Goal: Task Accomplishment & Management: Complete application form

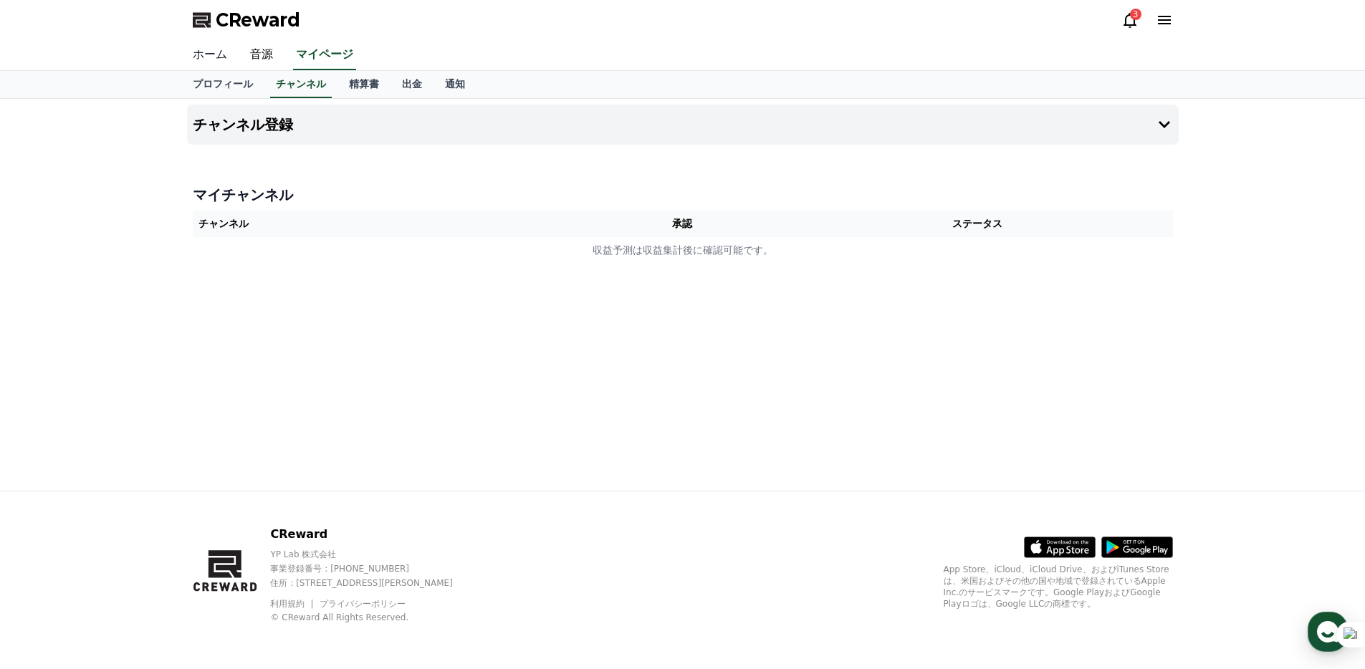
click at [206, 47] on link "ホーム" at bounding box center [209, 55] width 57 height 30
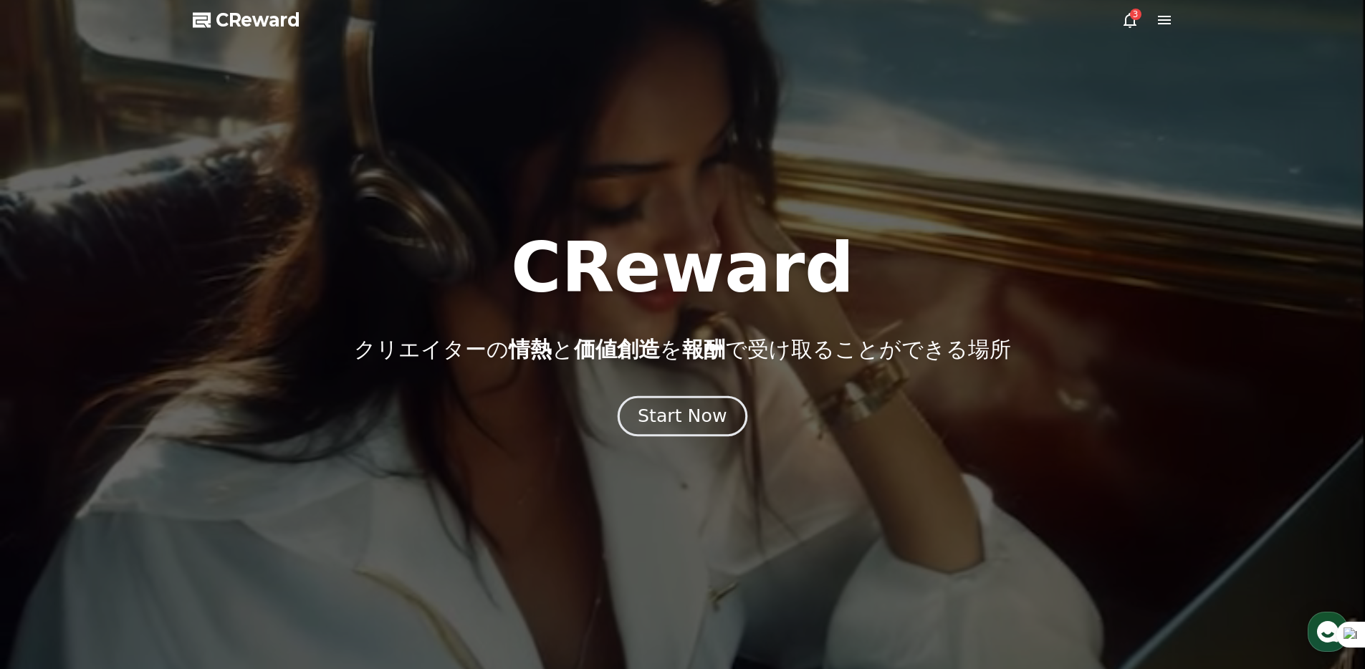
click at [668, 402] on button "Start Now" at bounding box center [683, 416] width 130 height 41
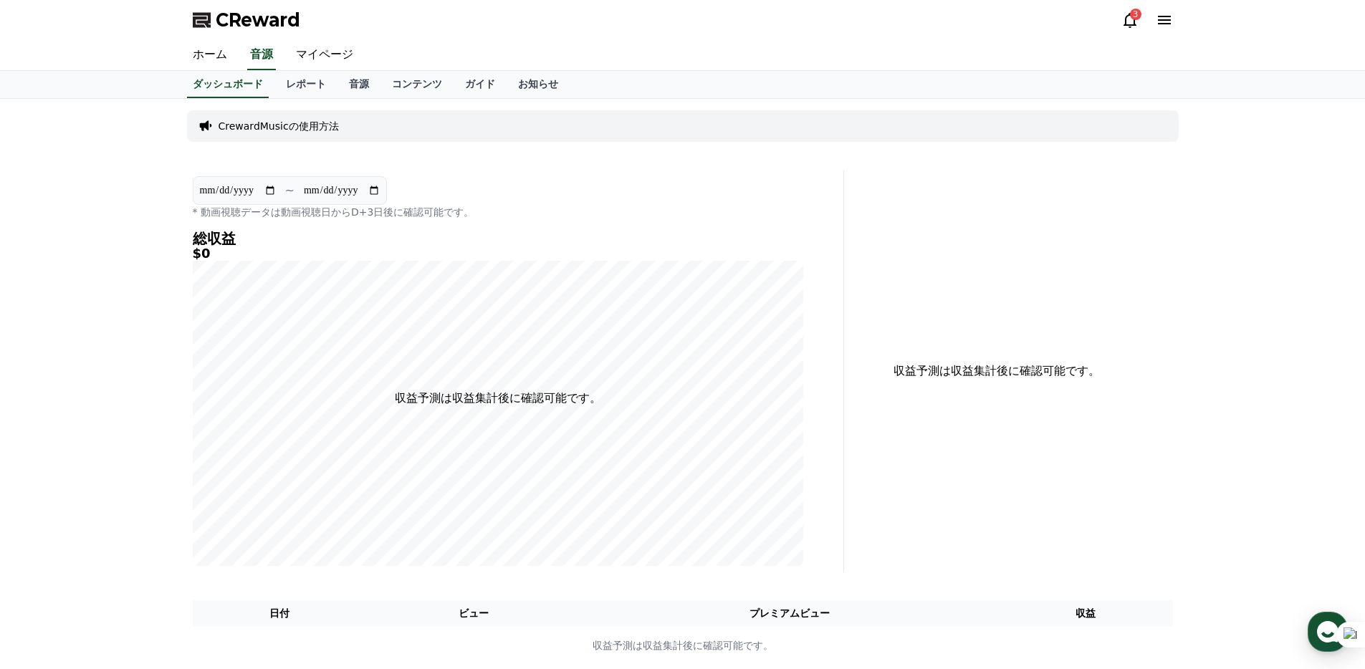
click at [1160, 26] on icon at bounding box center [1164, 19] width 17 height 17
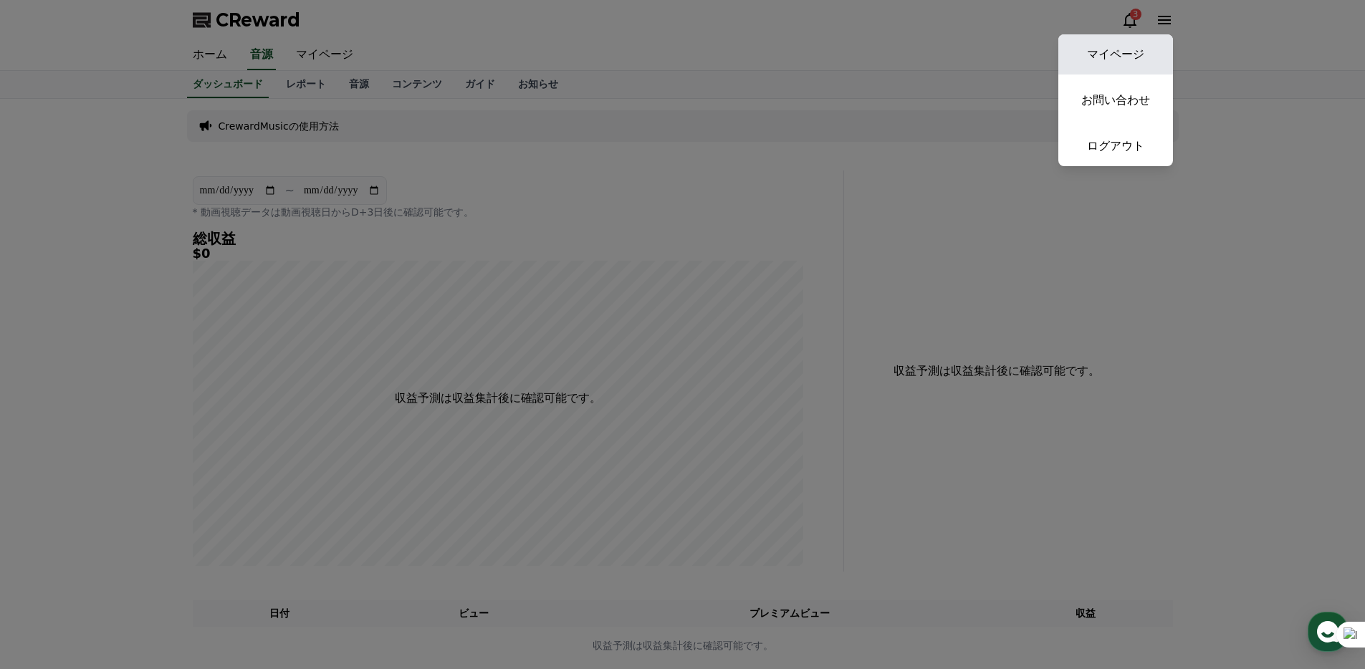
click at [1134, 52] on link "マイページ" at bounding box center [1115, 54] width 115 height 40
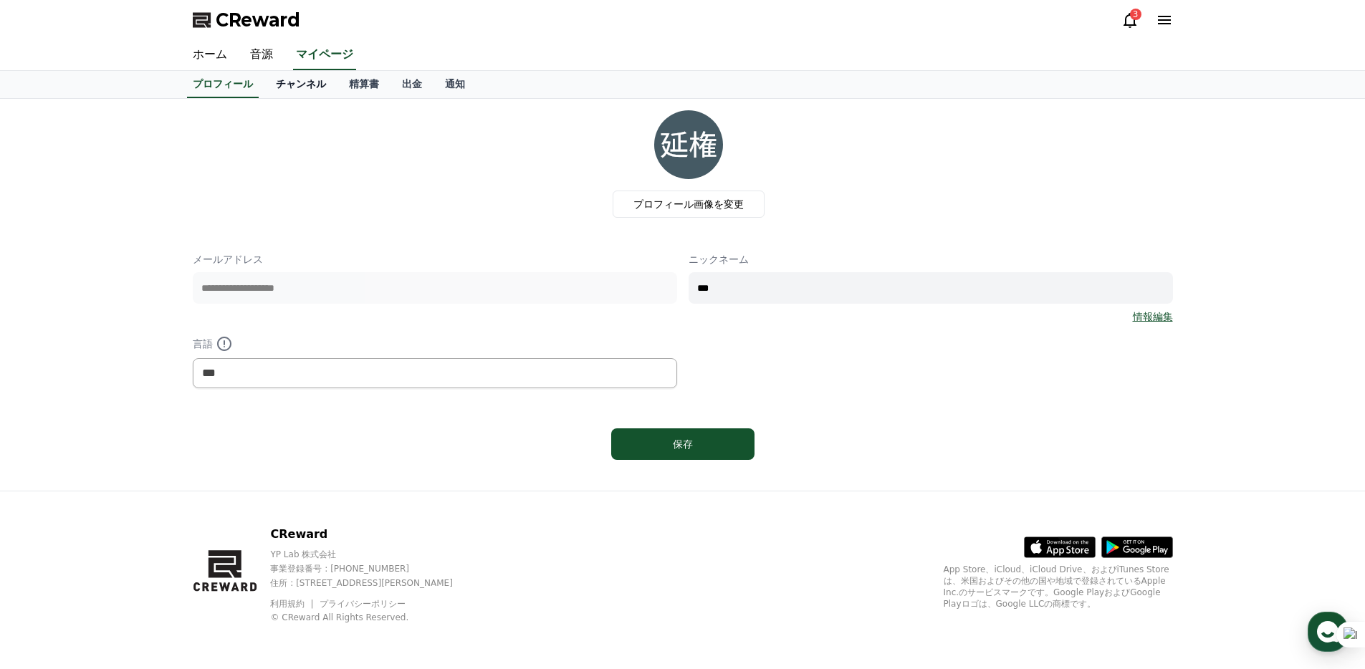
click at [293, 80] on link "チャンネル" at bounding box center [300, 84] width 73 height 27
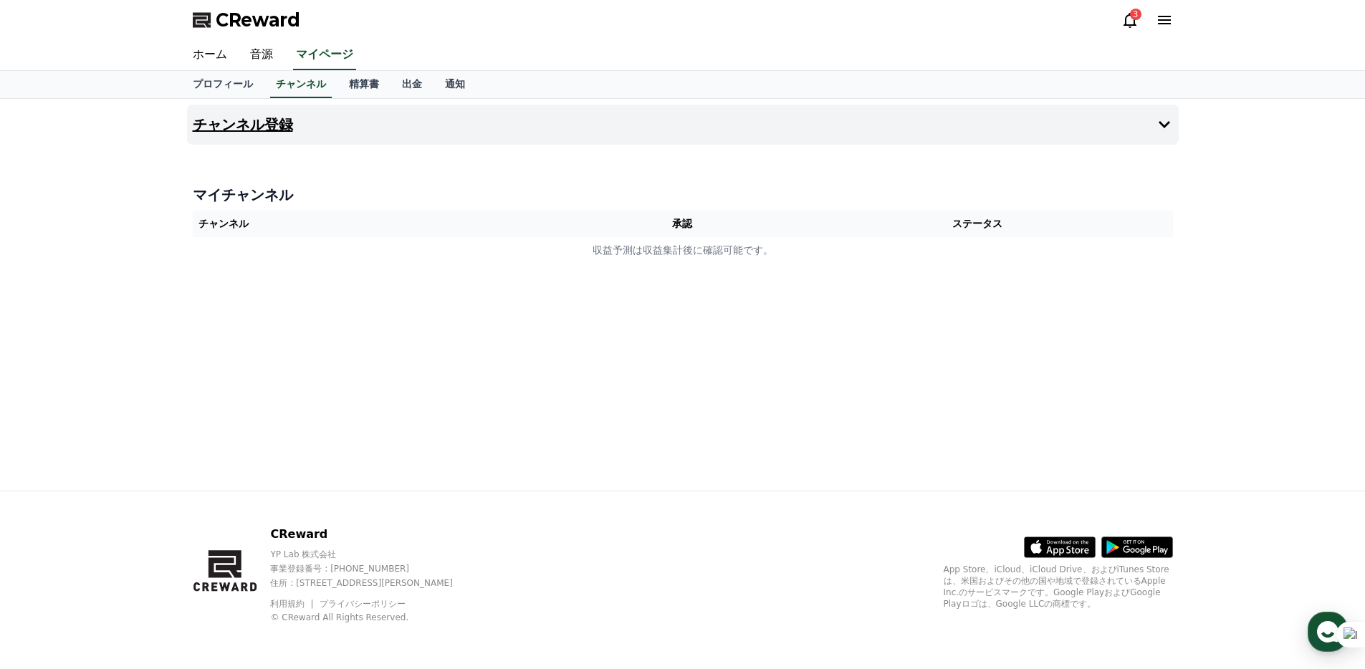
click at [239, 131] on h4 "チャンネル登録" at bounding box center [243, 125] width 100 height 16
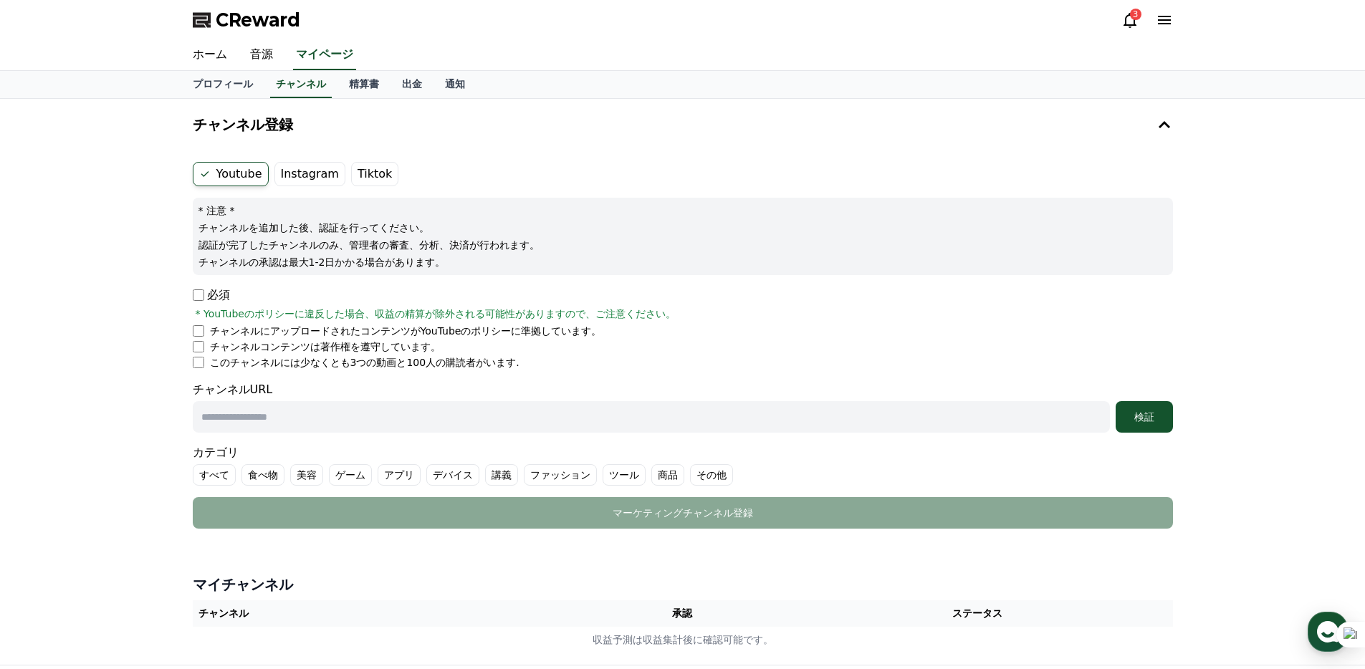
click at [270, 405] on input "text" at bounding box center [651, 417] width 917 height 32
click at [479, 404] on input "text" at bounding box center [651, 417] width 917 height 32
paste input "**********"
type input "**********"
click at [138, 423] on div "**********" at bounding box center [682, 382] width 1365 height 566
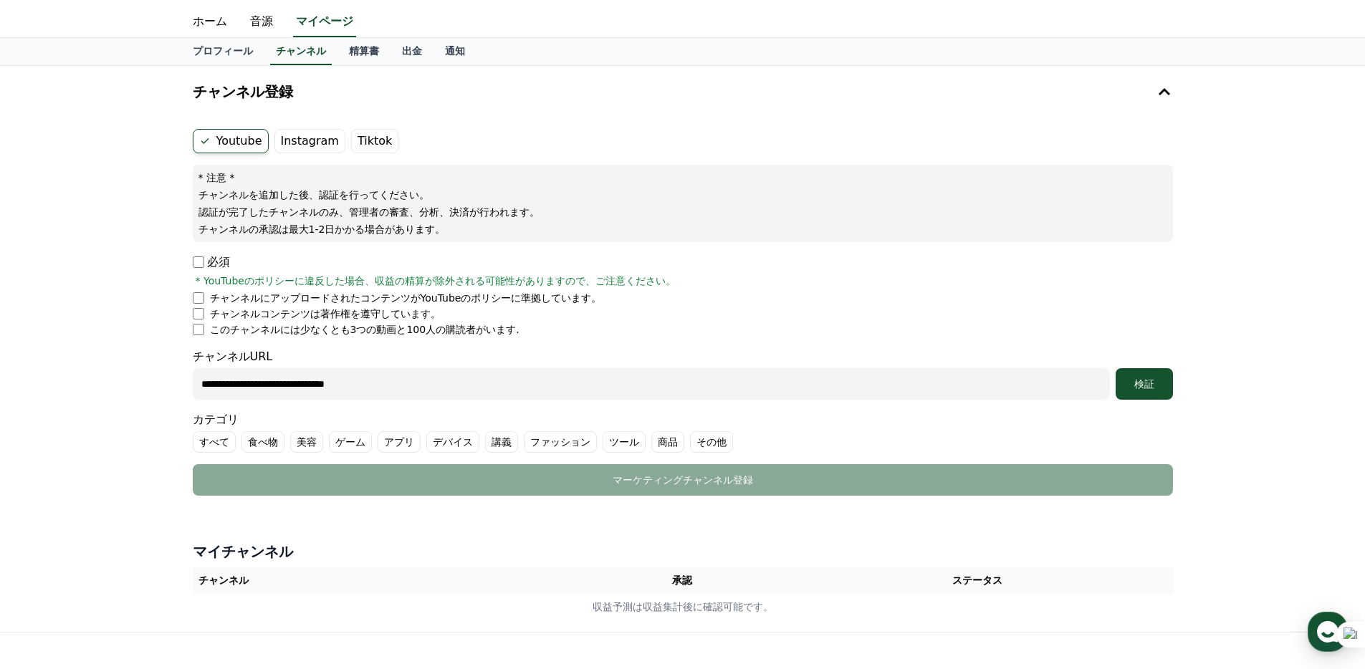
scroll to position [83, 0]
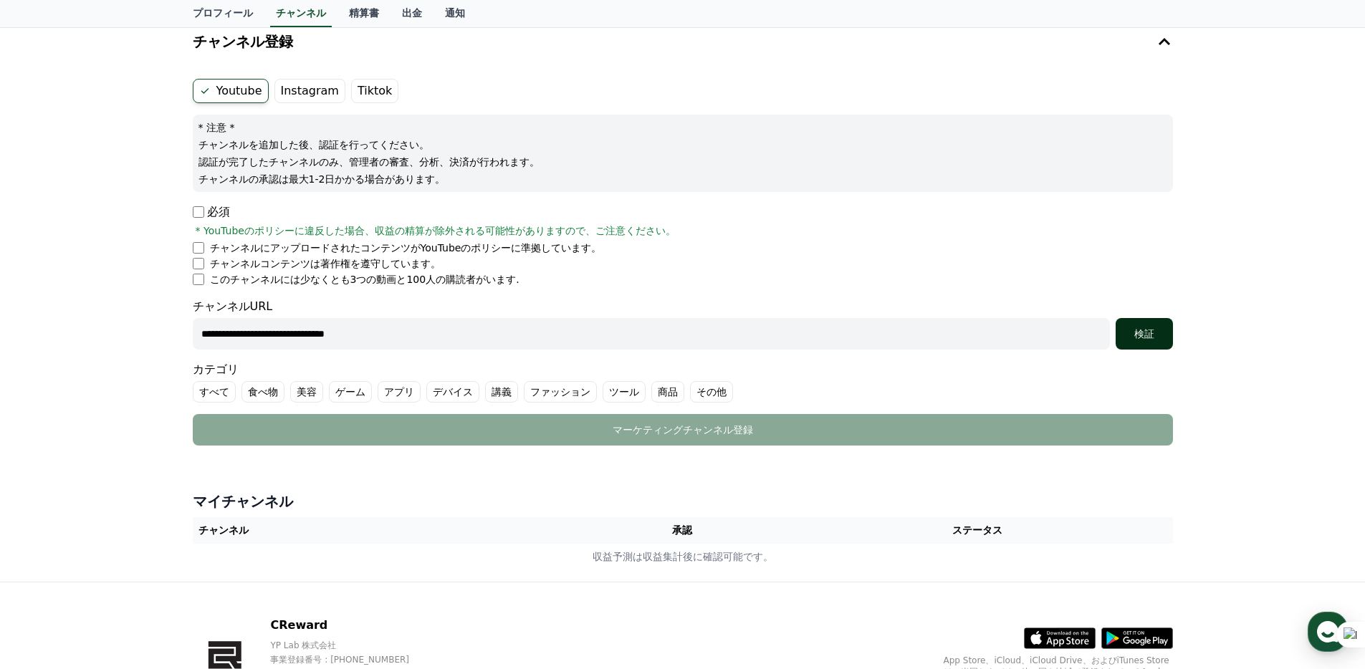
click at [1136, 332] on div "検証" at bounding box center [1144, 334] width 46 height 14
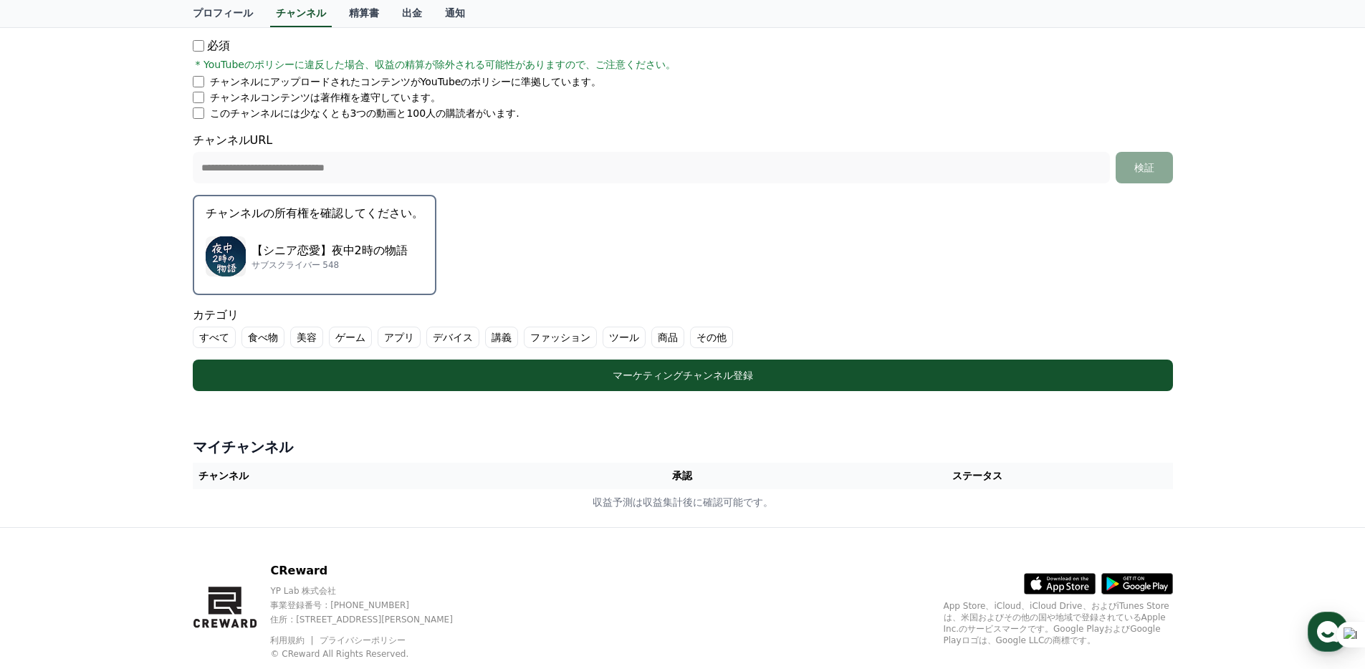
scroll to position [251, 0]
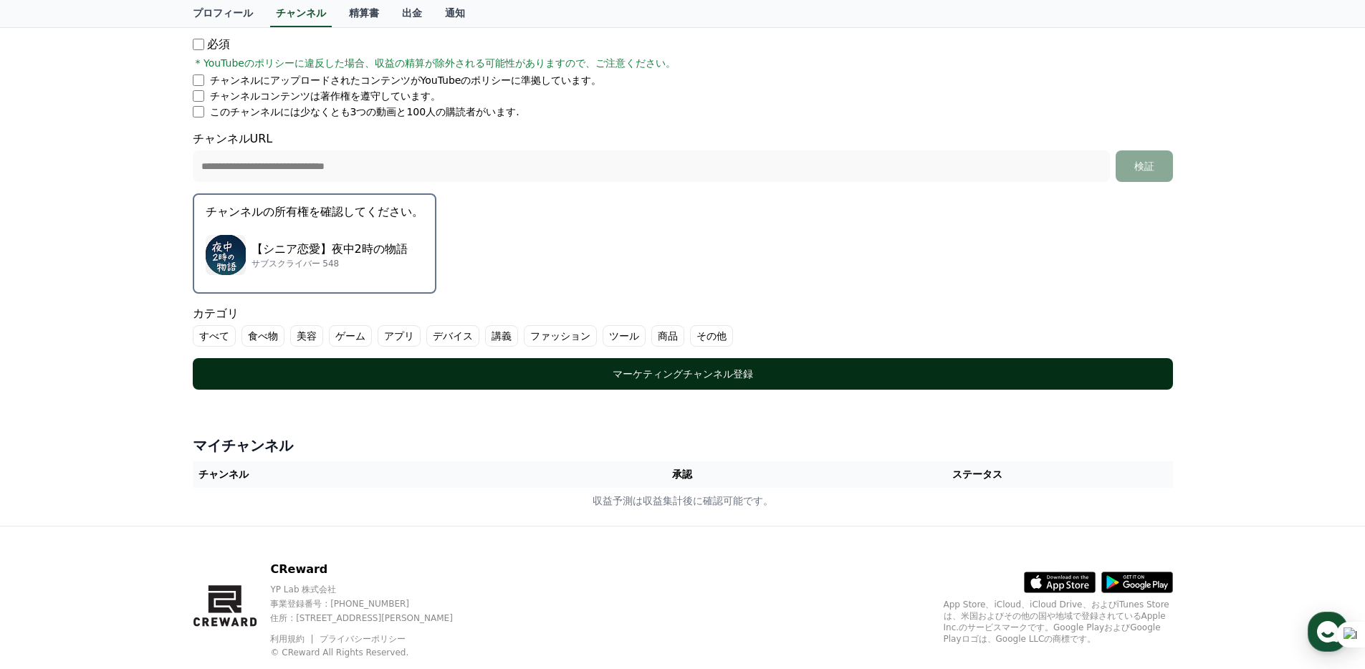
click at [642, 375] on div "マーケティングチャンネル登録" at bounding box center [682, 374] width 923 height 14
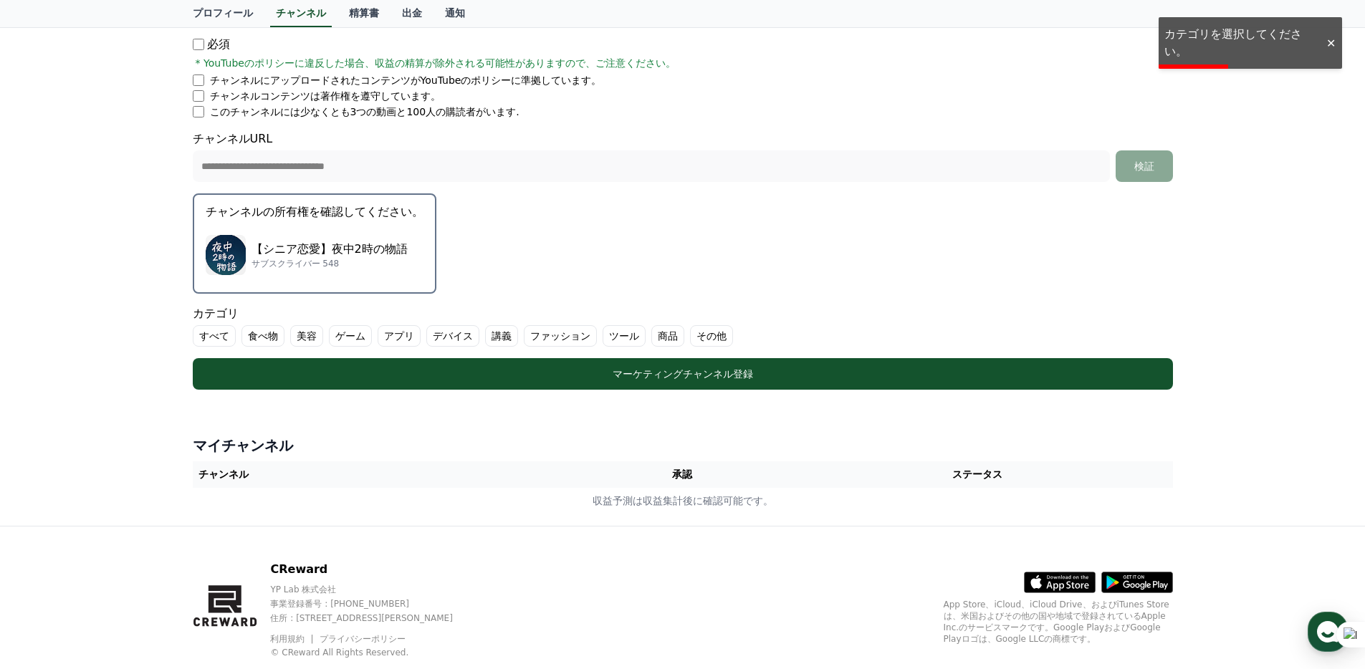
click at [699, 340] on label "その他" at bounding box center [711, 335] width 43 height 21
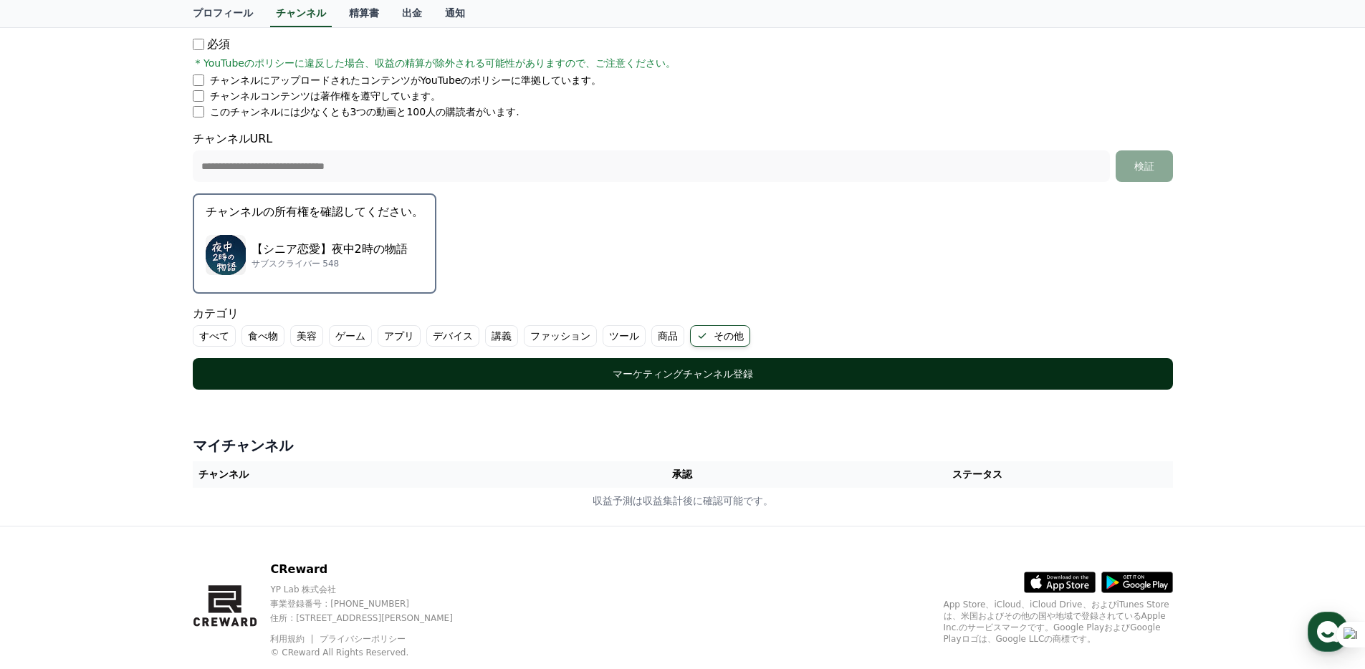
click at [601, 371] on div "マーケティングチャンネル登録" at bounding box center [682, 374] width 923 height 14
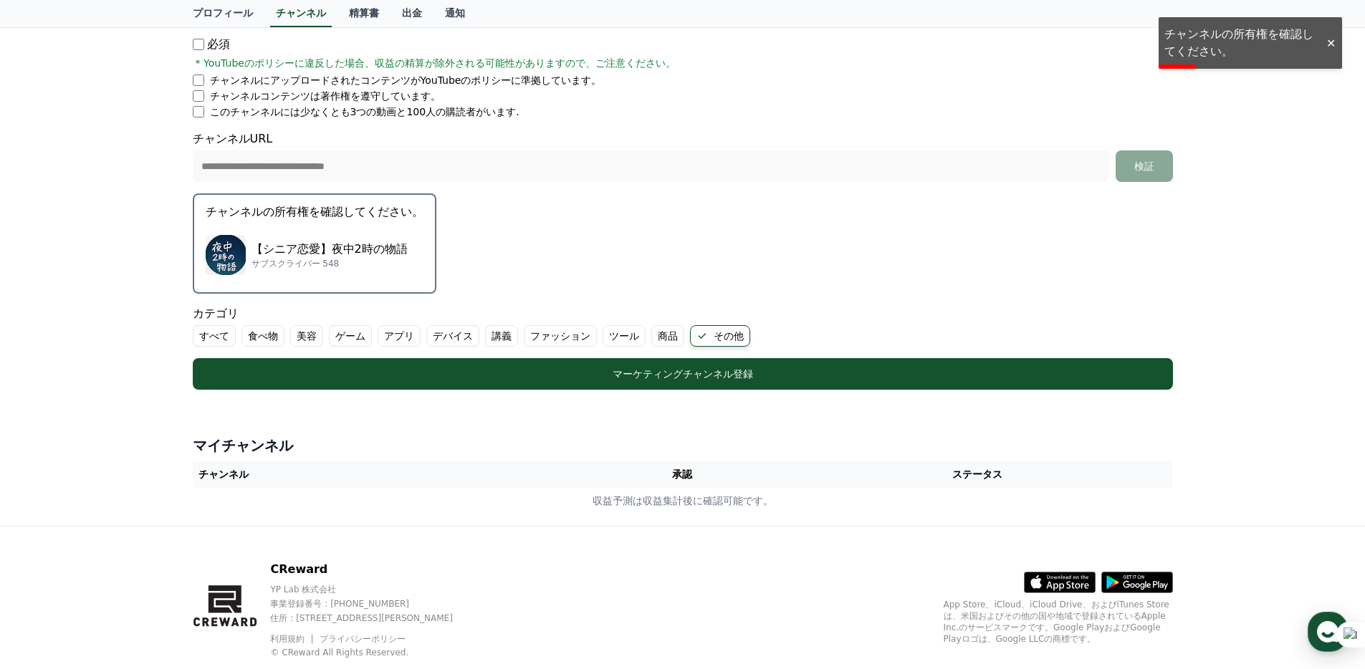
click at [304, 253] on p "【シニア恋愛】夜中2時の物語" at bounding box center [329, 249] width 156 height 17
click at [261, 254] on p "【シニア恋愛】夜中2時の物語" at bounding box center [329, 249] width 156 height 17
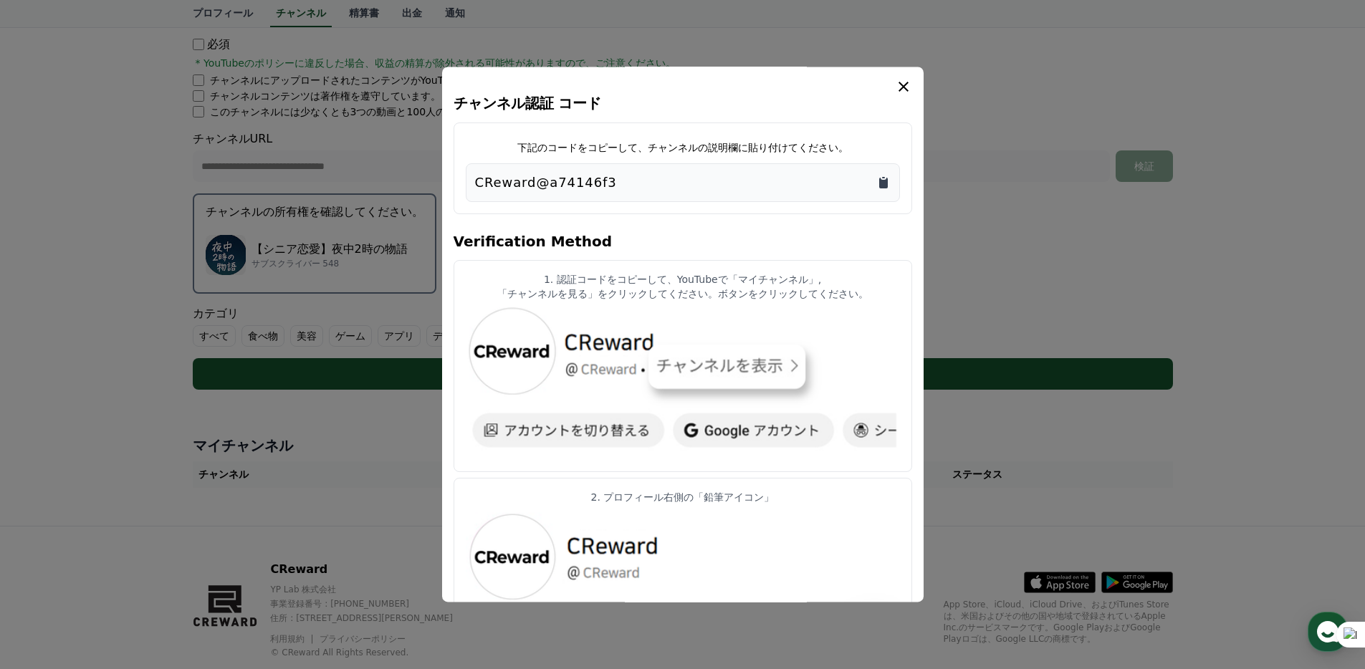
click at [881, 183] on icon "Copy to clipboard" at bounding box center [883, 183] width 9 height 11
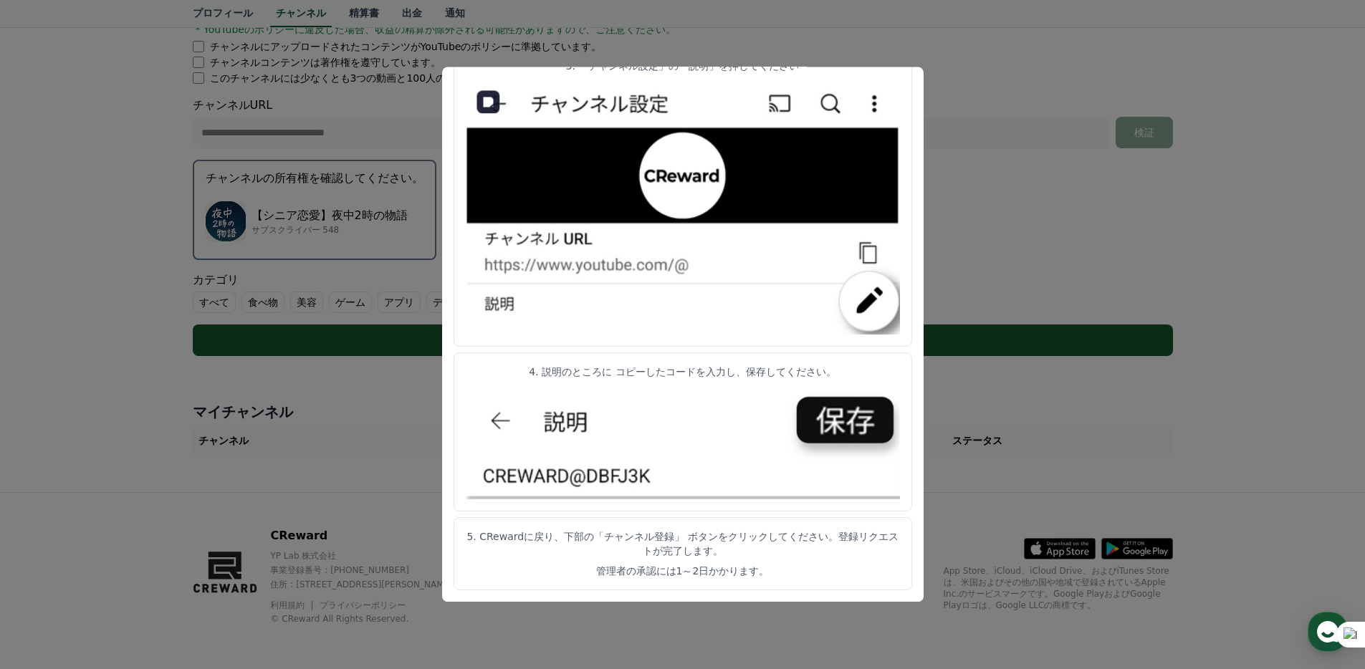
scroll to position [286, 0]
click at [388, 472] on button "close modal" at bounding box center [682, 334] width 1365 height 669
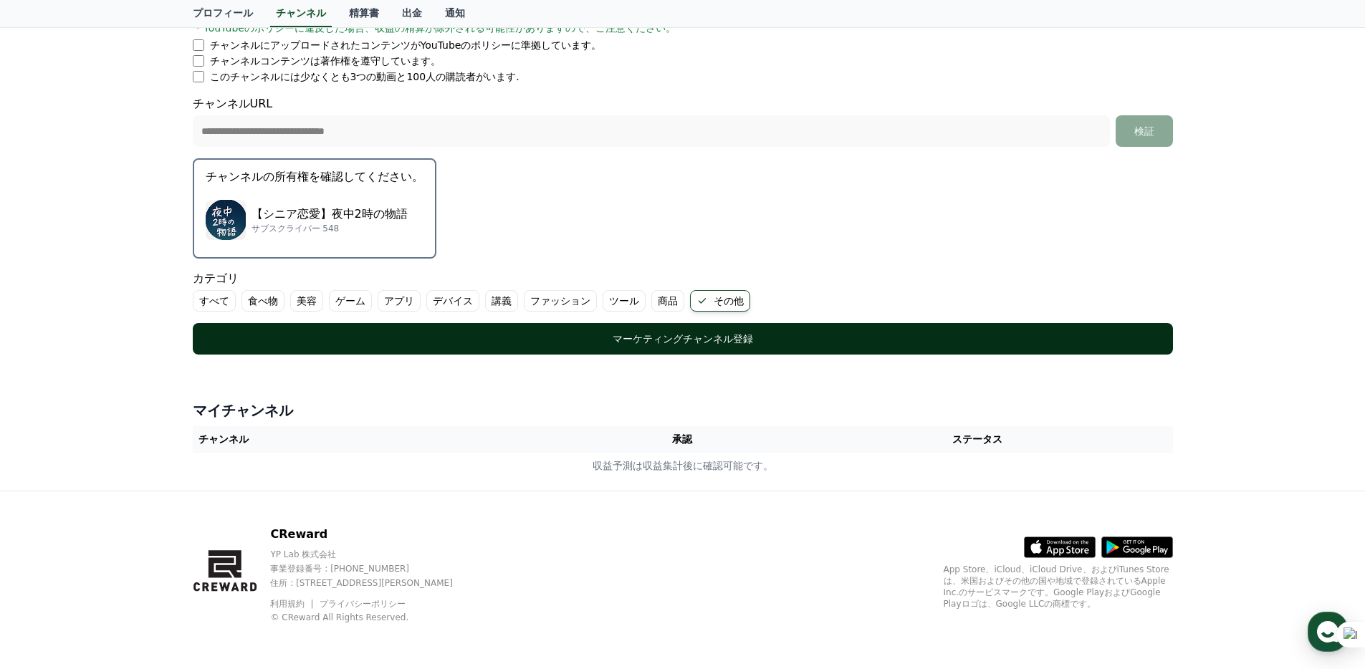
click at [673, 348] on button "マーケティングチャンネル登録" at bounding box center [683, 339] width 980 height 32
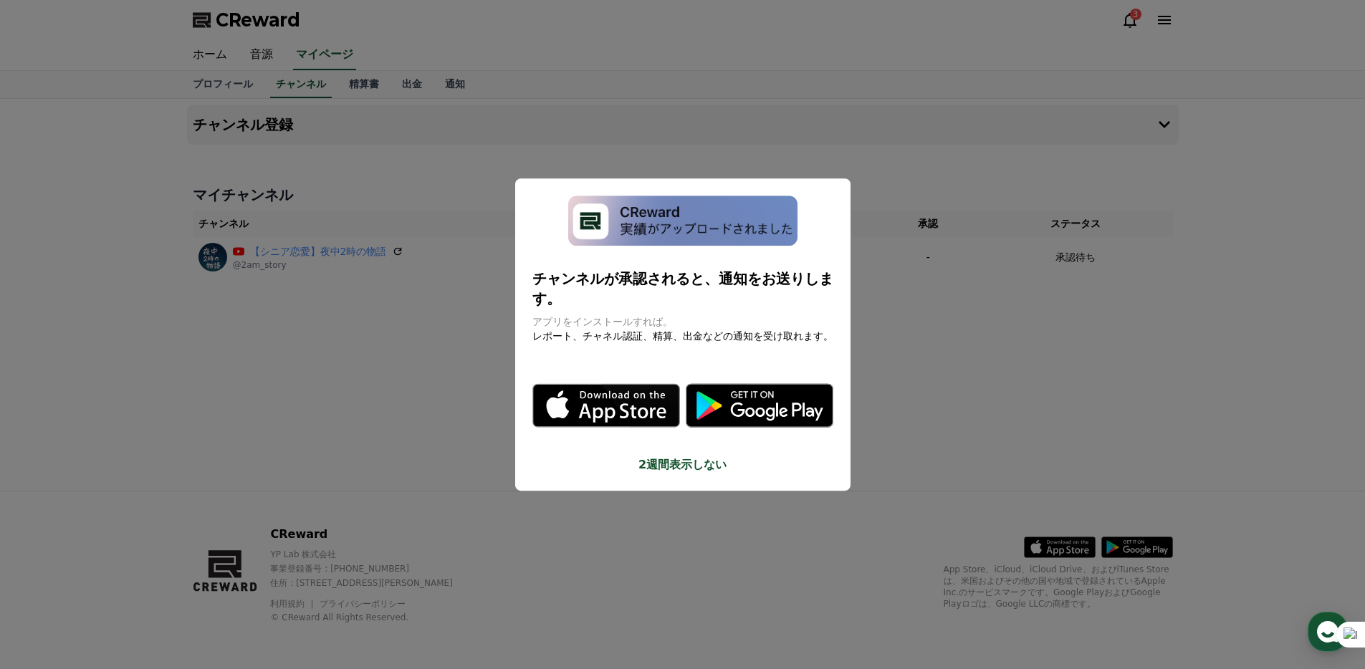
click at [449, 427] on button "close modal" at bounding box center [682, 334] width 1365 height 669
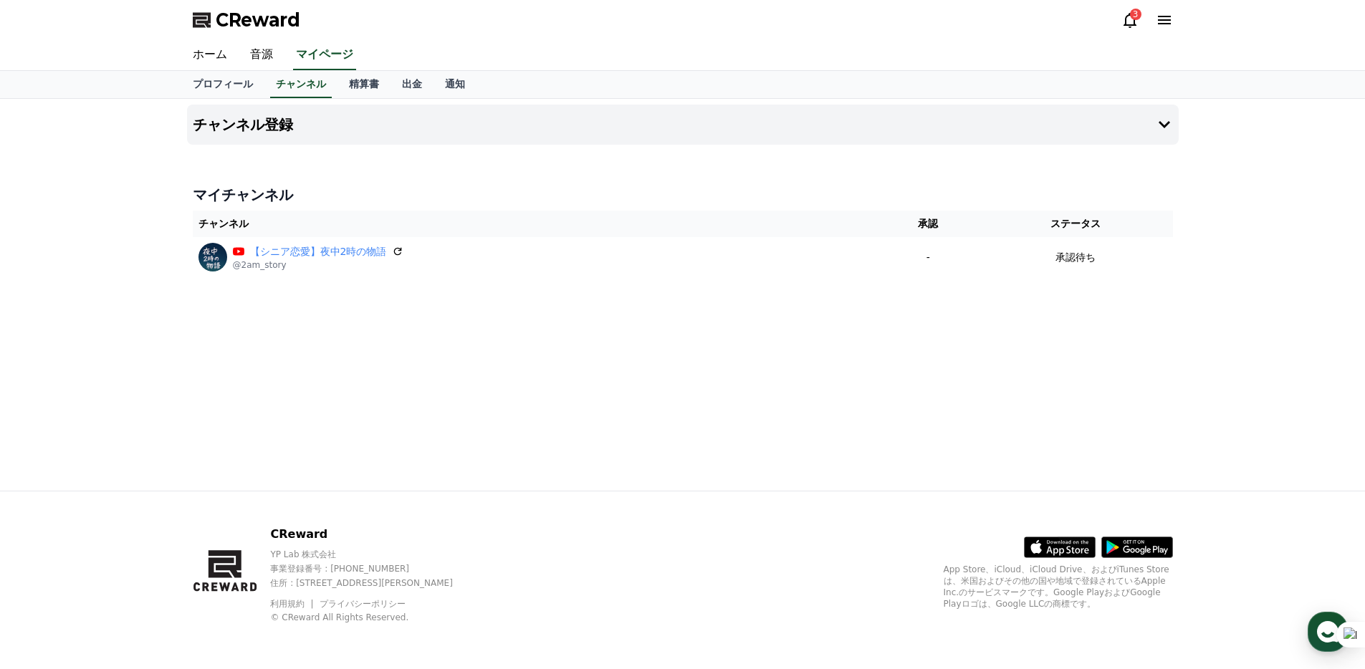
click at [1131, 24] on icon at bounding box center [1129, 19] width 17 height 17
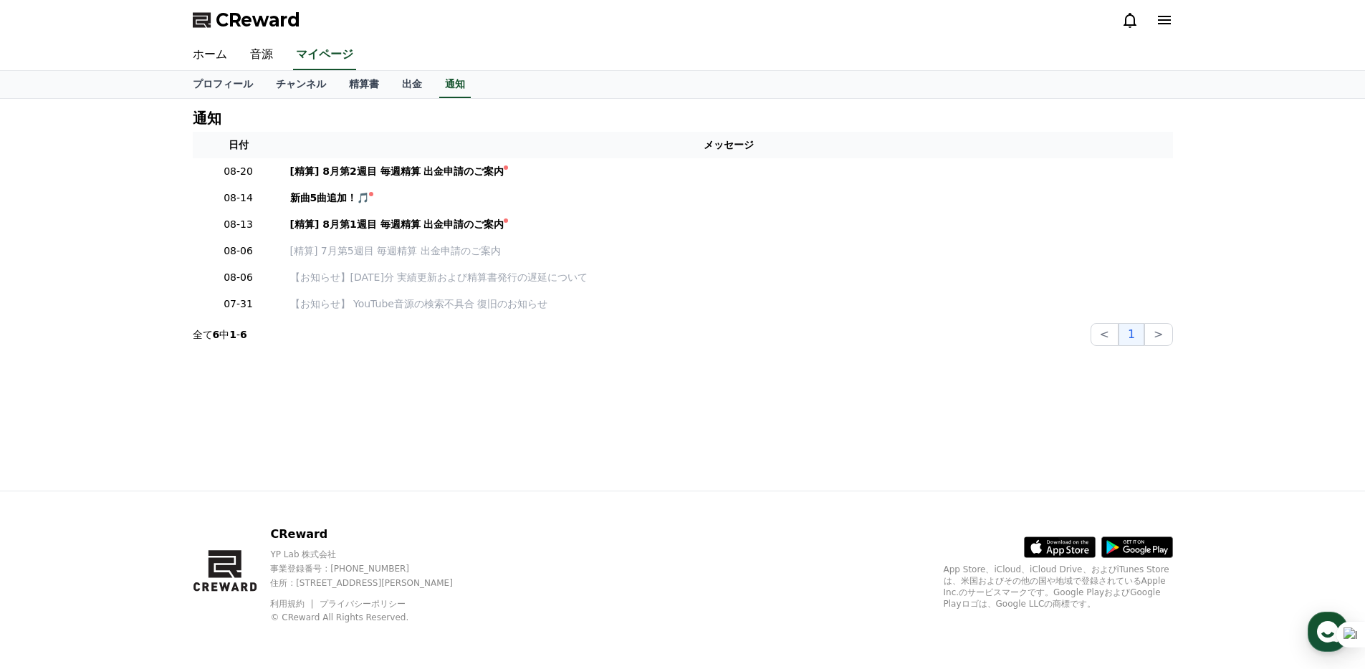
click at [92, 226] on div "通知 日付 メッセージ 08-20 [精算] 8月第2週目 毎週精算 出金申請のご案内 08-14 新曲5曲追加！🎵 08-13 [精算] 8月第1週目 毎週…" at bounding box center [682, 295] width 1365 height 392
drag, startPoint x: 608, startPoint y: 388, endPoint x: 541, endPoint y: 390, distance: 67.4
click at [608, 388] on div "通知 日付 メッセージ 08-20 [精算] 8月第2週目 毎週精算 出金申請のご案内 08-14 新曲5曲追加！🎵 08-13 [精算] 8月第1週目 毎週…" at bounding box center [682, 295] width 1003 height 392
click at [356, 87] on link "精算書" at bounding box center [363, 84] width 53 height 27
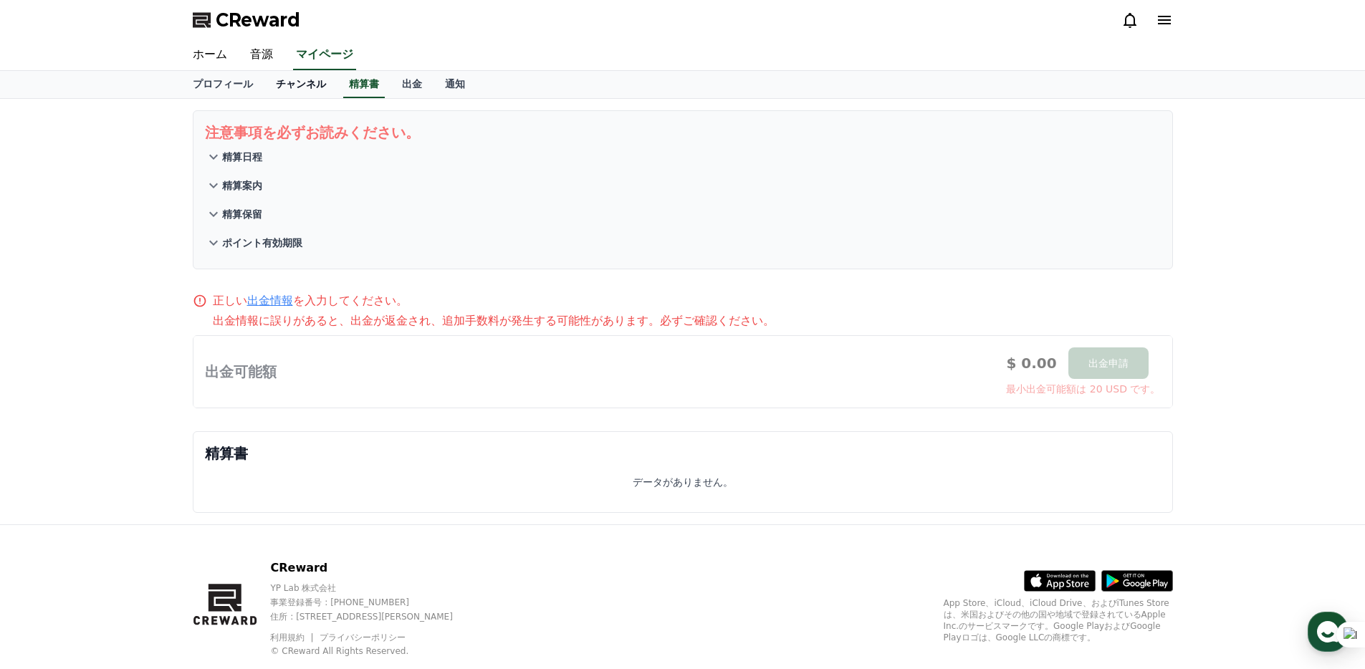
click at [269, 85] on link "チャンネル" at bounding box center [300, 84] width 73 height 27
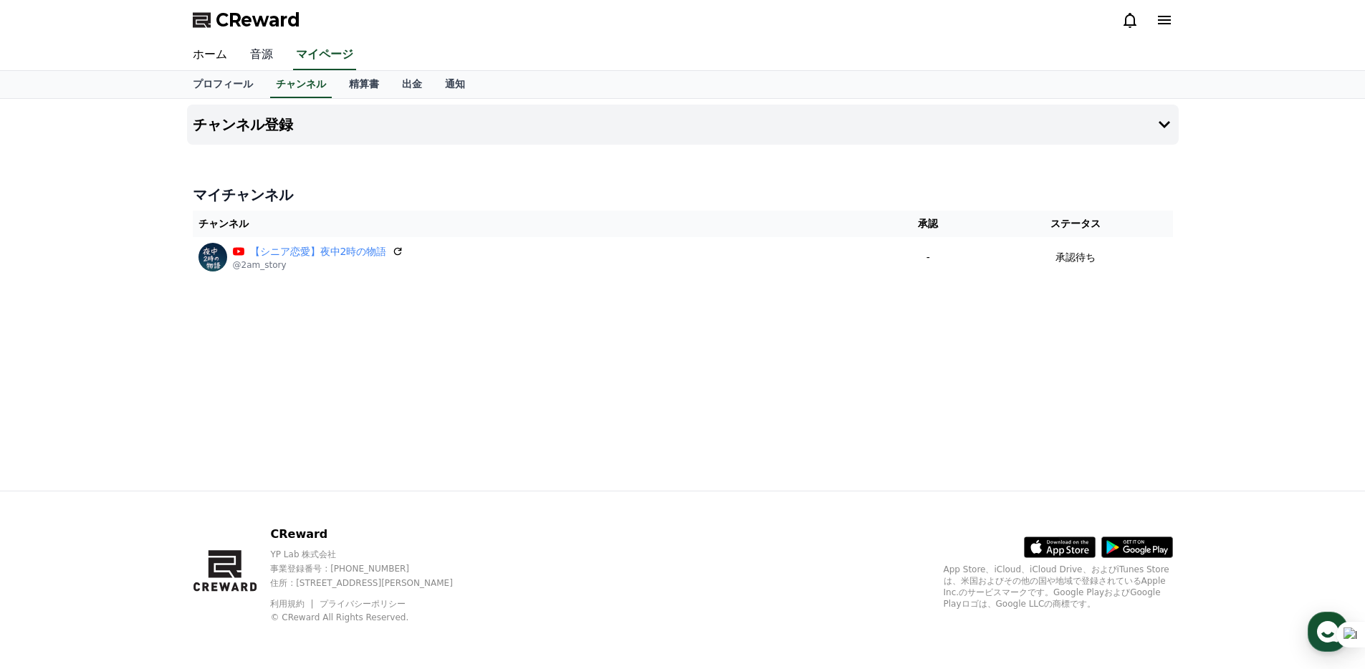
click at [260, 53] on link "音源" at bounding box center [262, 55] width 46 height 30
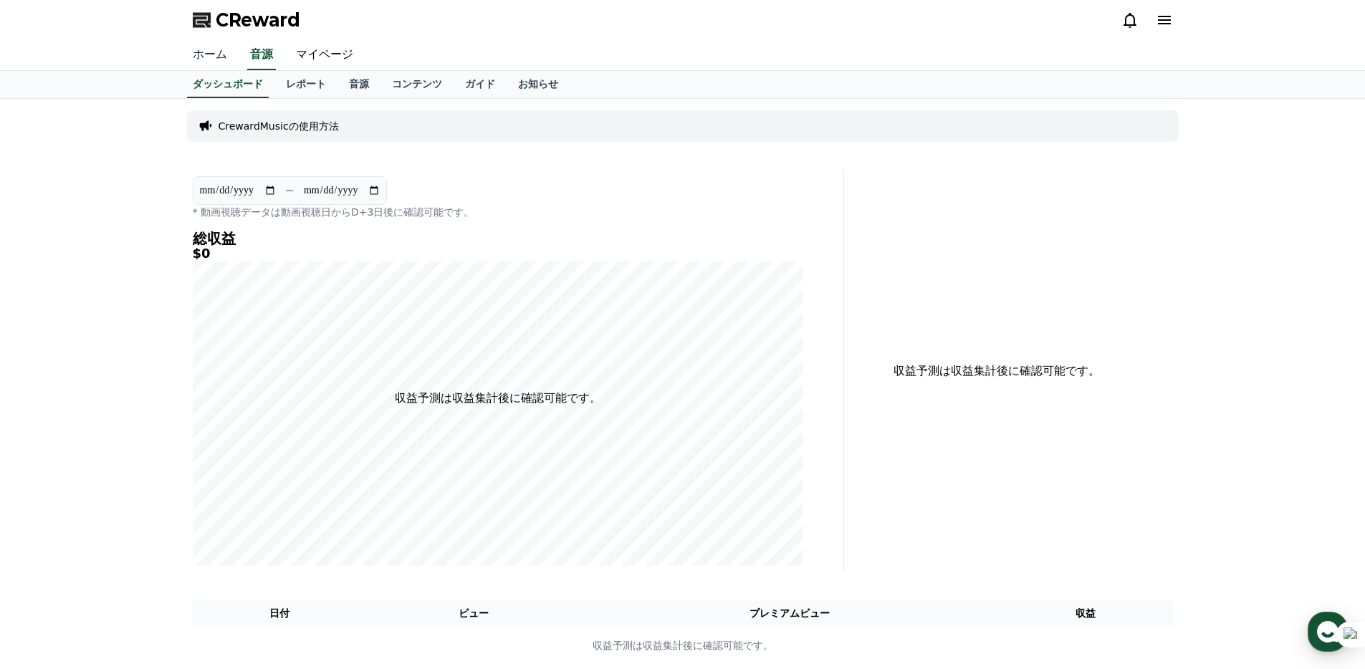
click at [197, 43] on link "ホーム" at bounding box center [209, 55] width 57 height 30
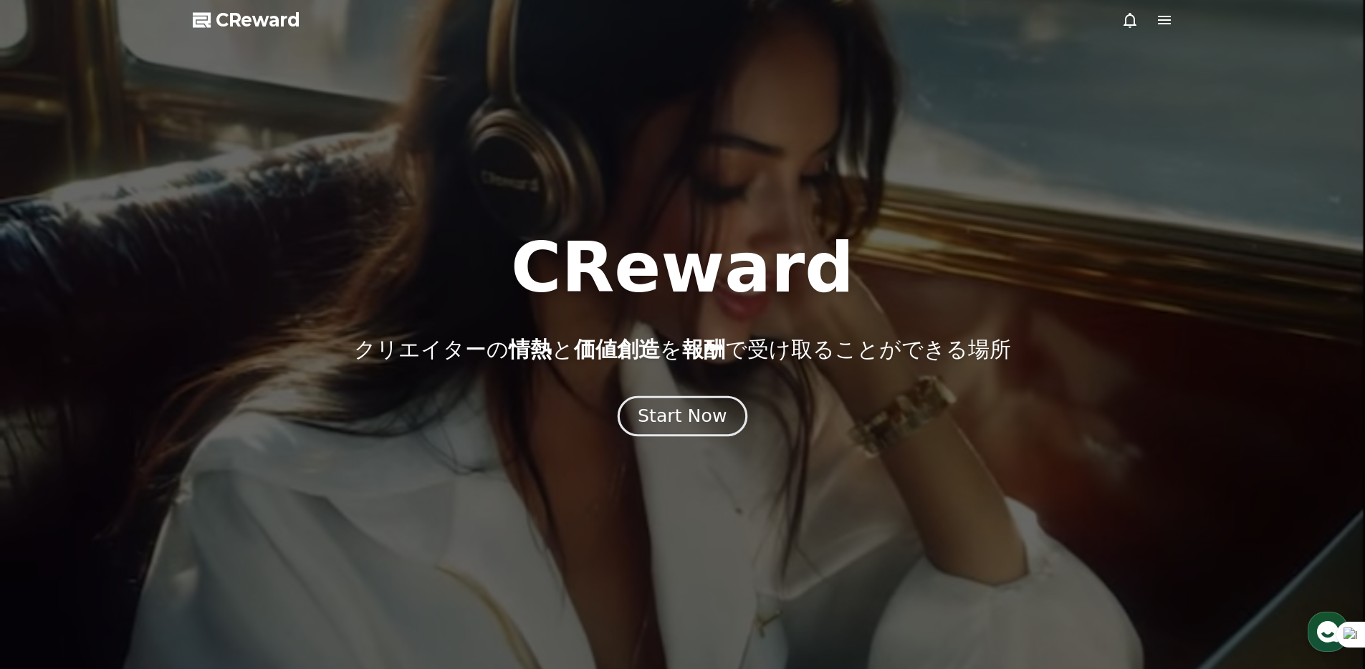
click at [694, 410] on div "Start Now" at bounding box center [682, 416] width 89 height 24
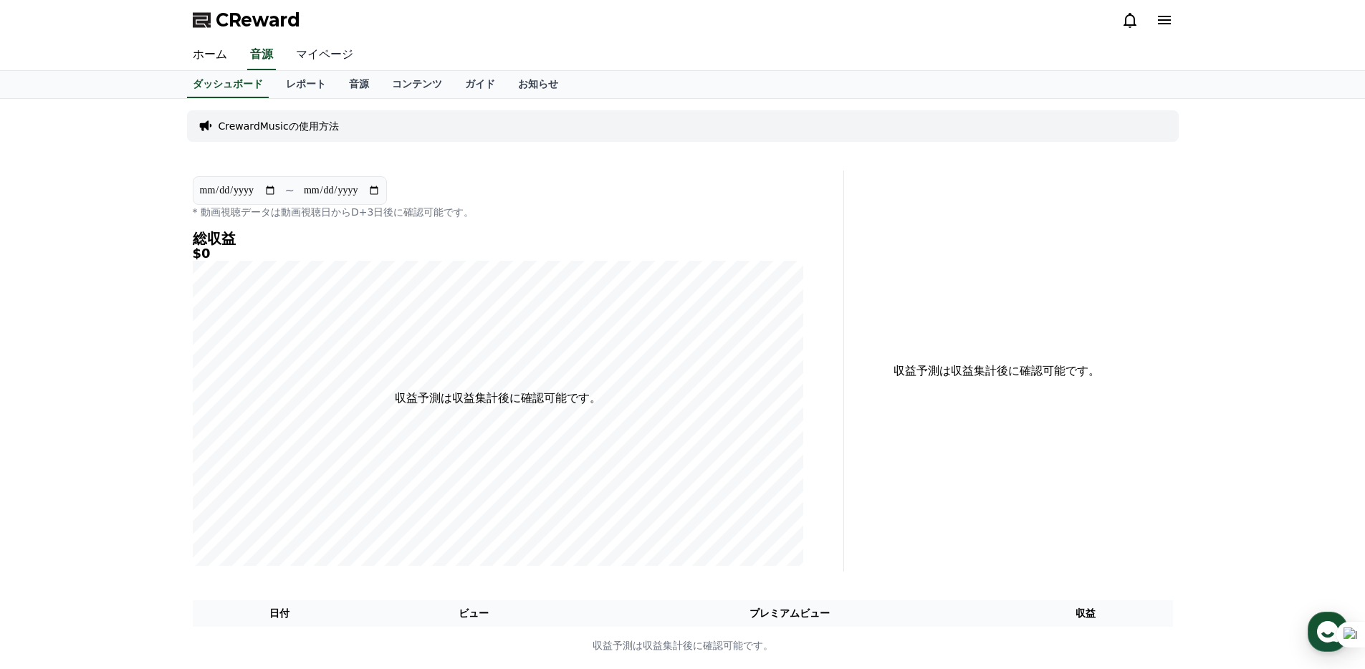
click at [314, 57] on link "マイページ" at bounding box center [324, 55] width 80 height 30
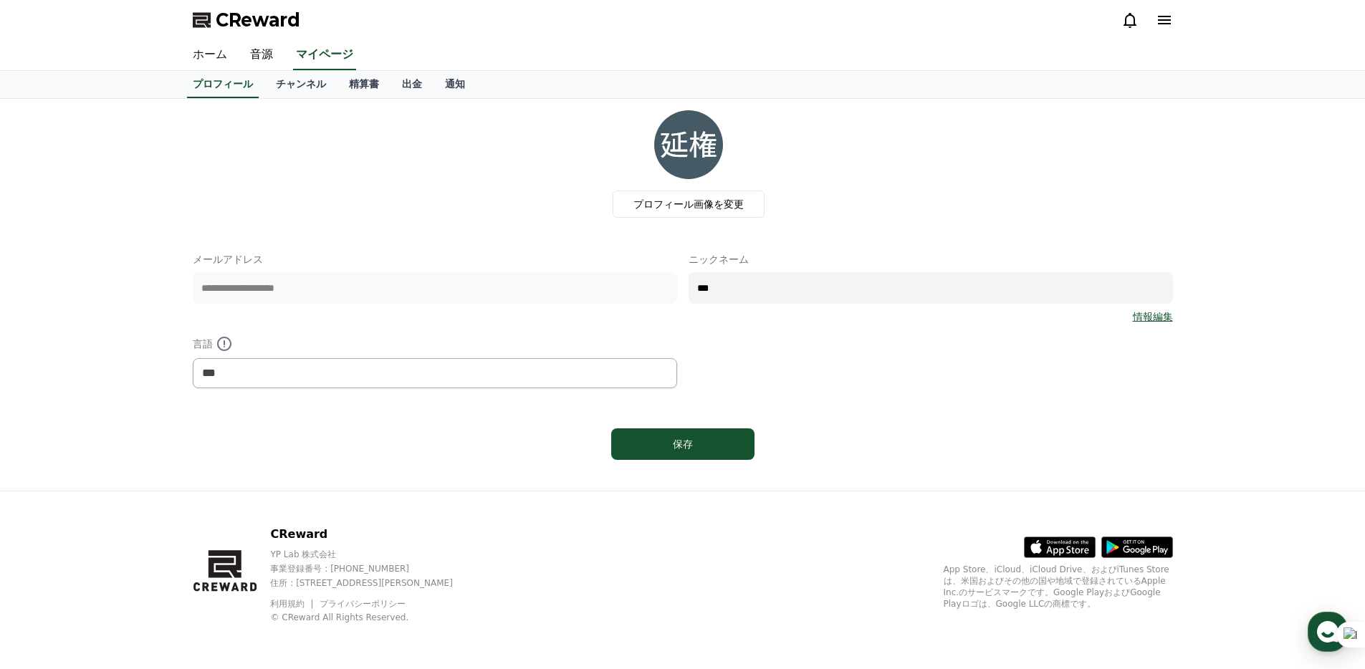
click at [234, 57] on link "ホーム" at bounding box center [209, 55] width 57 height 30
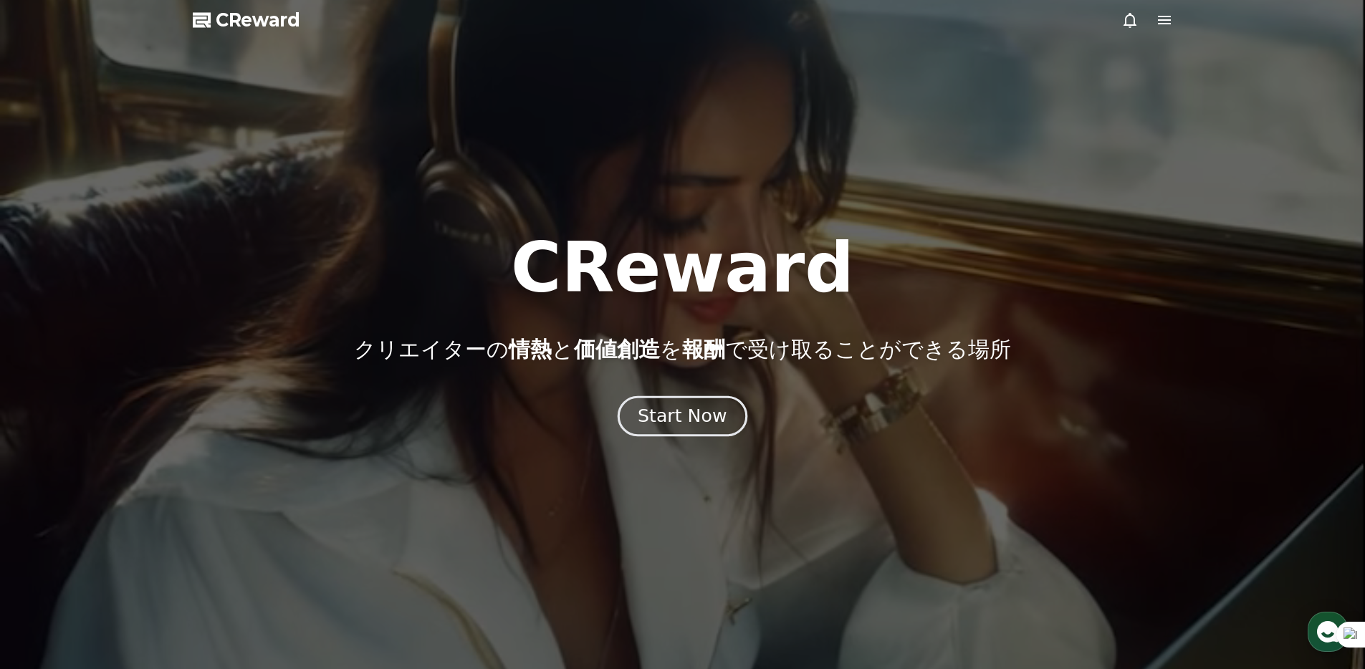
click at [709, 426] on div "Start Now" at bounding box center [682, 416] width 89 height 24
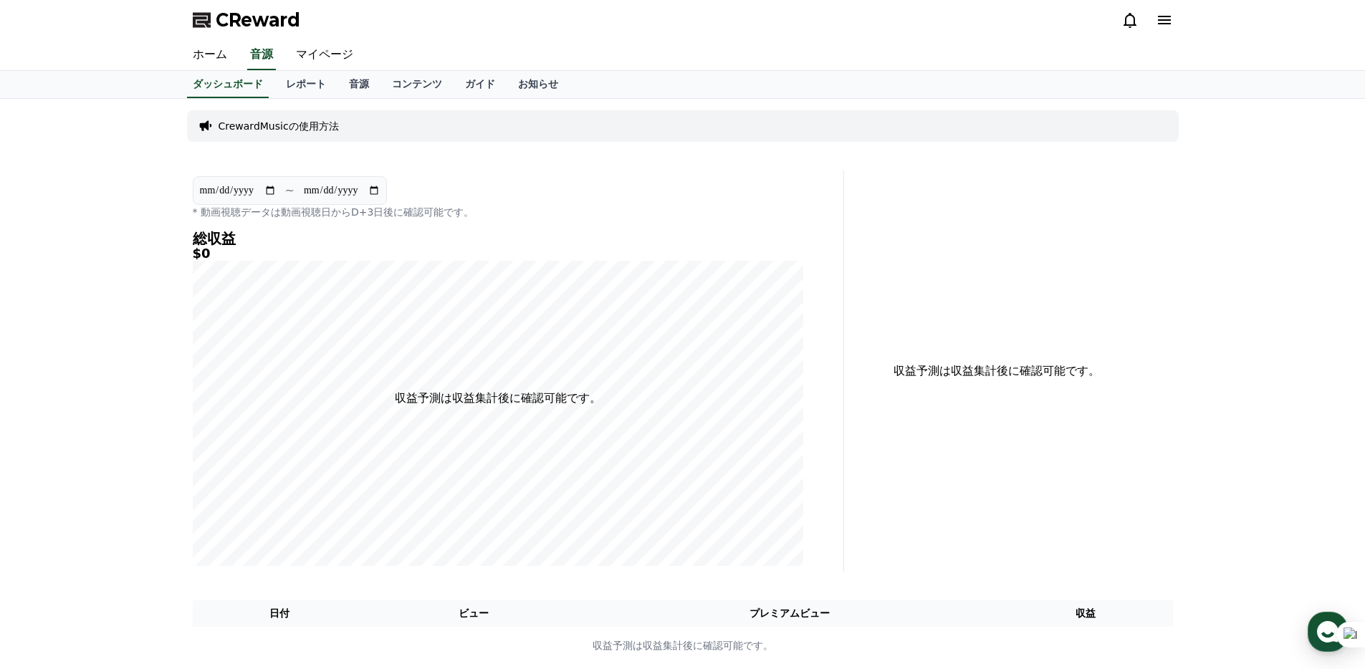
click at [273, 130] on p "CrewardMusicの使用方法" at bounding box center [279, 126] width 120 height 14
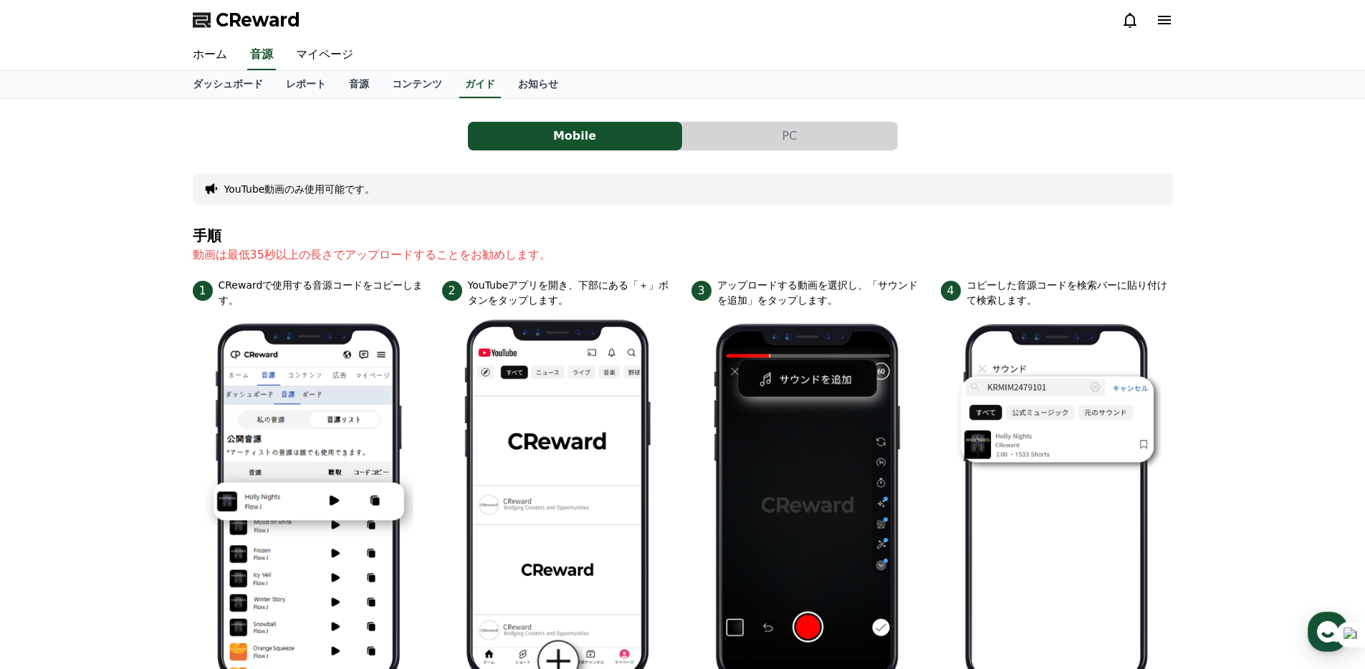
click at [754, 150] on button "PC" at bounding box center [790, 136] width 214 height 29
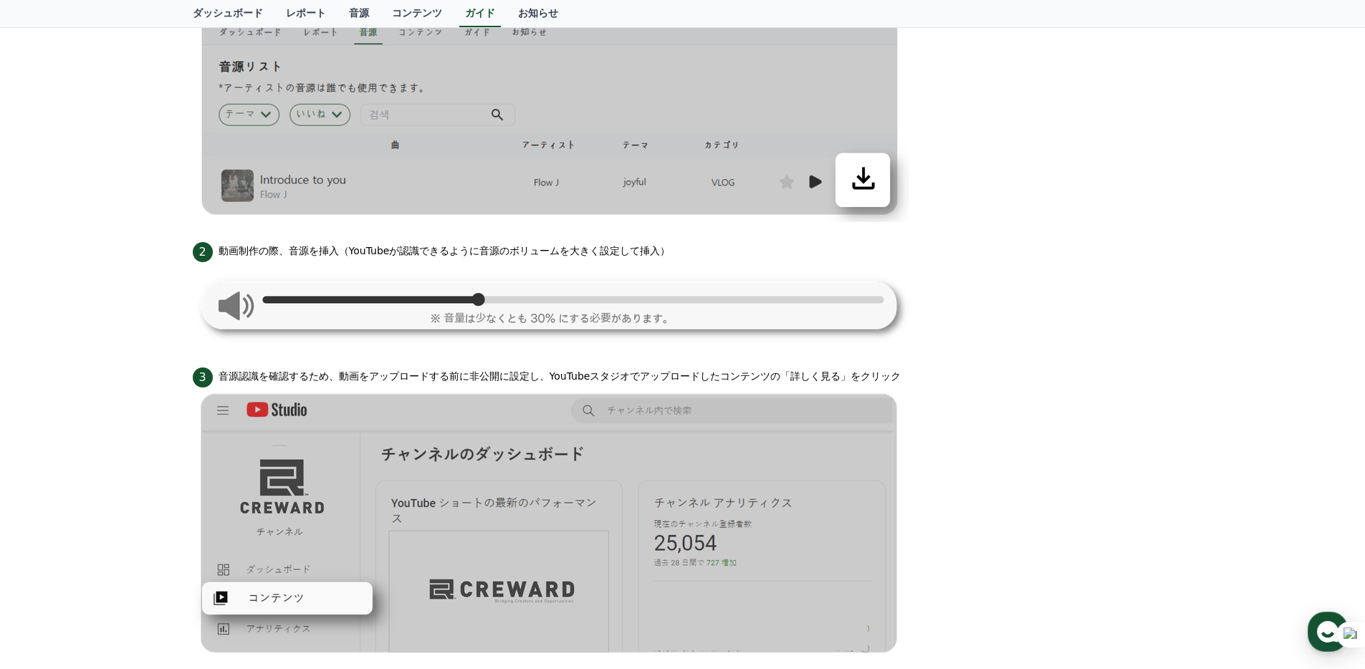
scroll to position [502, 0]
click at [543, 353] on ul "1 CReward Musicで音源をダウンロード 2 動画制作の際、音源を挿入（YouTubeが認識できるように音源のボリュームを大きく設定して挿入） 3 …" at bounding box center [683, 605] width 980 height 1358
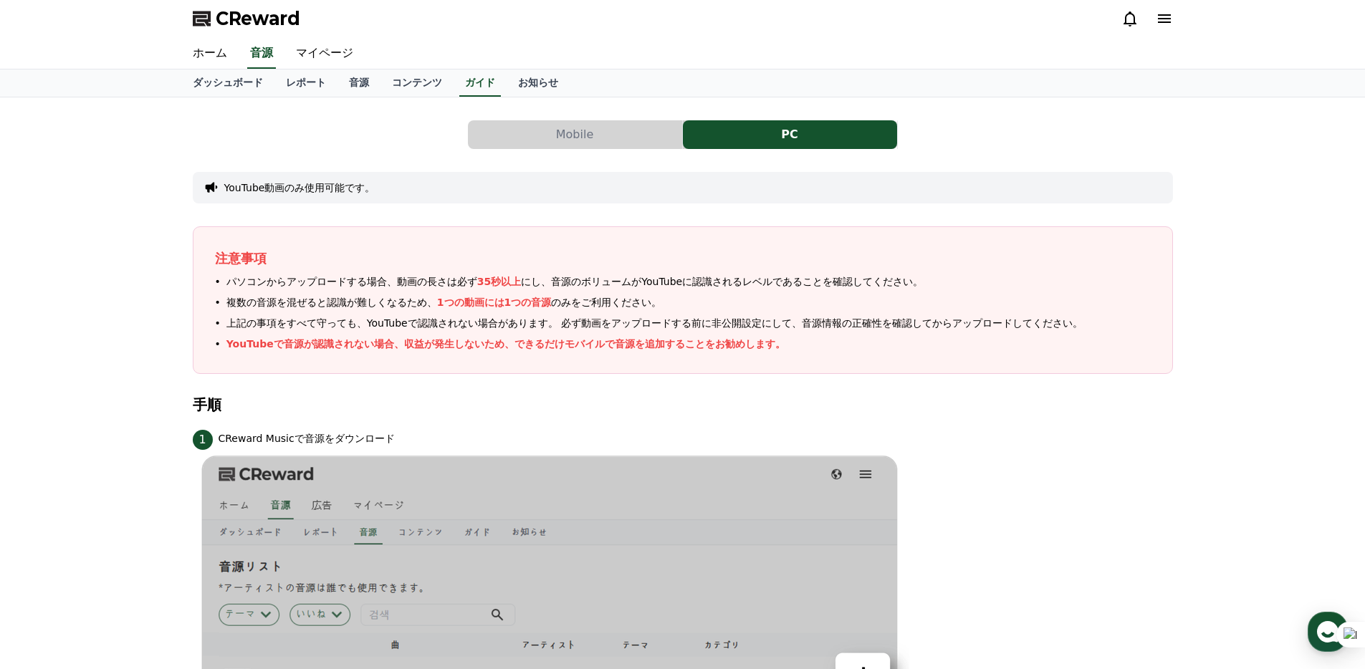
scroll to position [0, 0]
click at [556, 139] on button "Mobile" at bounding box center [575, 136] width 214 height 29
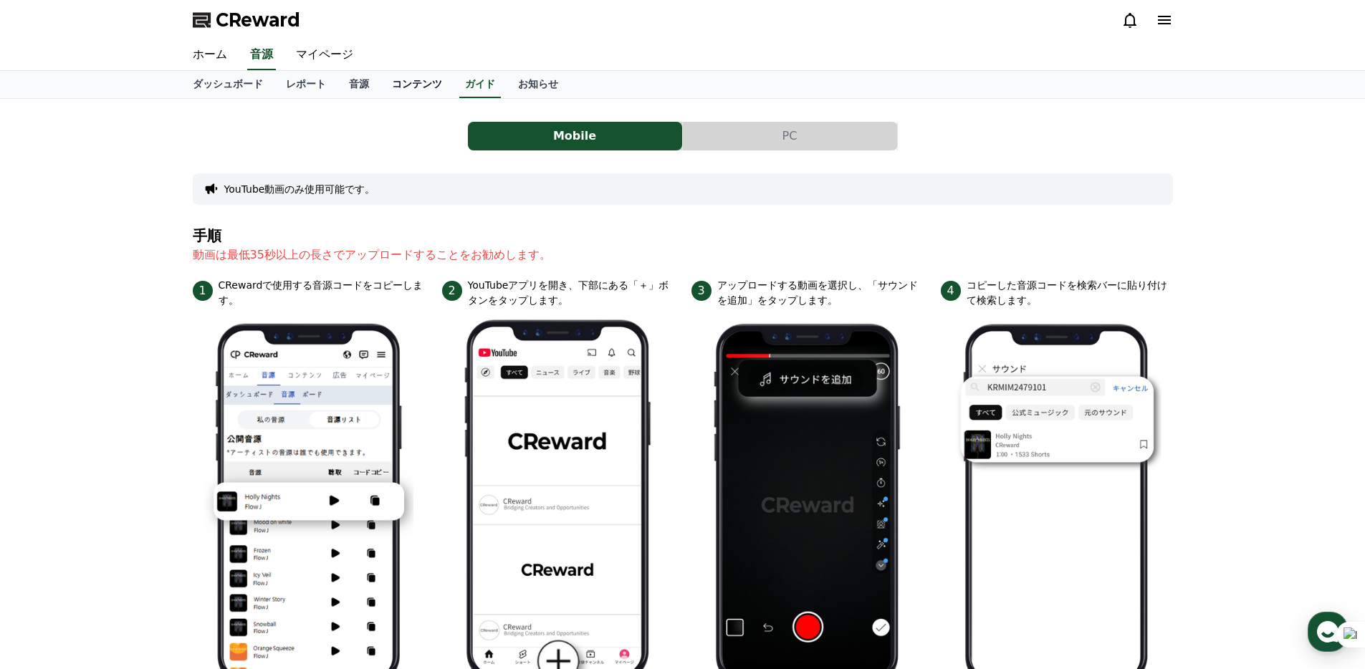
click at [421, 85] on link "コンテンツ" at bounding box center [416, 84] width 73 height 27
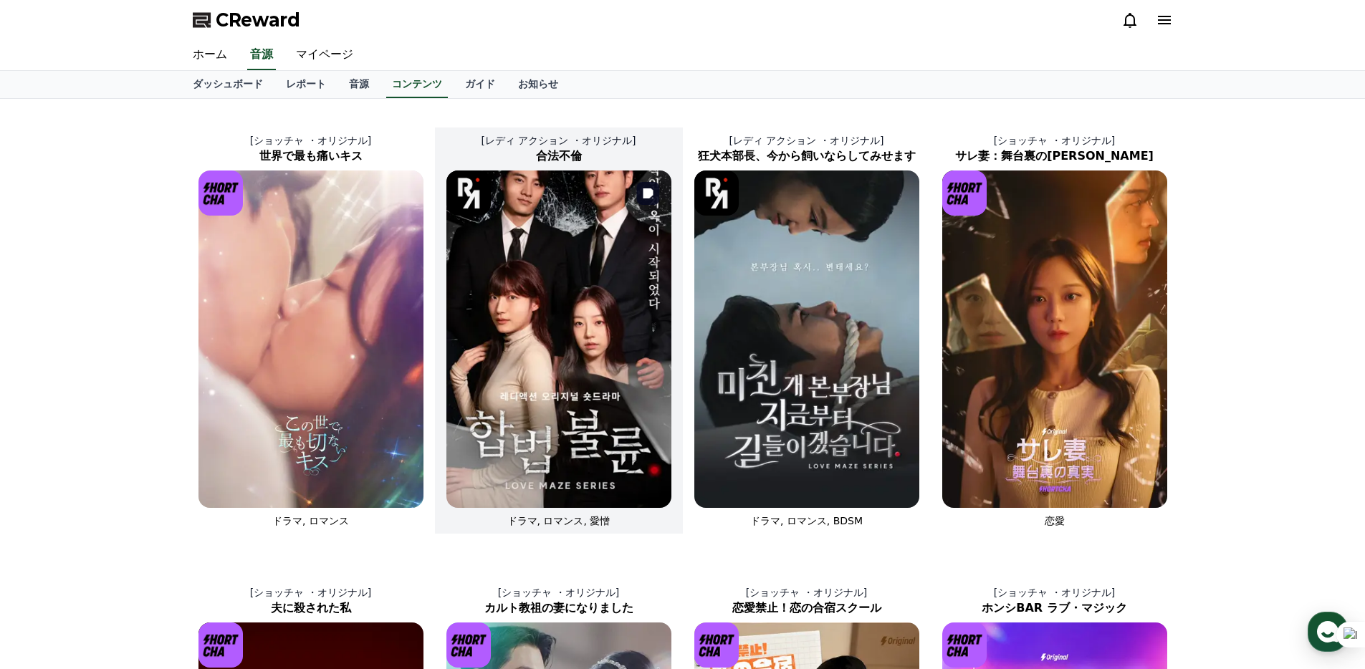
click at [561, 379] on img at bounding box center [558, 339] width 225 height 337
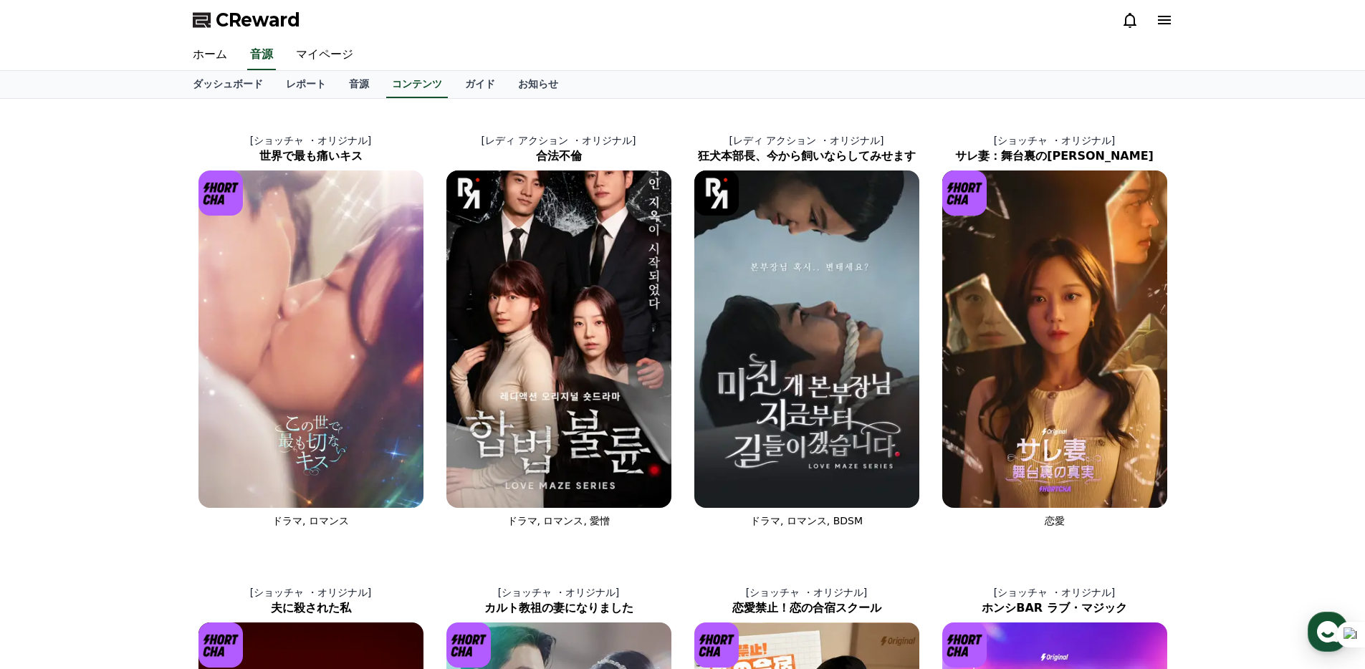
click at [92, 340] on div "[ショッチャ ・オリジナル] 世界で最も痛いキス ドラマ, ロマンス [レディ アクション ・オリジナル] 合法不倫 ドラマ, ロマンス, 愛憎 [レディ ア…" at bounding box center [682, 548] width 1365 height 898
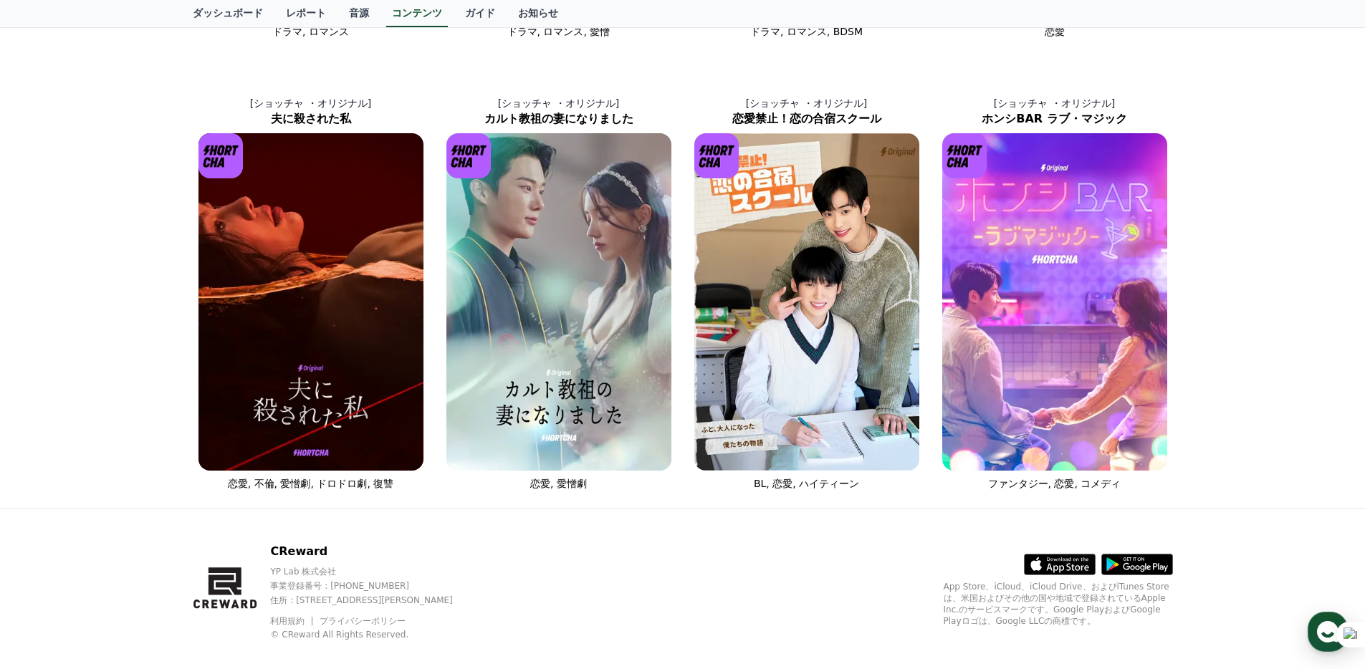
scroll to position [495, 0]
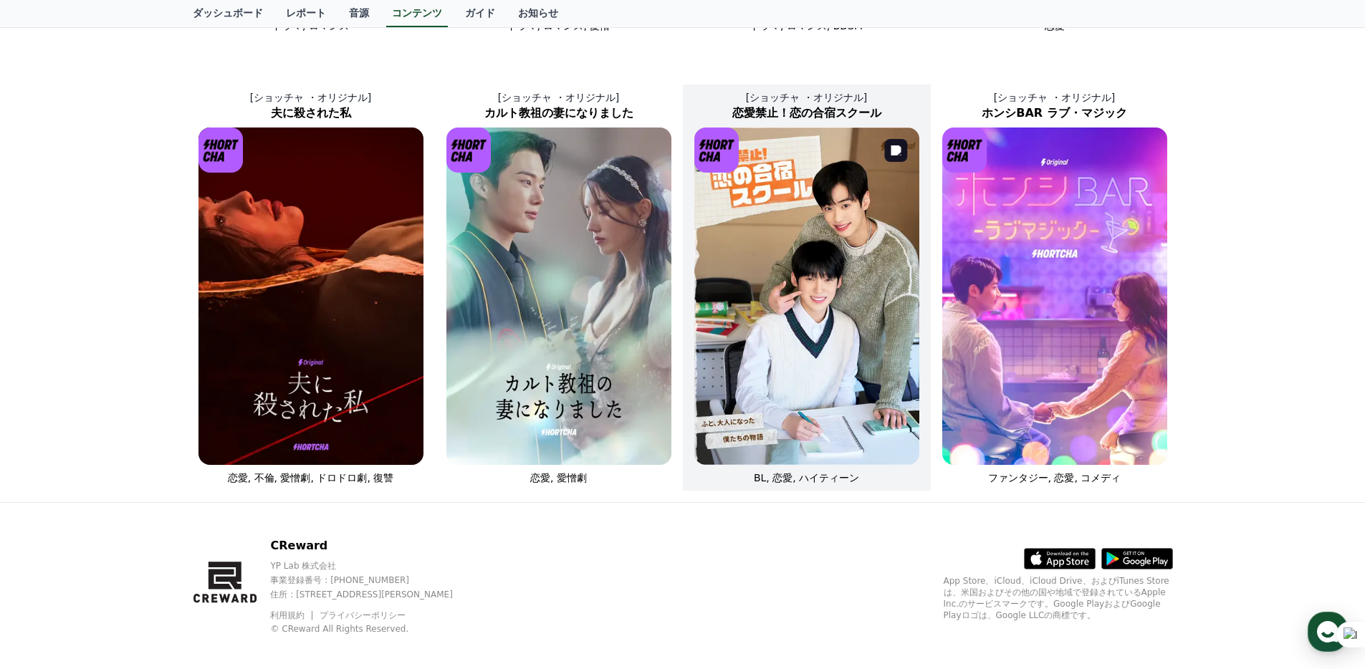
click at [797, 227] on img at bounding box center [806, 296] width 225 height 337
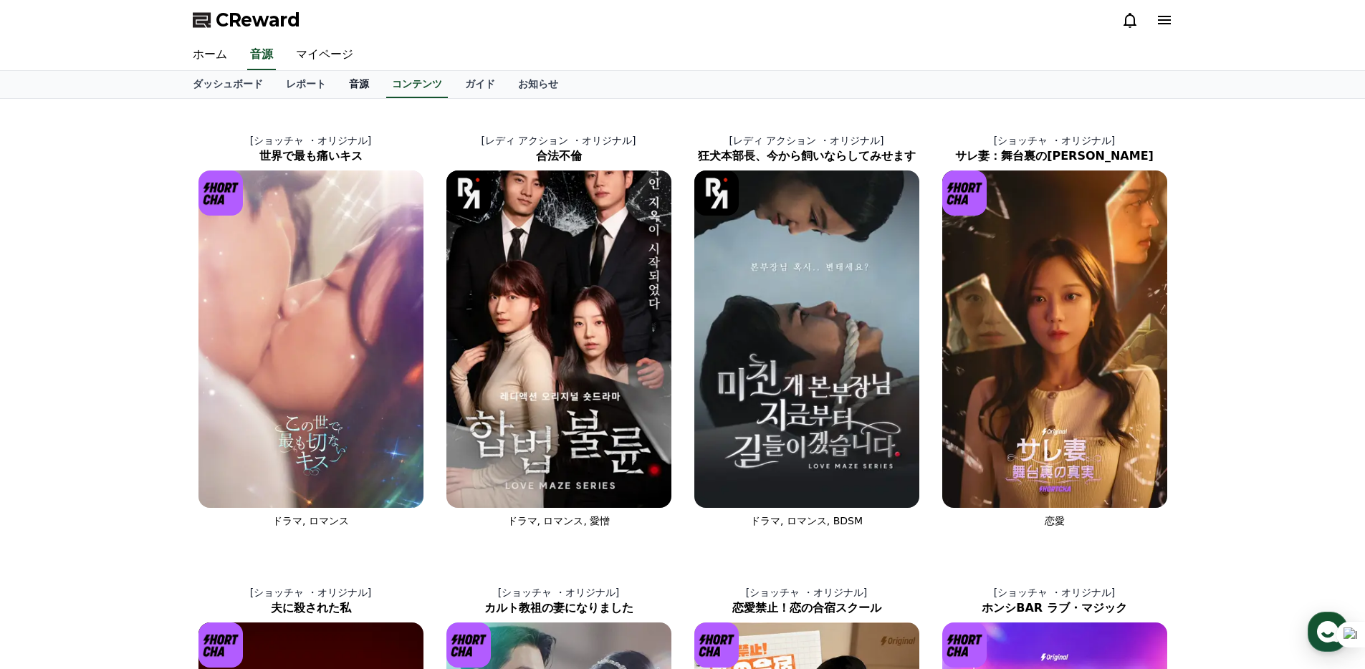
click at [359, 85] on link "音源" at bounding box center [358, 84] width 43 height 27
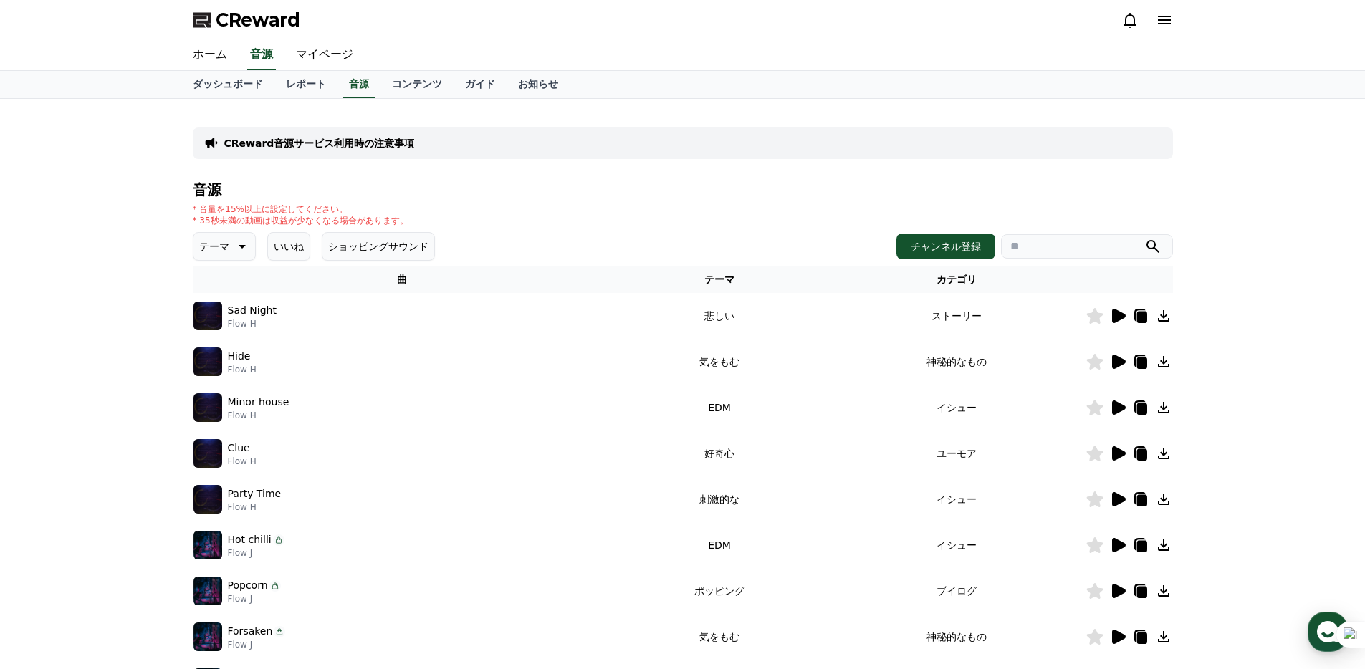
click at [582, 214] on div "* 音量を15%以上に設定してください。 * 35秒未満の動画は収益が少なくなる場合があります。" at bounding box center [683, 214] width 980 height 23
click at [481, 82] on link "ガイド" at bounding box center [479, 84] width 53 height 27
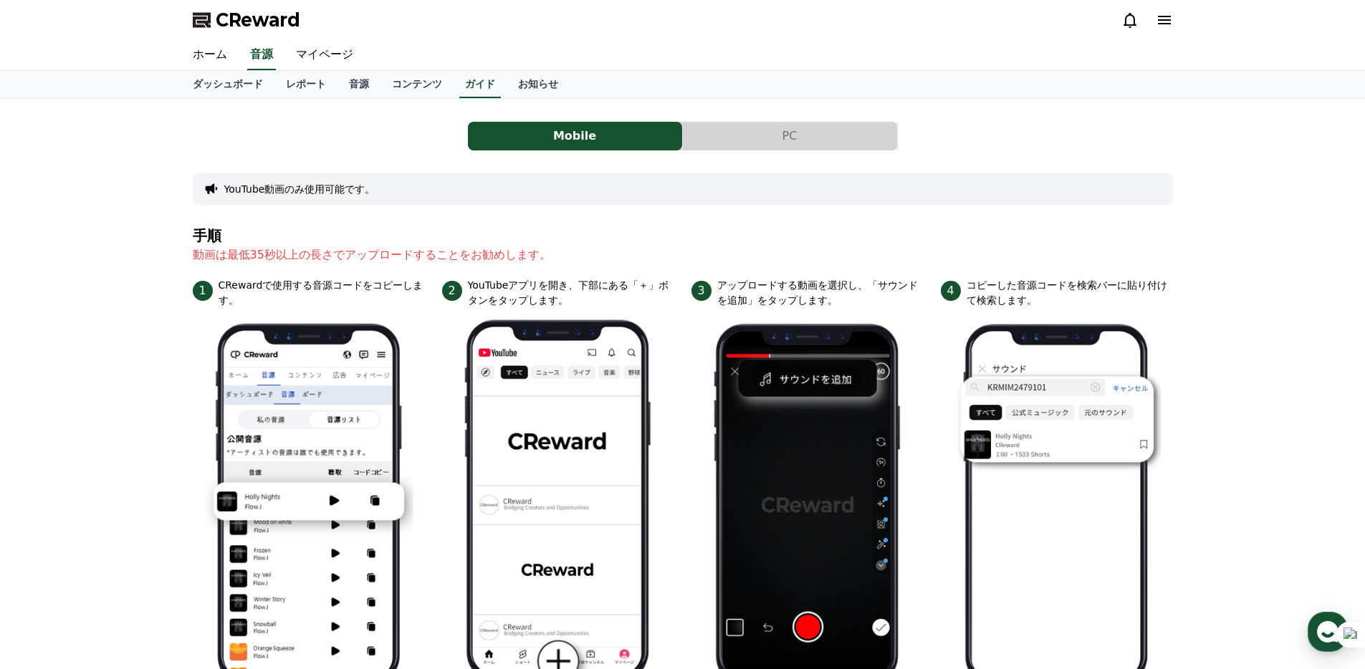
click at [717, 133] on button "PC" at bounding box center [790, 136] width 214 height 29
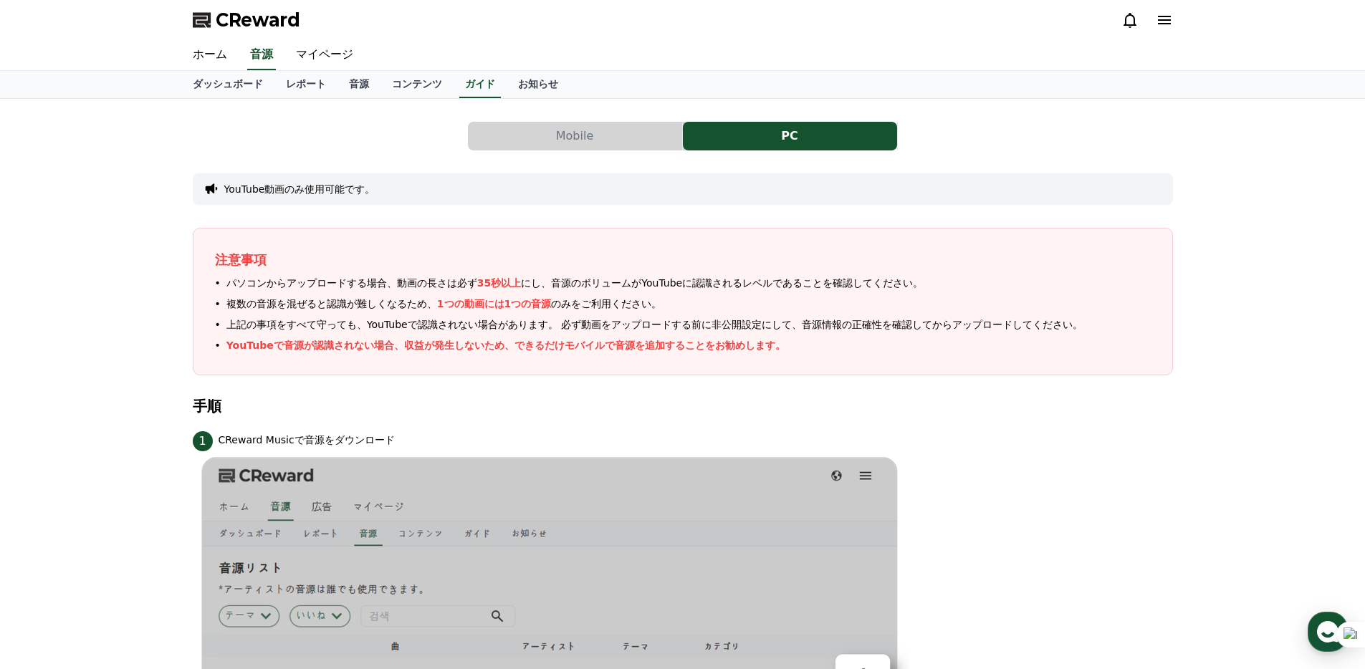
click at [620, 128] on button "Mobile" at bounding box center [575, 136] width 214 height 29
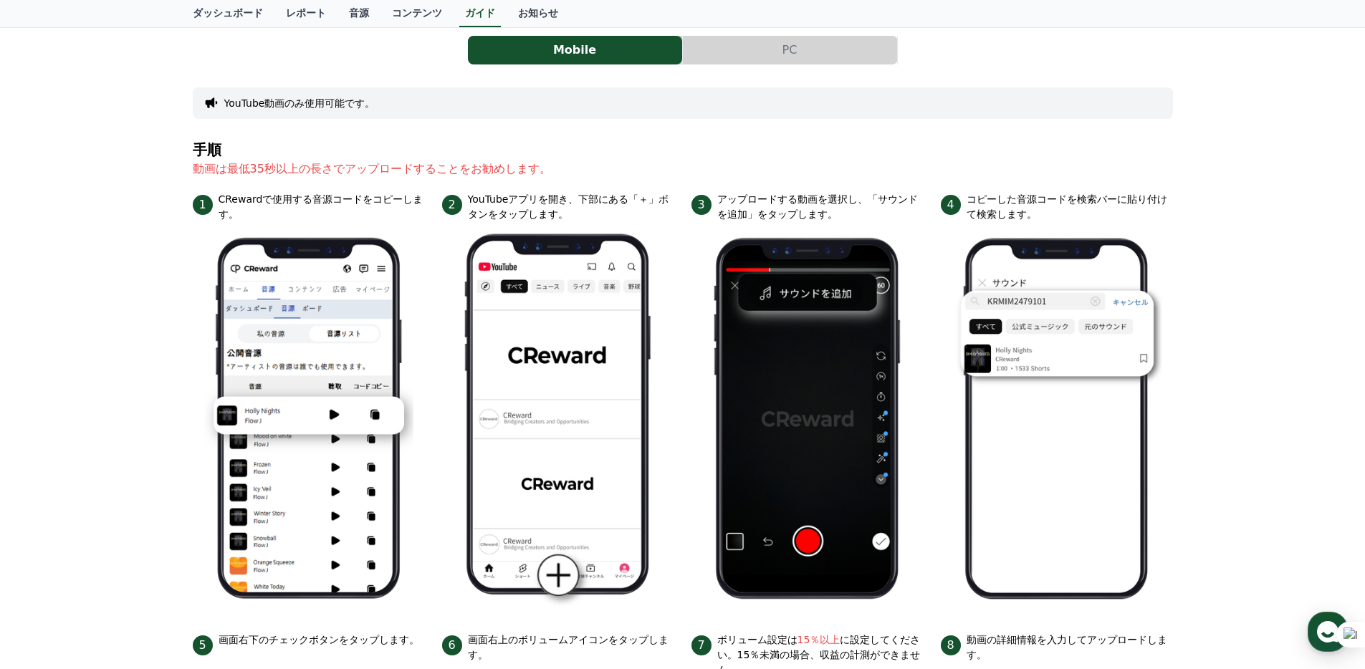
scroll to position [392, 0]
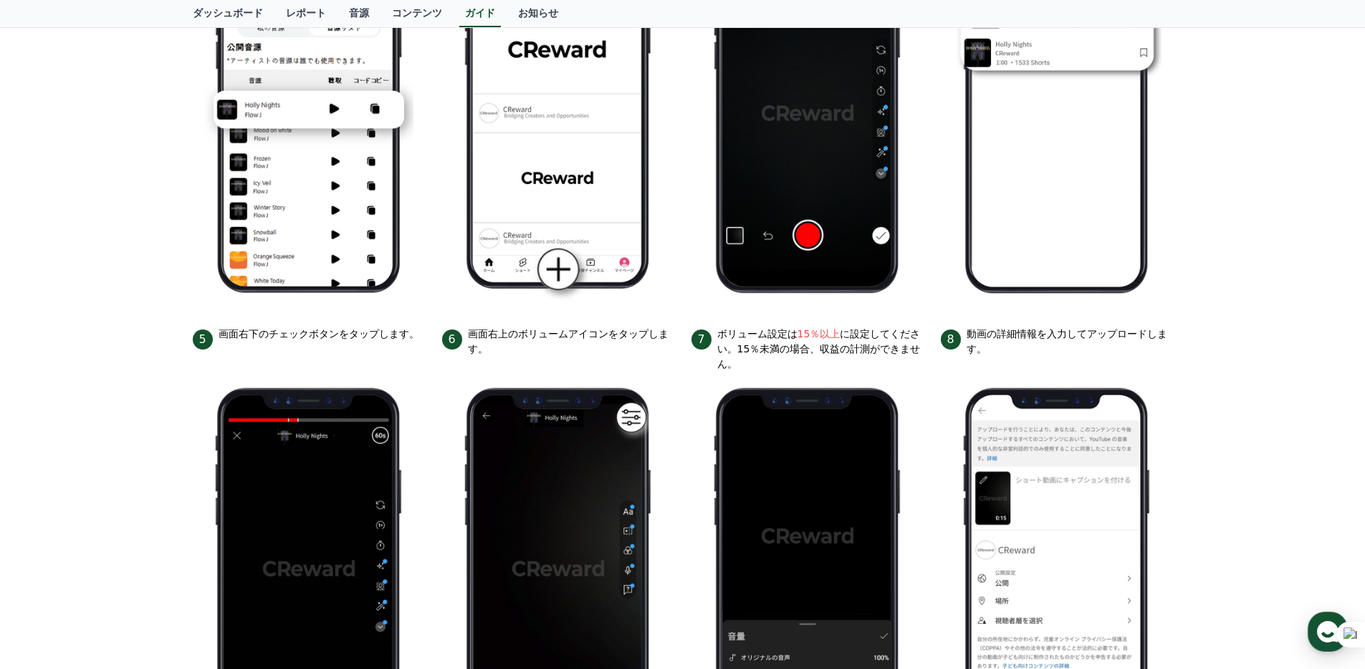
click at [434, 317] on ul "1 CRewardで使用する音源コードをコピーします。 2 YouTubeアプリを開き、下部にある「＋」ボタンをタップします。 3 アップロードする動画を選択…" at bounding box center [683, 325] width 980 height 879
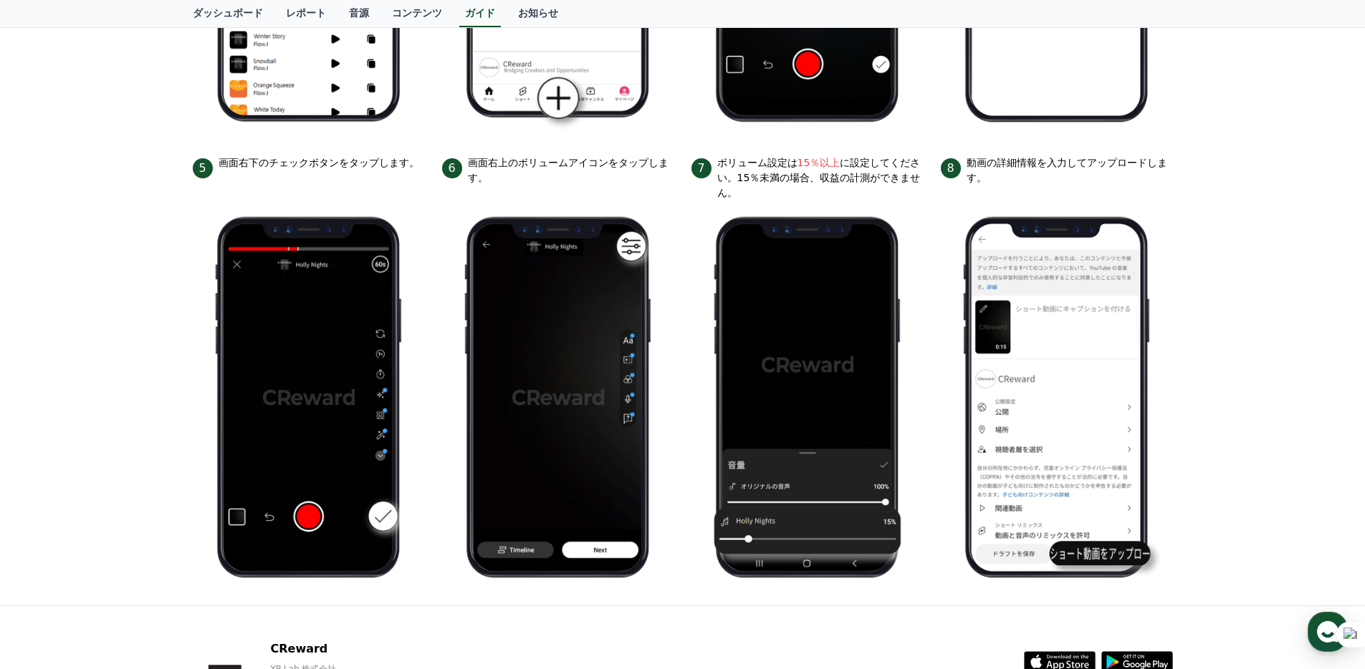
click at [436, 277] on ul "1 CRewardで使用する音源コードをコピーします。 2 YouTubeアプリを開き、下部にある「＋」ボタンをタップします。 3 アップロードする動画を選択…" at bounding box center [683, 154] width 980 height 879
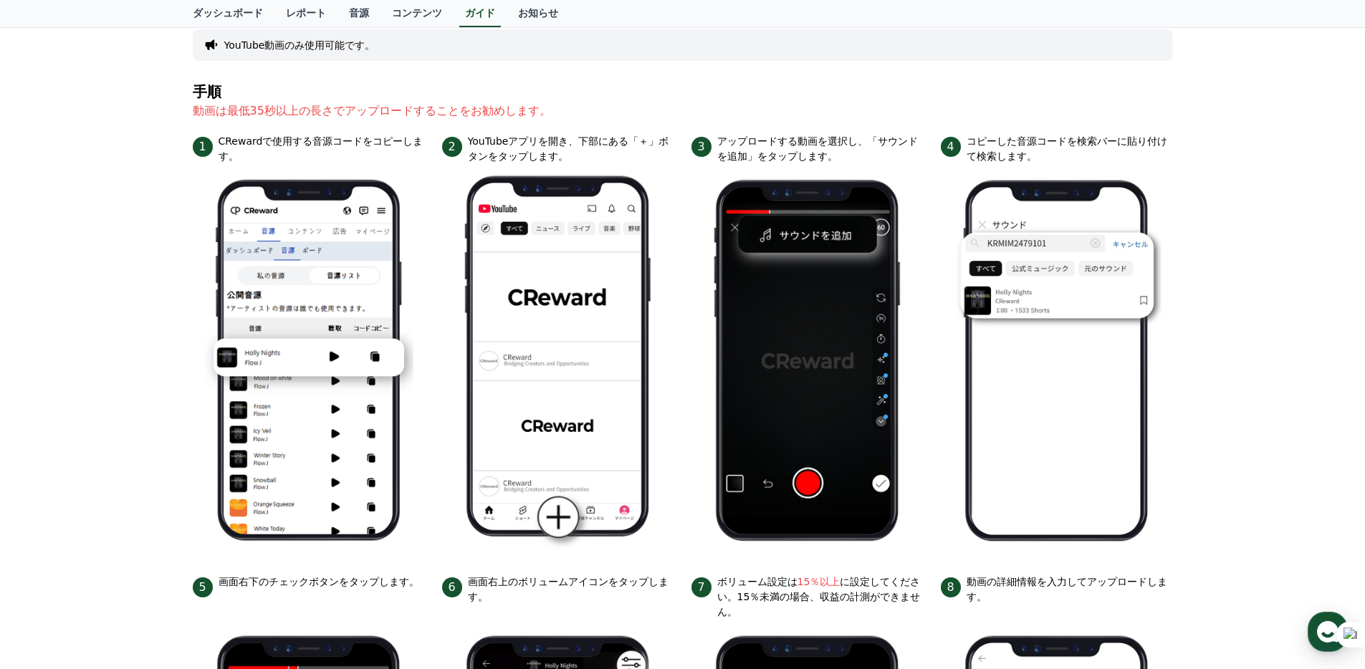
scroll to position [0, 0]
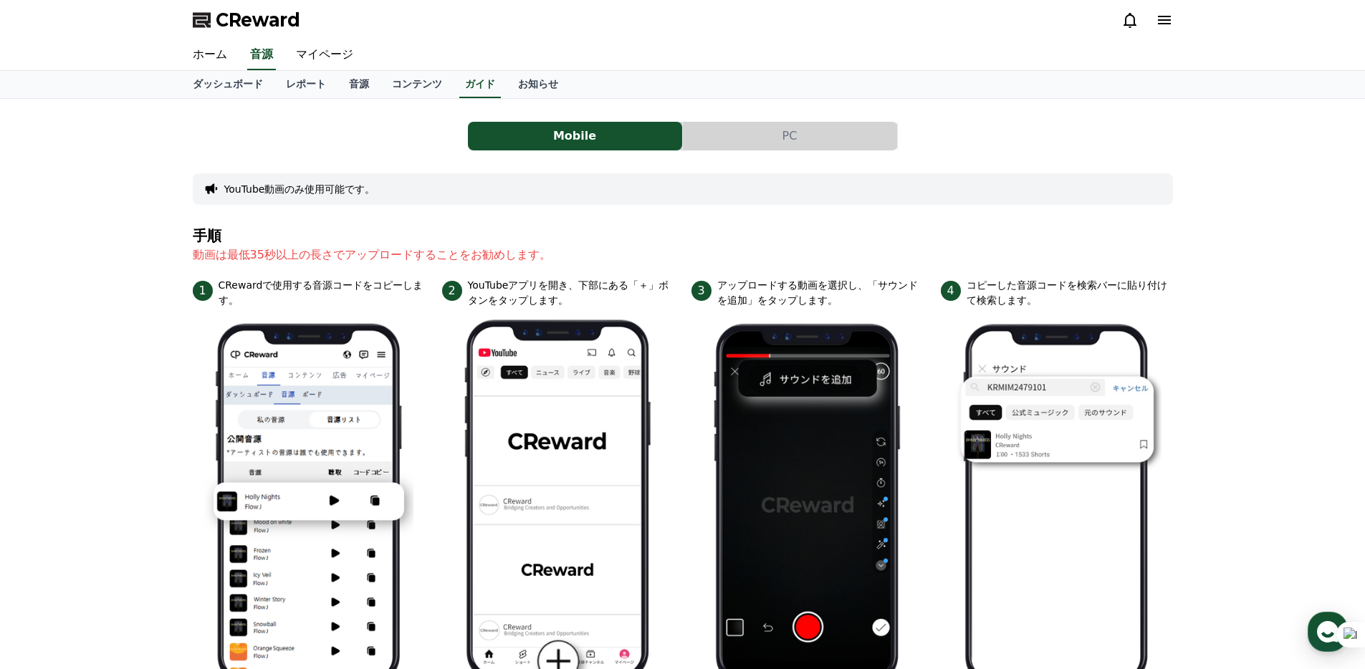
click at [754, 129] on button "PC" at bounding box center [790, 136] width 214 height 29
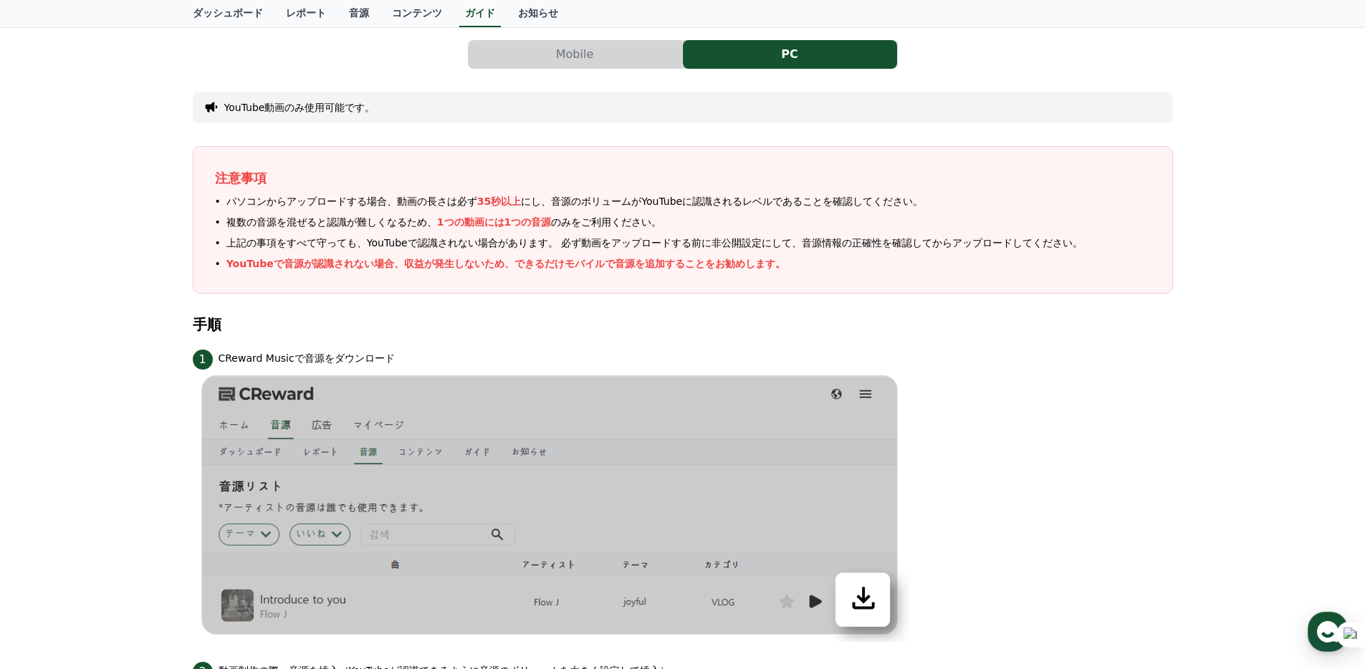
scroll to position [186, 0]
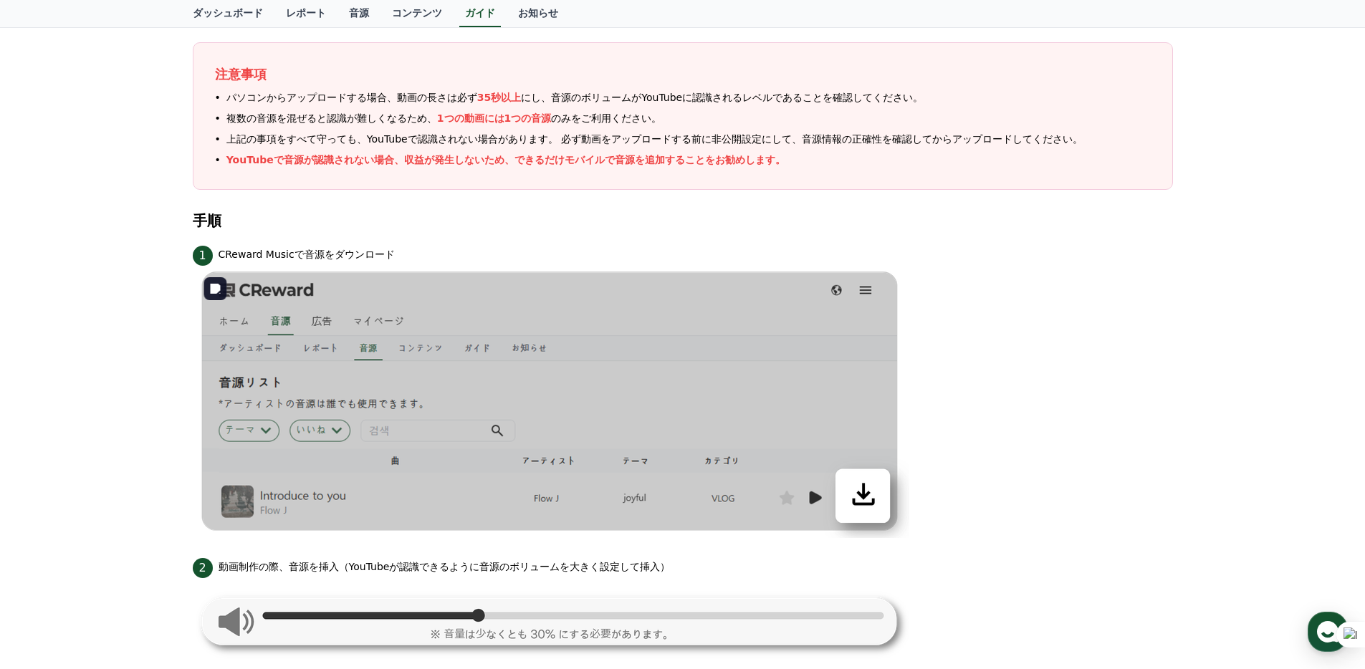
click at [654, 326] on img at bounding box center [551, 402] width 716 height 272
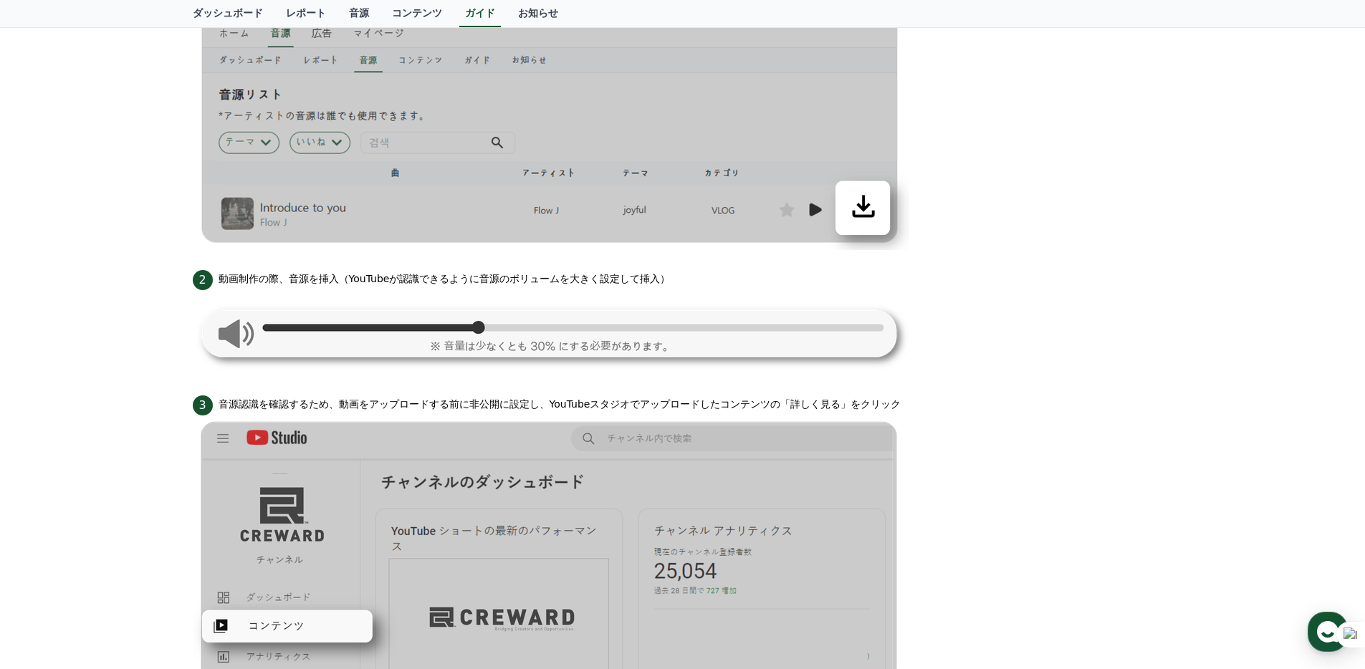
click at [779, 273] on div "2 動画制作の際、音源を挿入（YouTubeが認識できるように音源のボリュームを大きく設定して挿入）" at bounding box center [683, 278] width 980 height 23
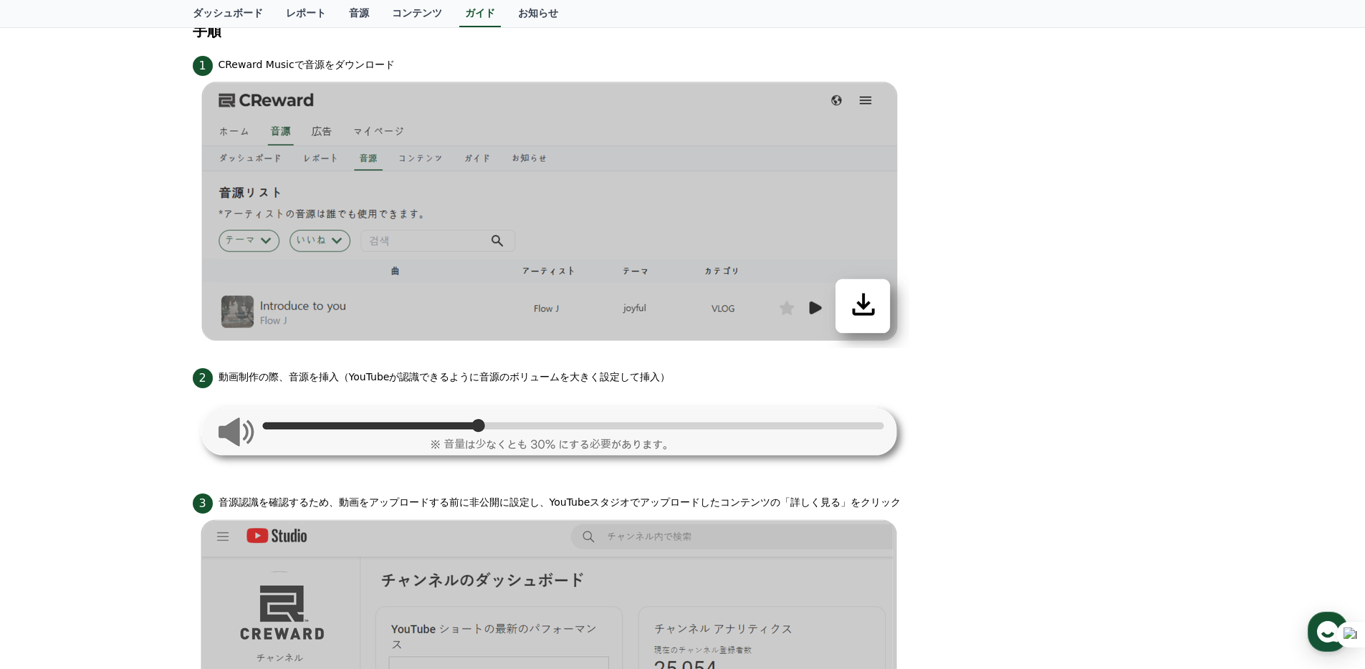
scroll to position [0, 0]
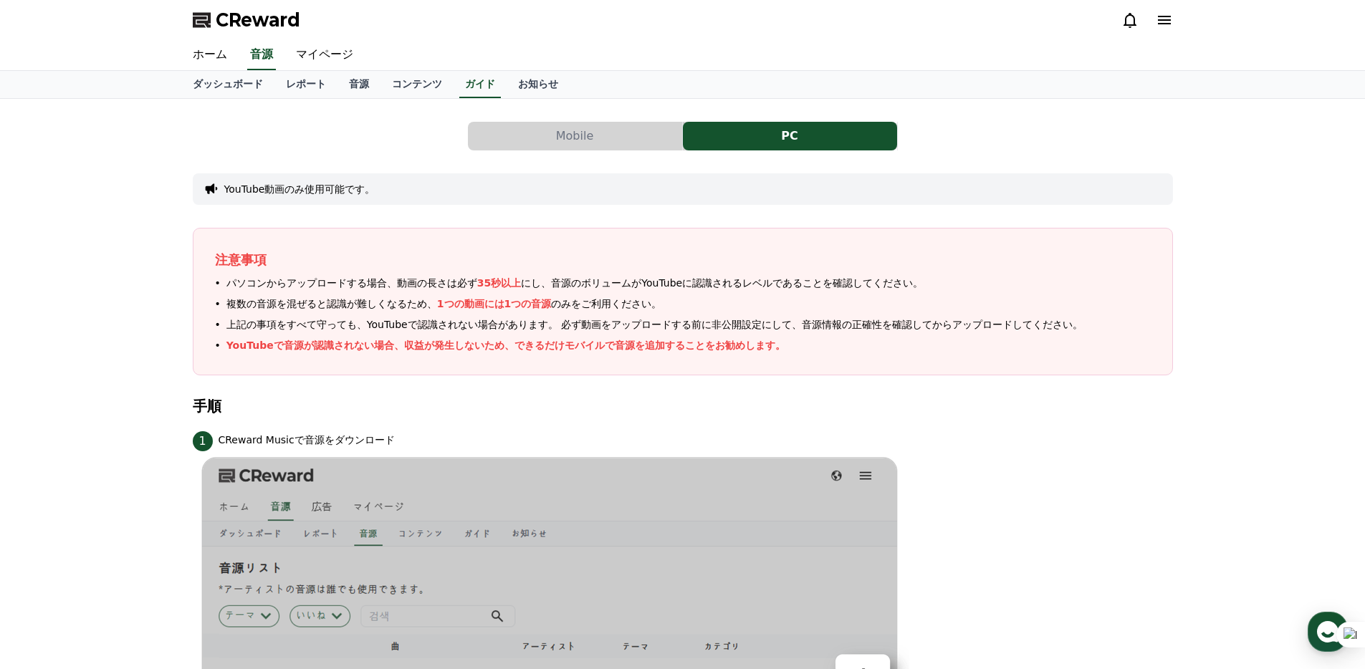
click at [597, 126] on button "Mobile" at bounding box center [575, 136] width 214 height 29
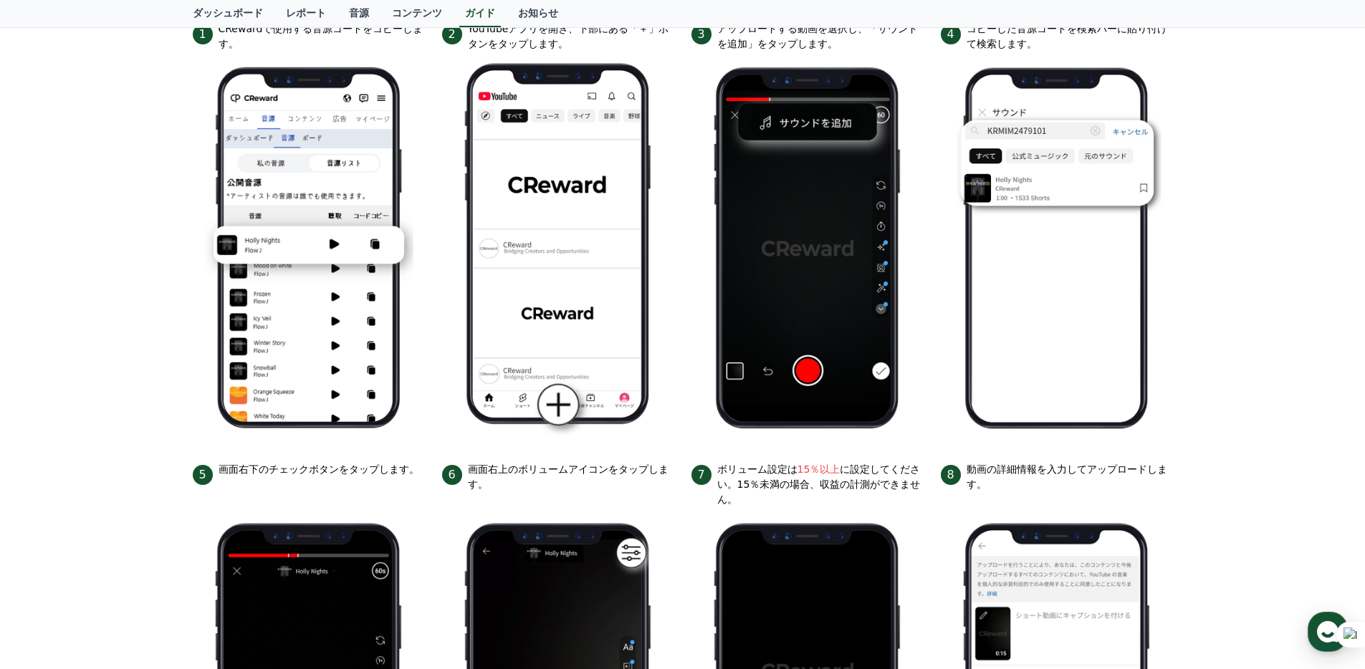
scroll to position [487, 0]
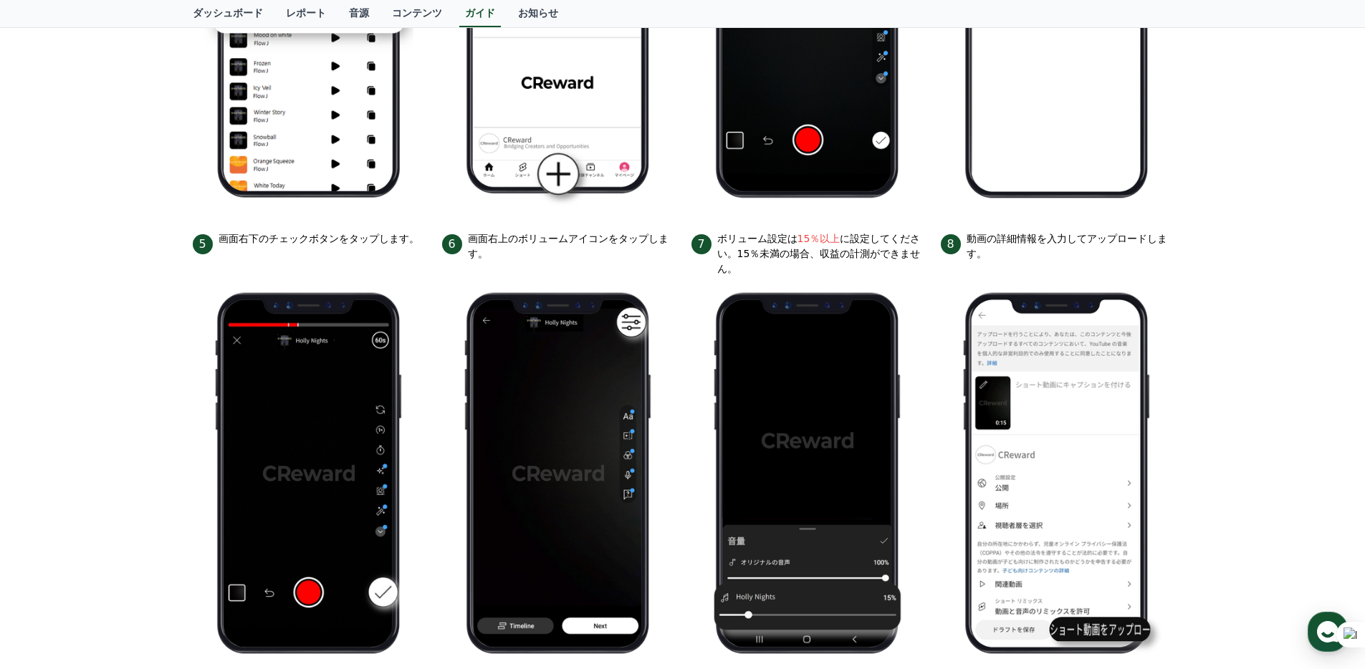
click at [684, 287] on ul "1 CRewardで使用する音源コードをコピーします。 2 YouTubeアプリを開き、下部にある「＋」ボタンをタップします。 3 アップロードする動画を選択…" at bounding box center [683, 230] width 980 height 879
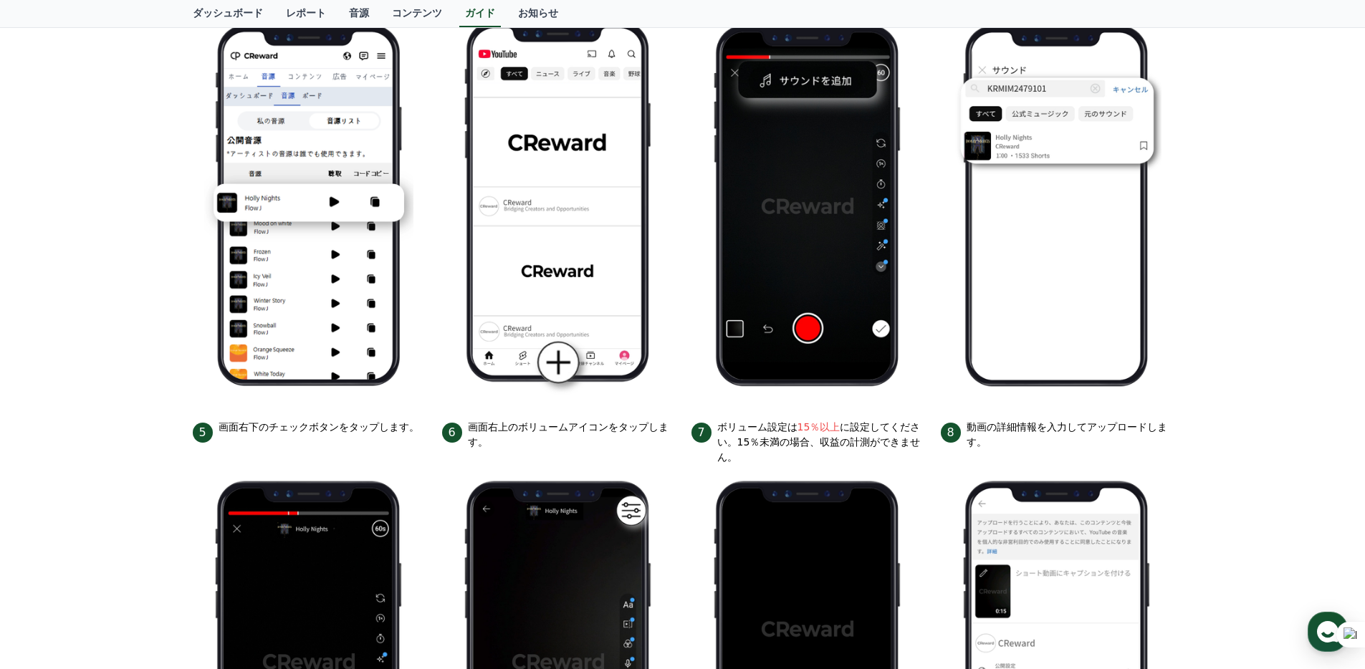
scroll to position [297, 0]
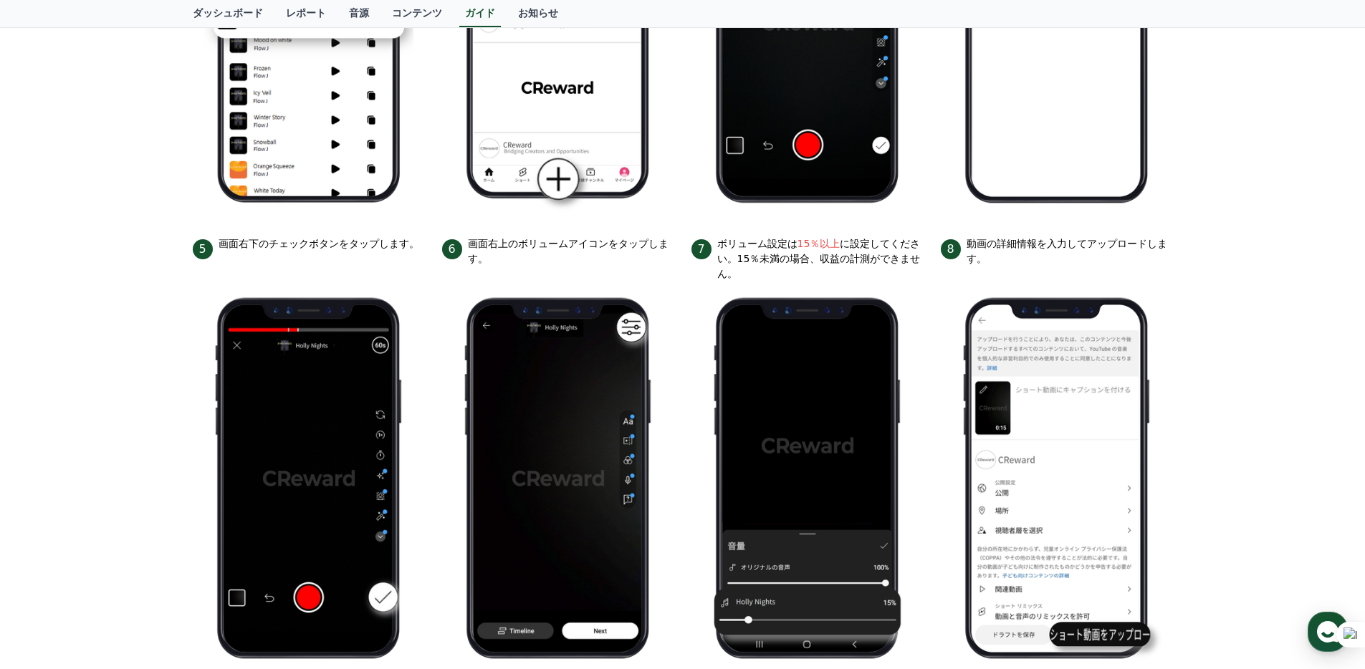
click at [683, 270] on ul "1 CRewardで使用する音源コードをコピーします。 2 YouTubeアプリを開き、下部にある「＋」ボタンをタップします。 3 アップロードする動画を選択…" at bounding box center [683, 235] width 980 height 879
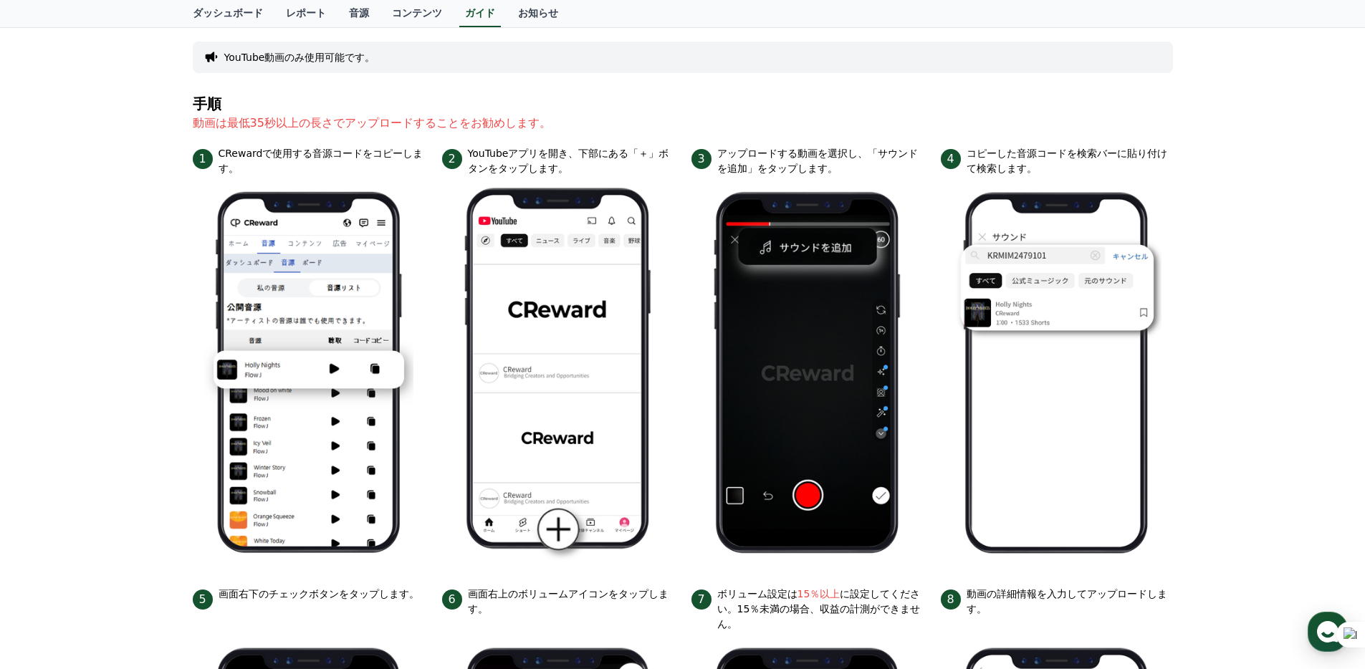
scroll to position [0, 0]
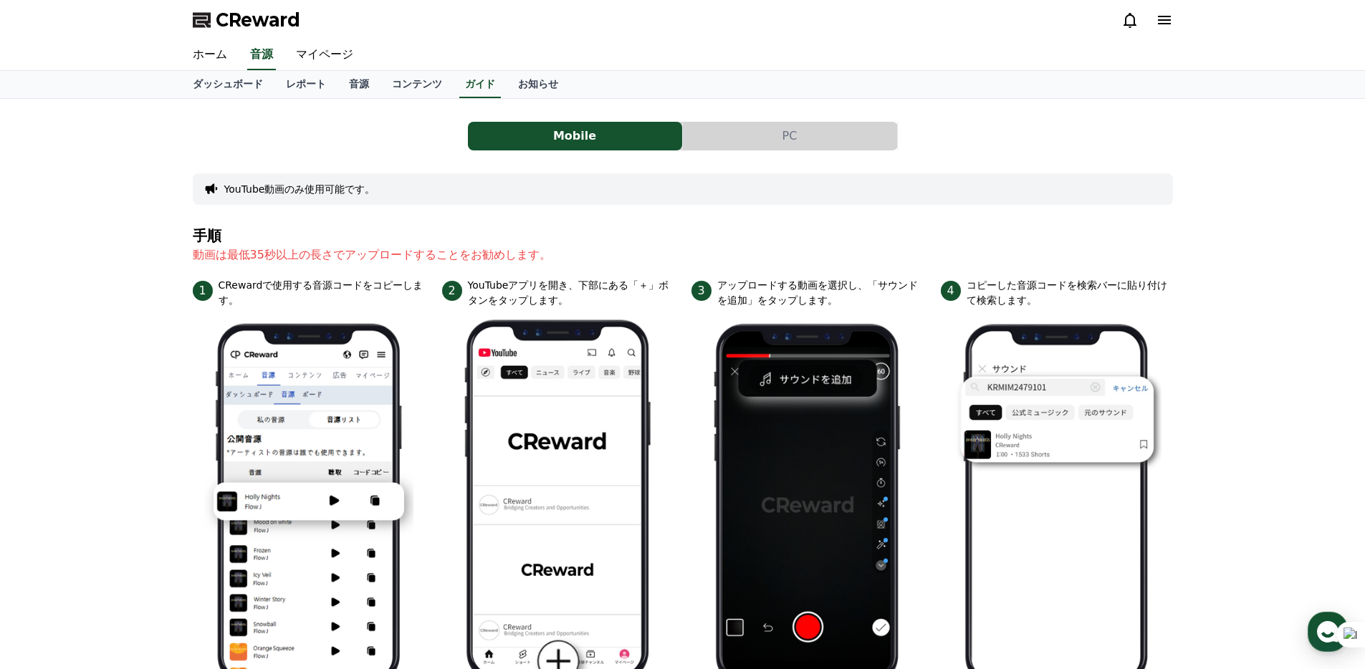
click at [727, 133] on button "PC" at bounding box center [790, 136] width 214 height 29
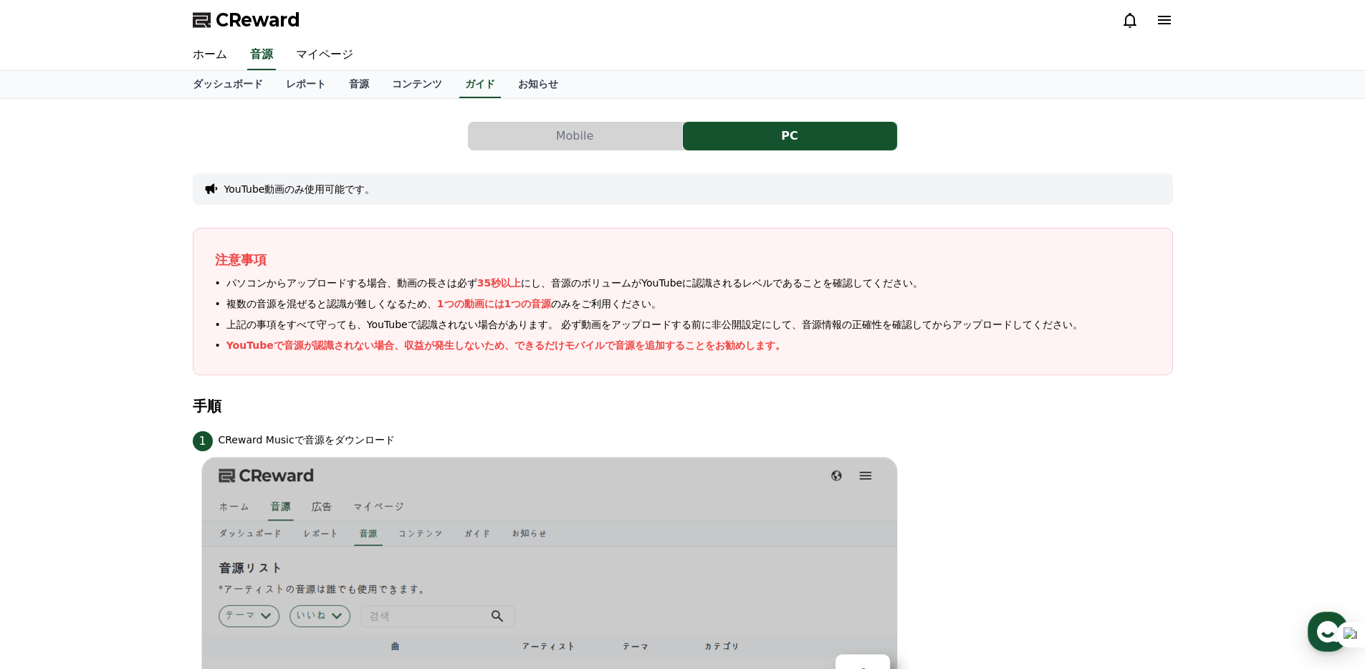
click at [555, 369] on div "注意事項 パソコンからアップロードする場合、動画の長さは必ず 35秒以上 にし、音源のボリュームがYouTubeに認識されるレベルであることを確認してください…" at bounding box center [683, 302] width 980 height 148
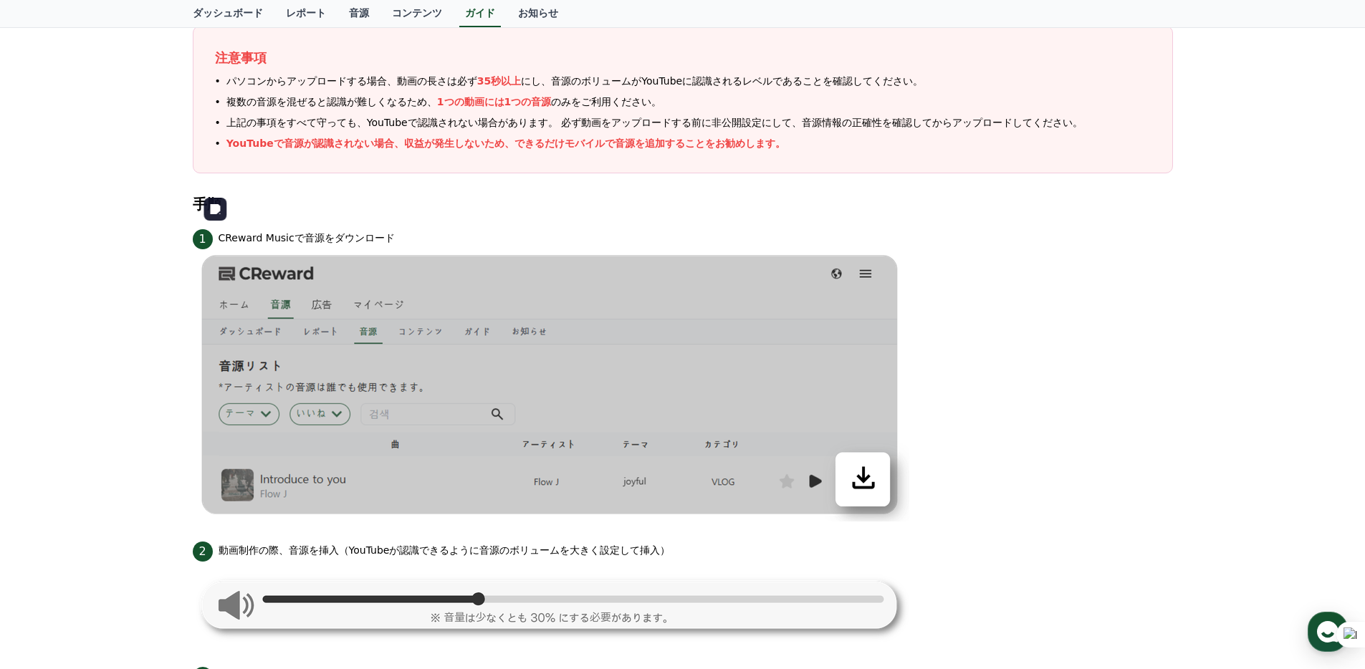
scroll to position [362, 0]
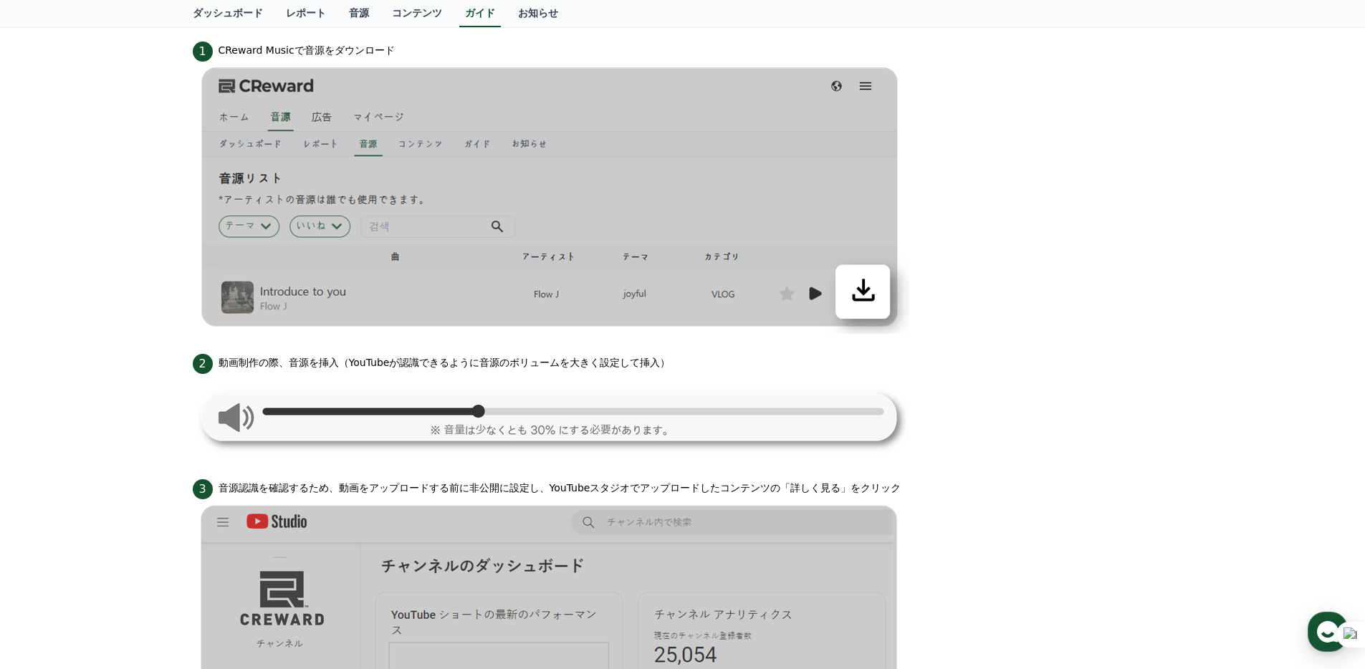
click at [680, 351] on div "2 動画制作の際、音源を挿入（YouTubeが認識できるように音源のボリュームを大きく設定して挿入）" at bounding box center [683, 362] width 980 height 23
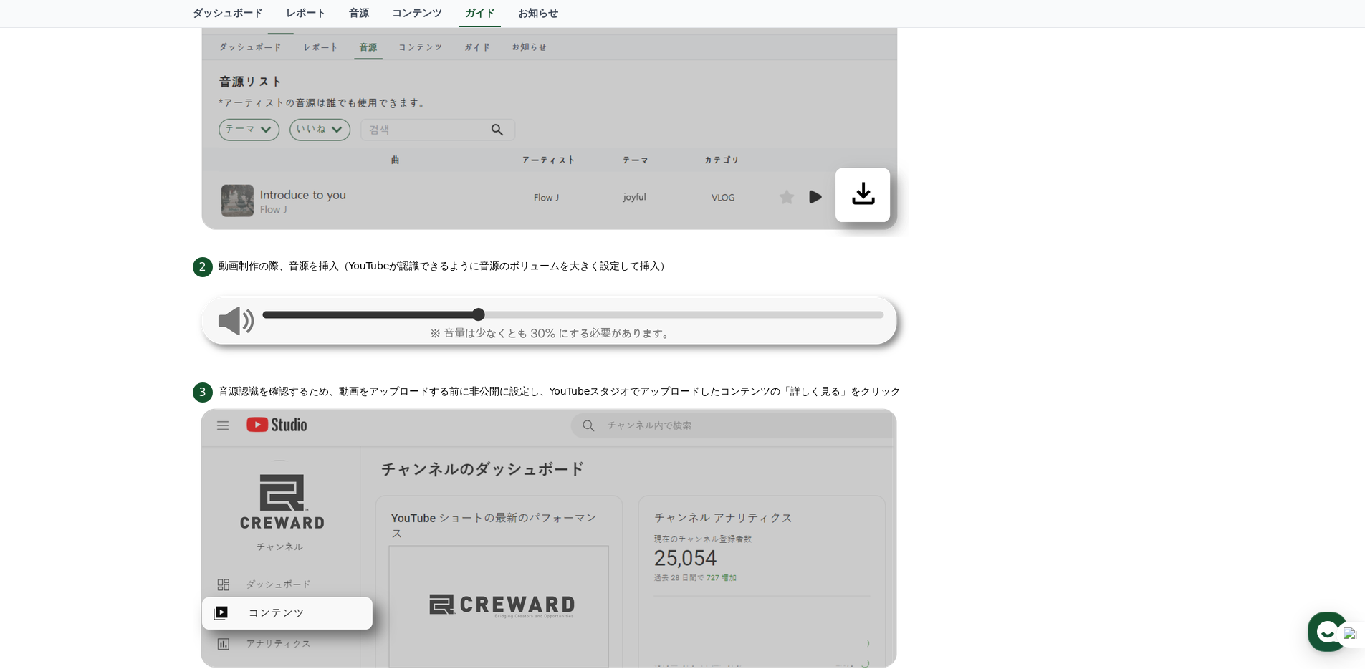
scroll to position [487, 0]
click at [129, 300] on div "Mobile PC YouTube動画のみ使用可能です。 注意事項 パソコンからアップロードする場合、動画の長さは必ず 35秒以上 にし、音源のボリュームがY…" at bounding box center [682, 461] width 1365 height 1699
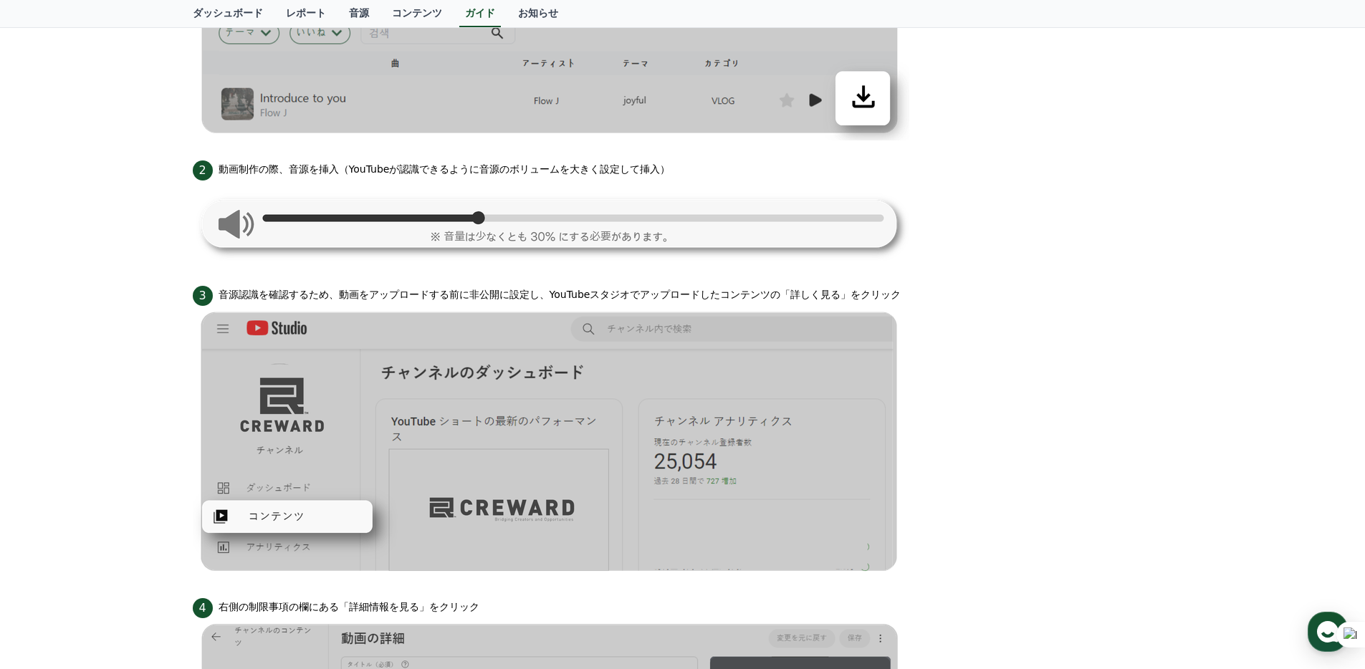
scroll to position [603, 0]
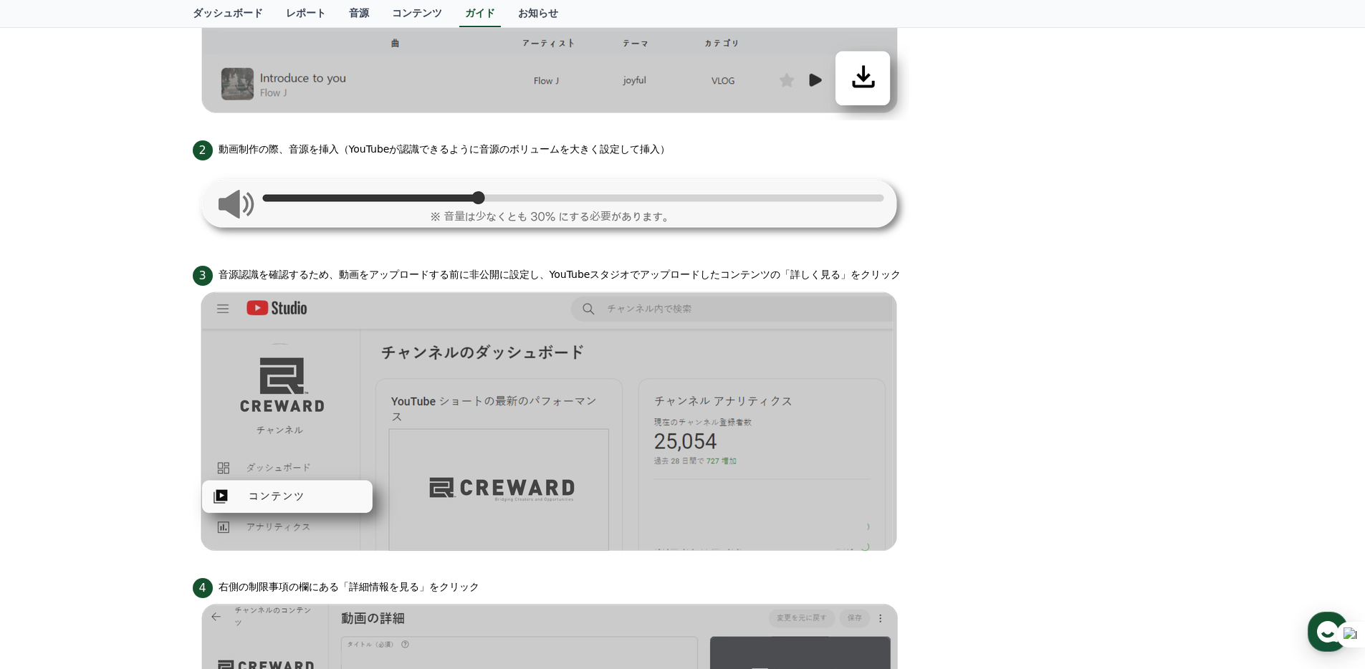
click at [102, 335] on div "Mobile PC YouTube動画のみ使用可能です。 注意事項 パソコンからアップロードする場合、動画の長さは必ず 35秒以上 にし、音源のボリュームがY…" at bounding box center [682, 345] width 1365 height 1699
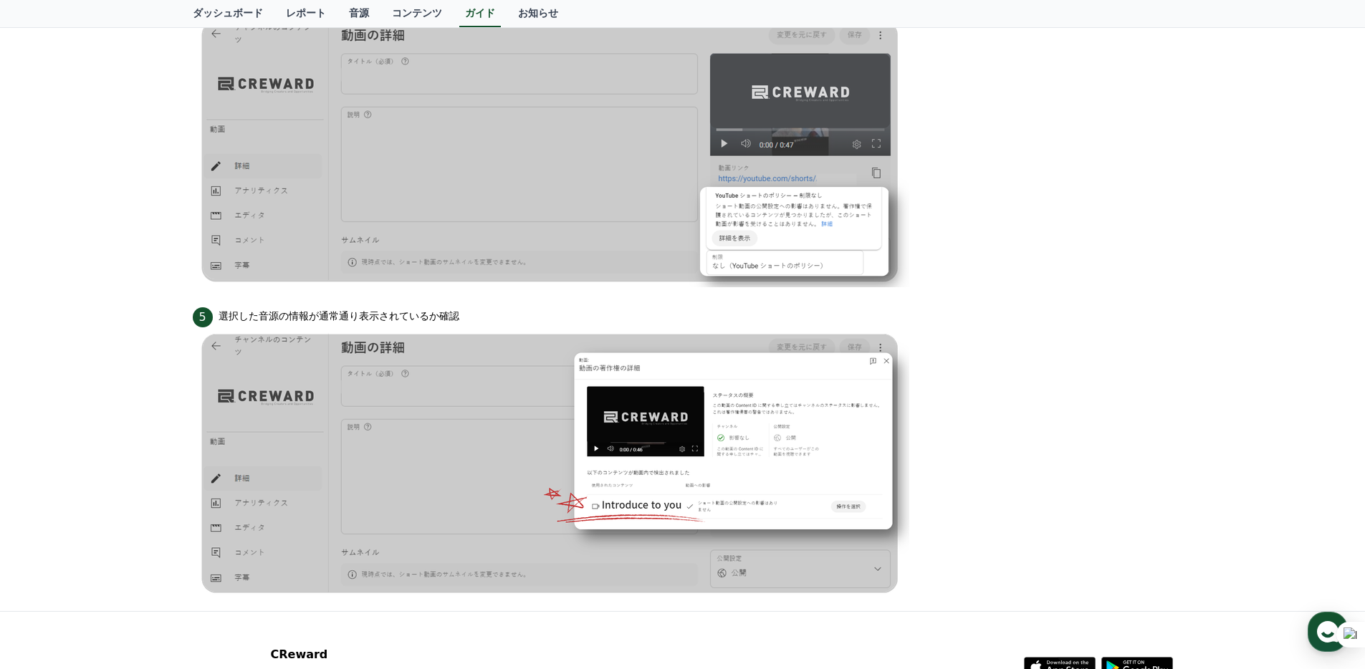
scroll to position [1307, 0]
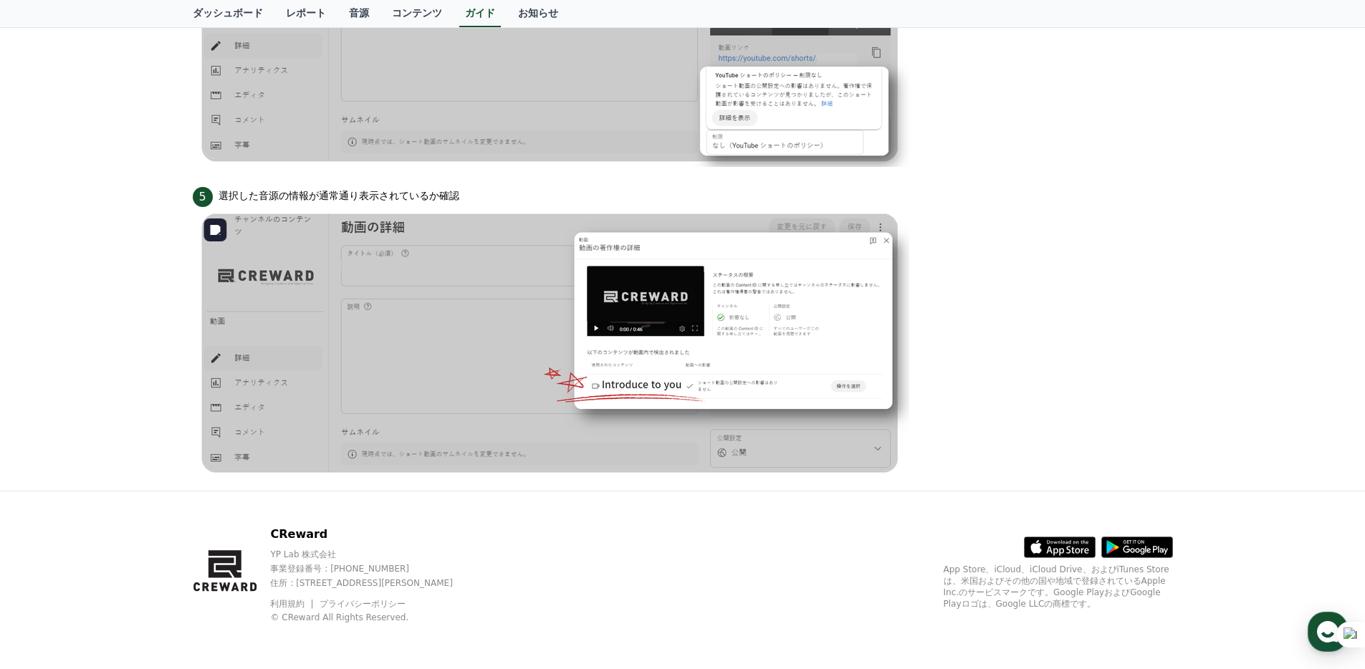
click at [634, 378] on img at bounding box center [551, 343] width 716 height 272
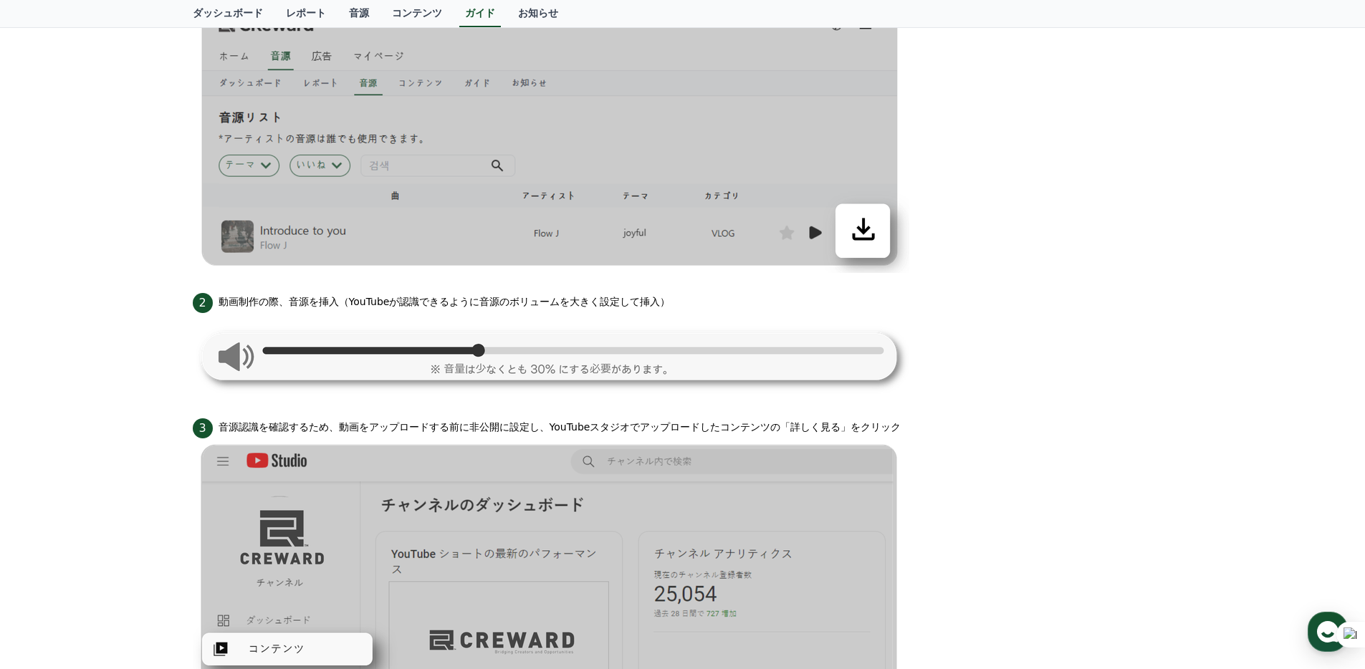
scroll to position [0, 0]
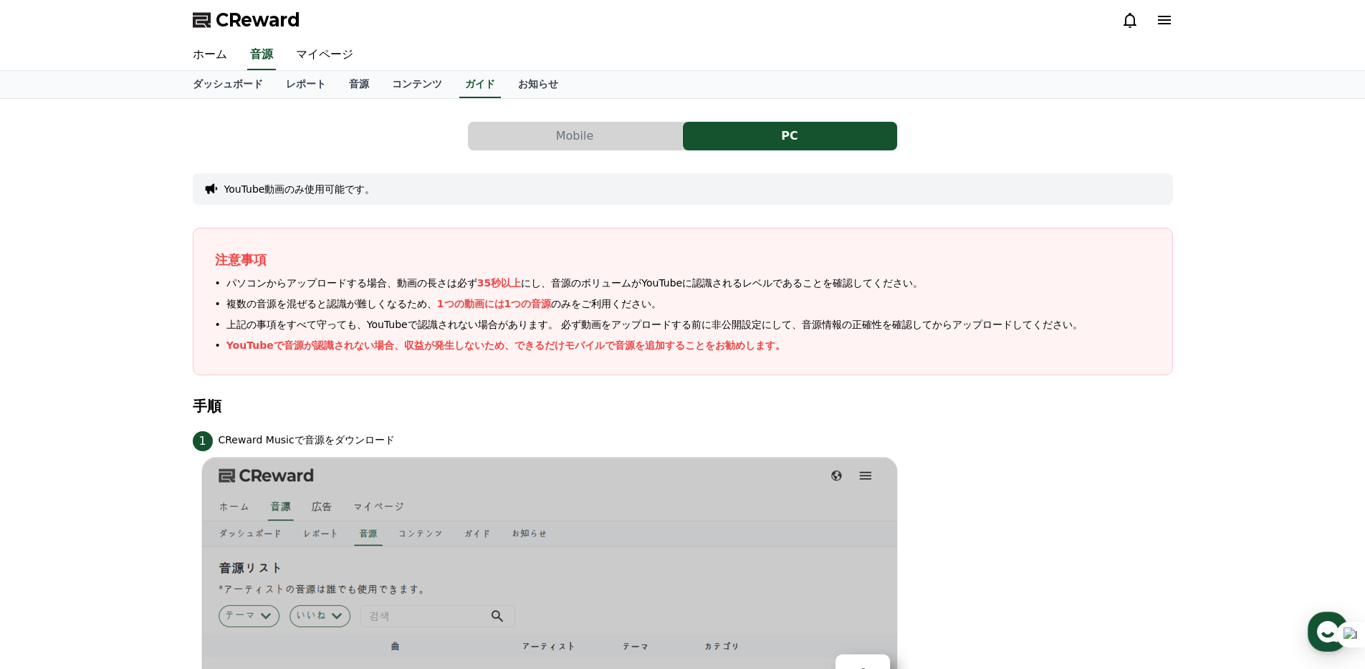
click at [1166, 24] on icon at bounding box center [1164, 20] width 13 height 9
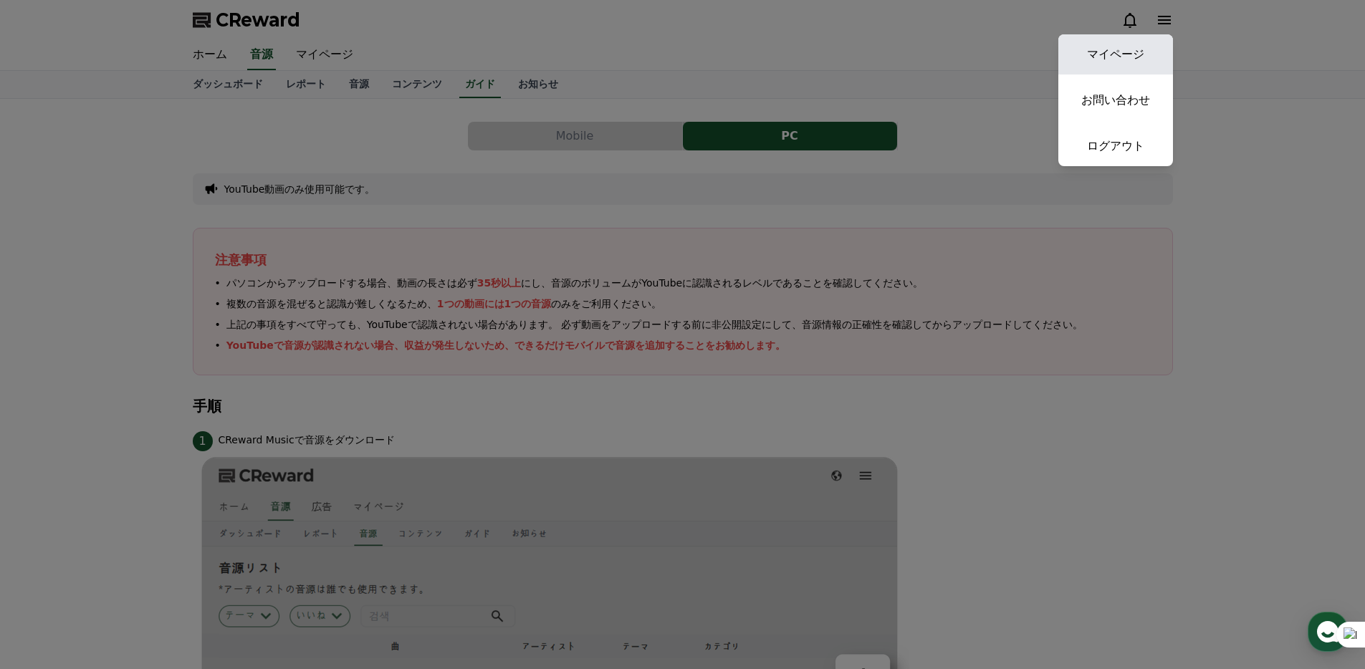
click at [1115, 63] on link "マイページ" at bounding box center [1115, 54] width 115 height 40
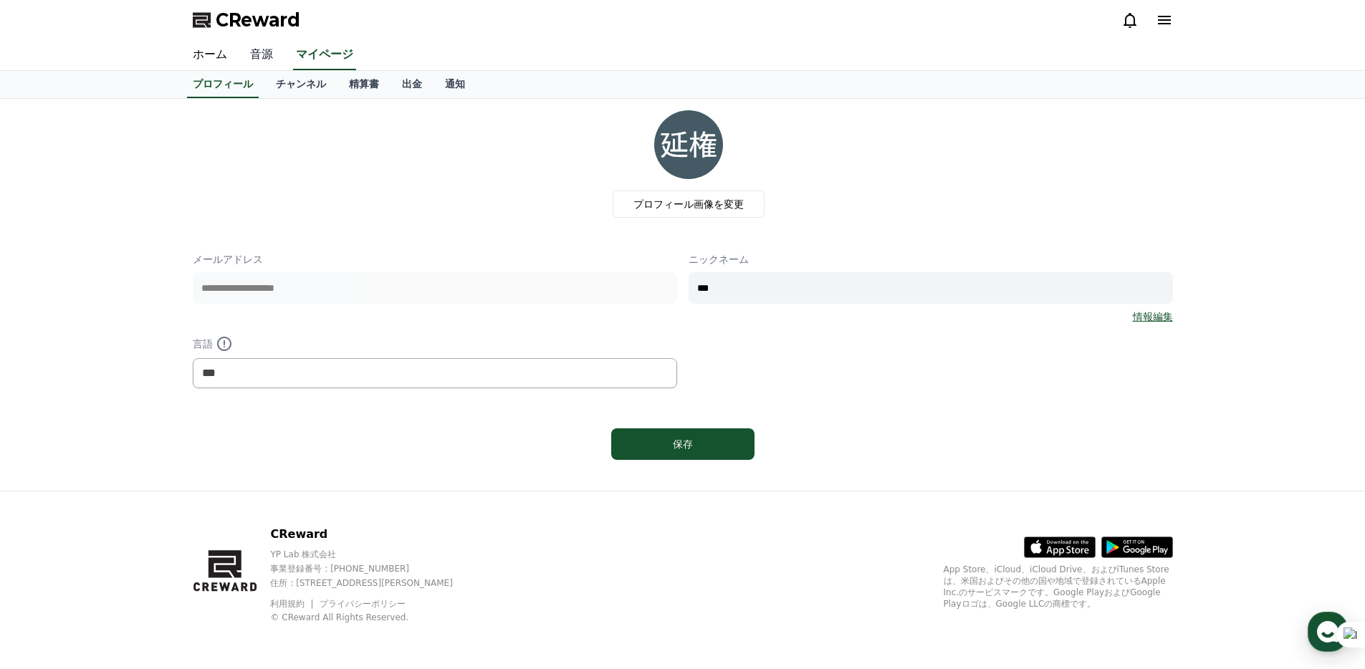
click at [256, 59] on link "音源" at bounding box center [262, 55] width 46 height 30
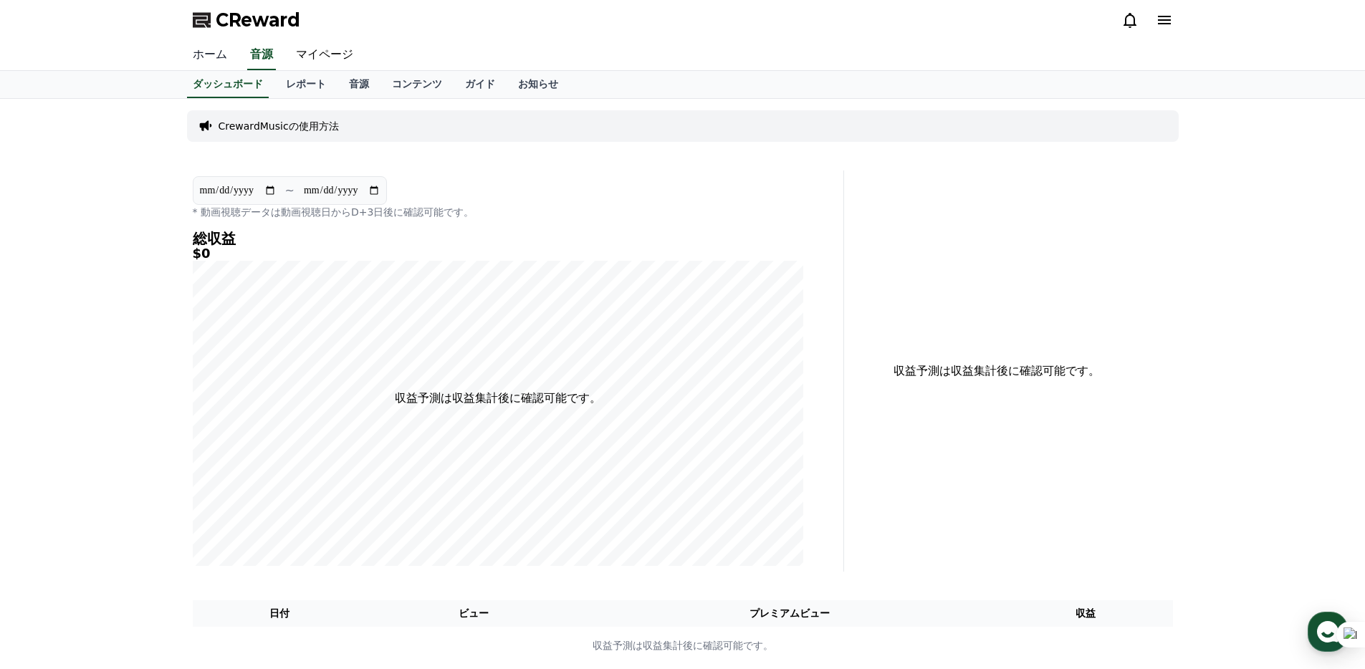
click at [200, 47] on link "ホーム" at bounding box center [209, 55] width 57 height 30
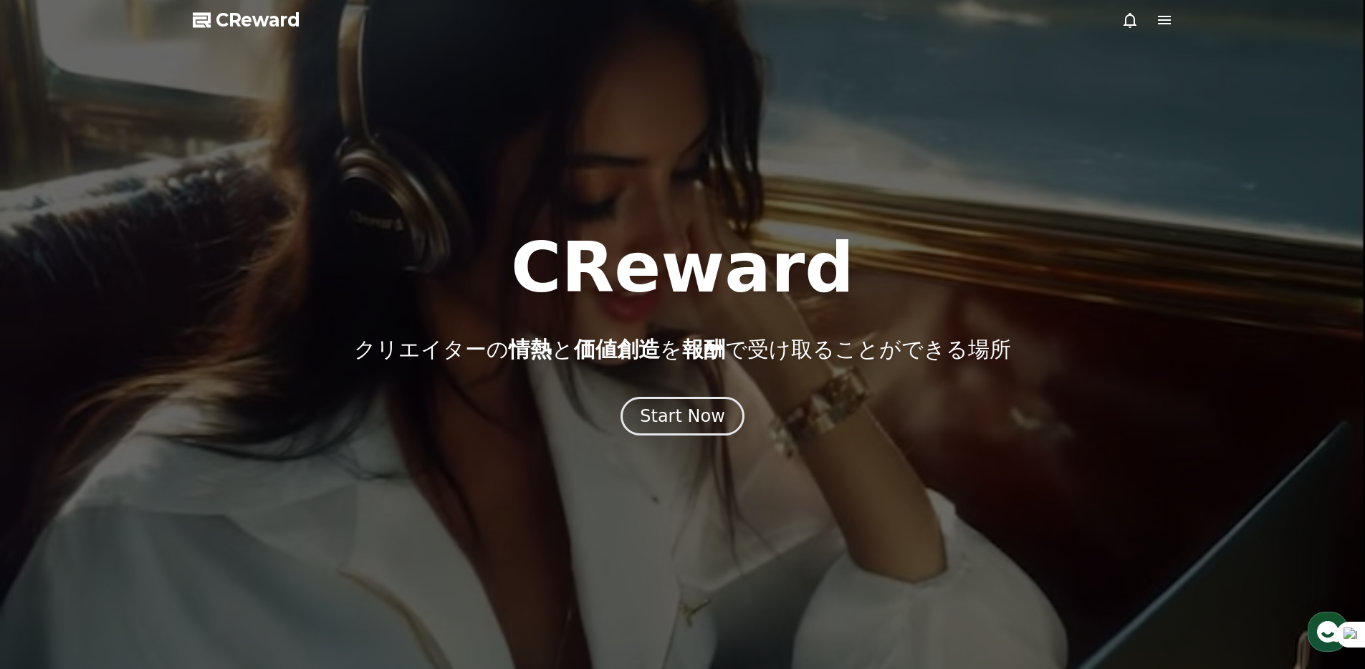
click at [613, 91] on div at bounding box center [682, 334] width 1365 height 669
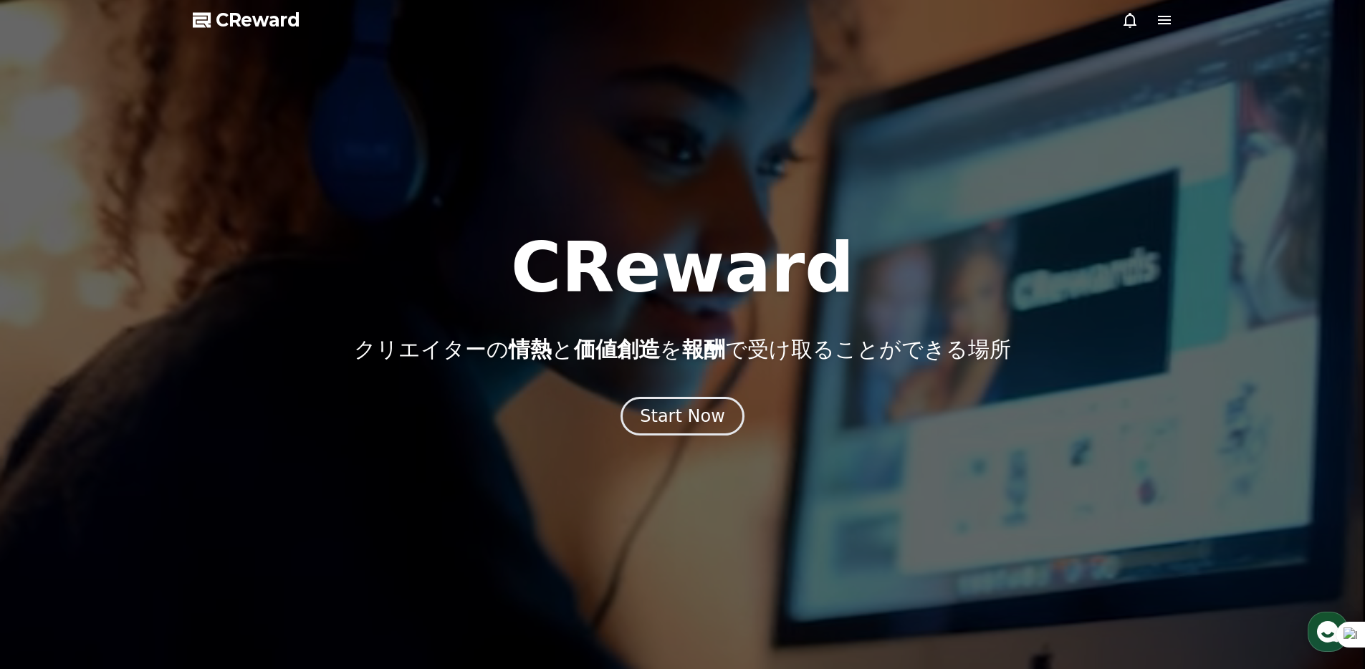
click at [1161, 20] on icon at bounding box center [1164, 20] width 13 height 9
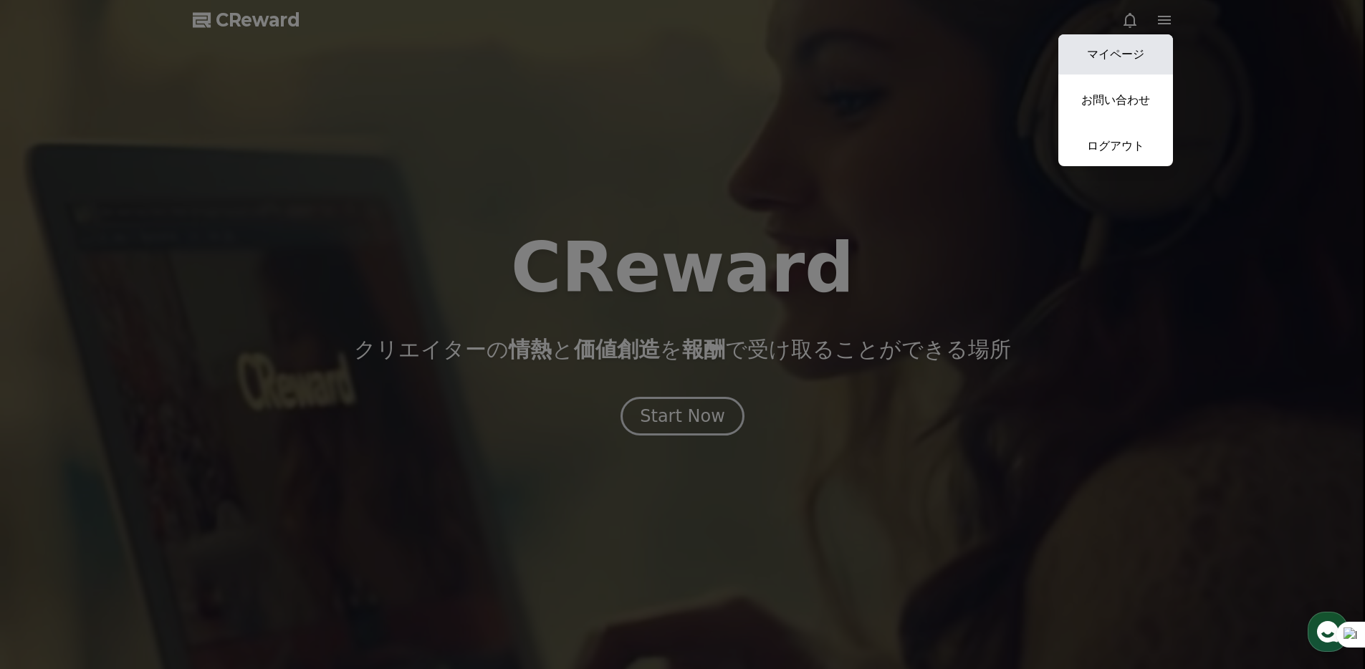
click at [1131, 47] on link "マイページ" at bounding box center [1115, 54] width 115 height 40
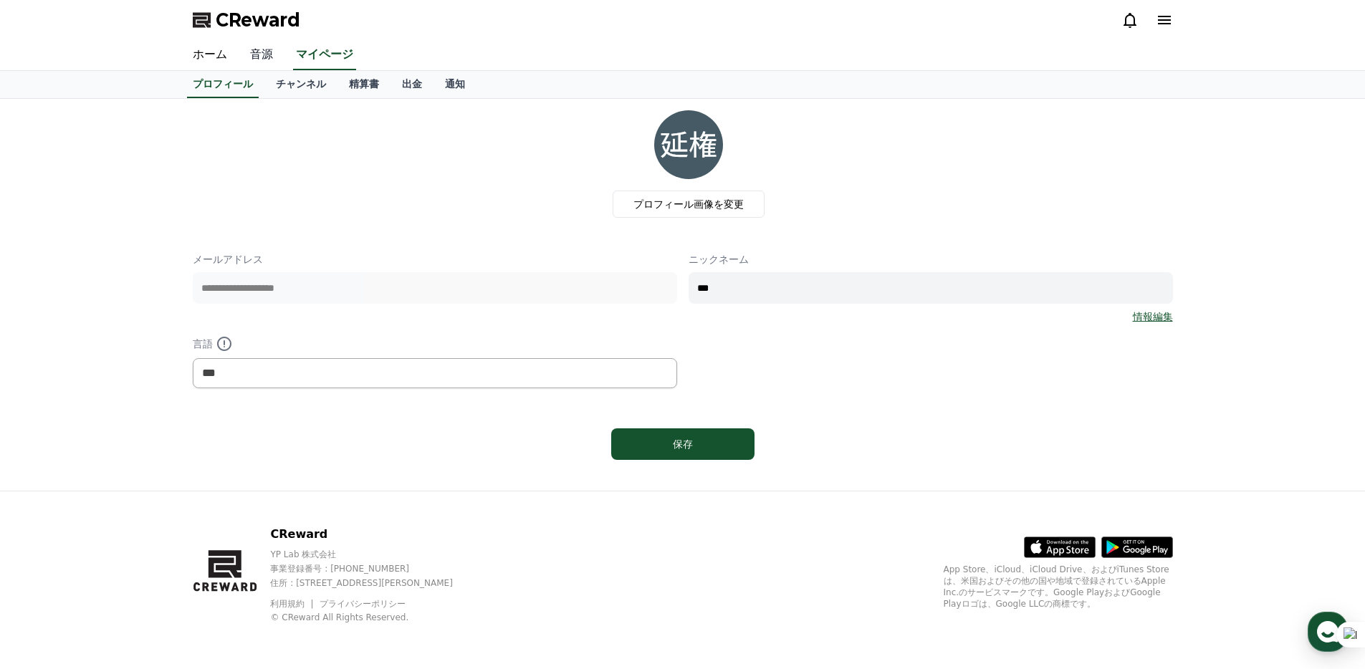
click at [269, 56] on link "音源" at bounding box center [262, 55] width 46 height 30
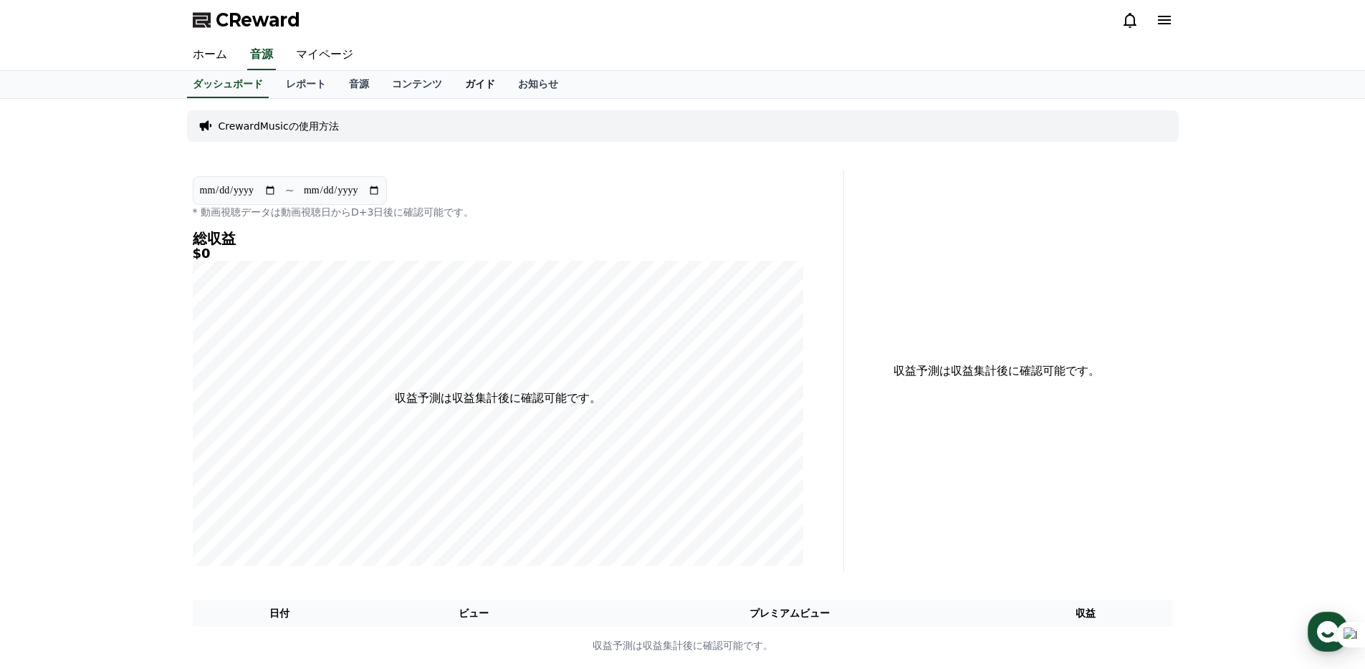
click at [479, 81] on link "ガイド" at bounding box center [479, 84] width 53 height 27
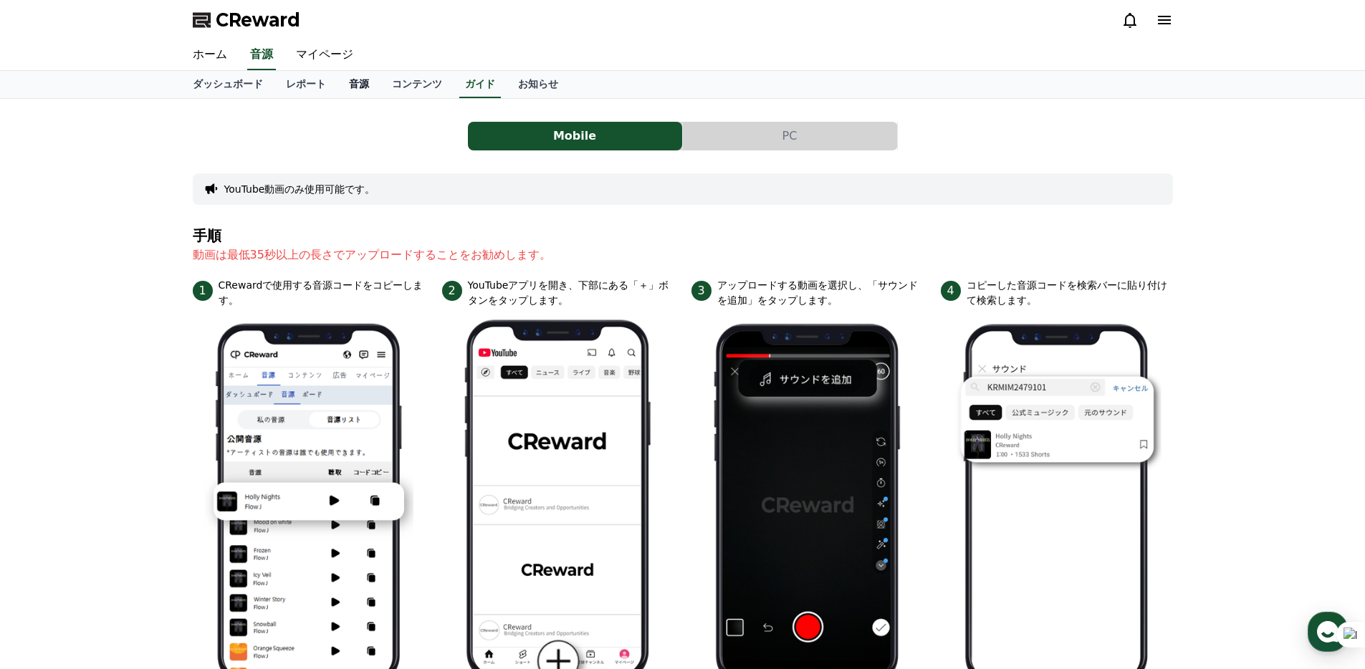
click at [365, 83] on link "音源" at bounding box center [358, 84] width 43 height 27
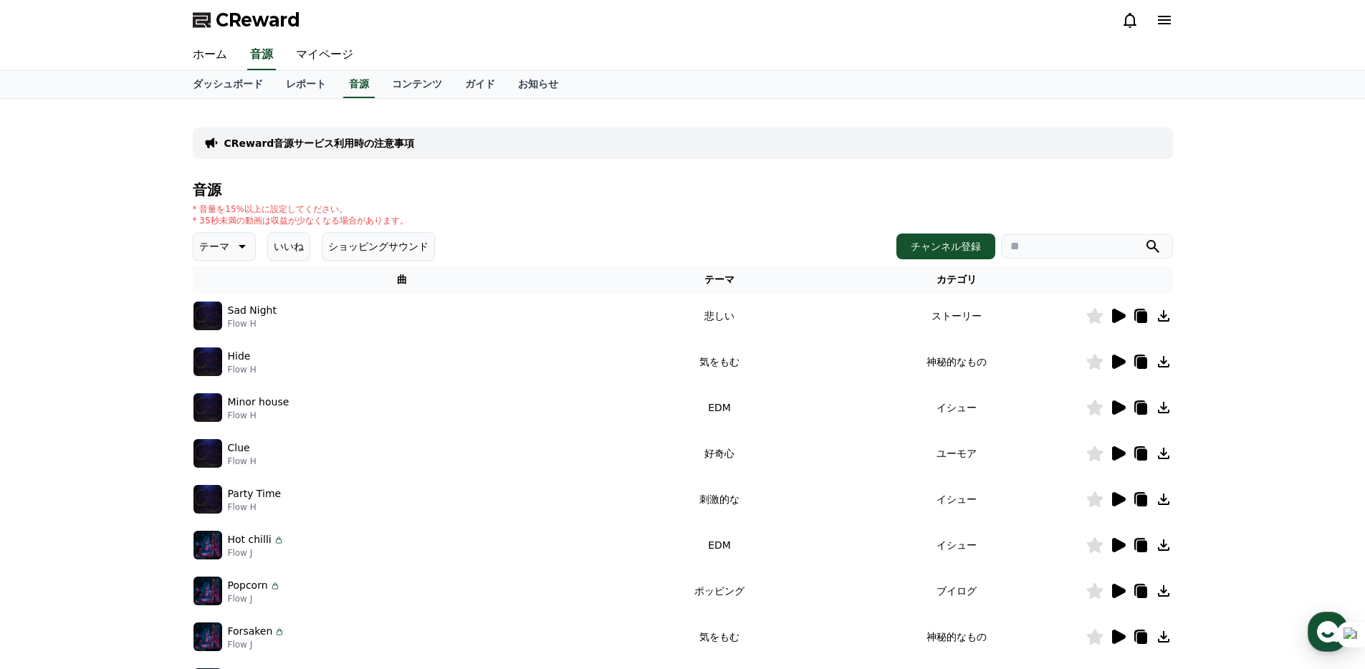
click at [1118, 318] on icon at bounding box center [1119, 316] width 14 height 14
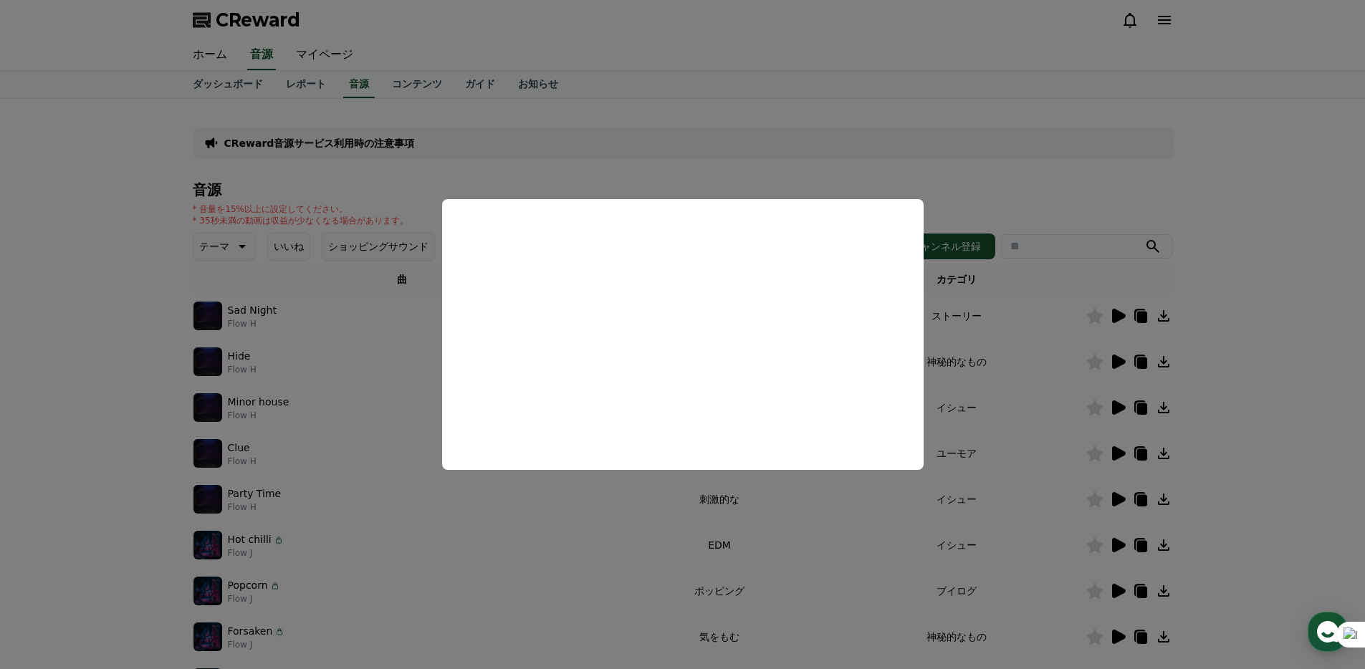
click at [540, 163] on button "close modal" at bounding box center [682, 334] width 1365 height 669
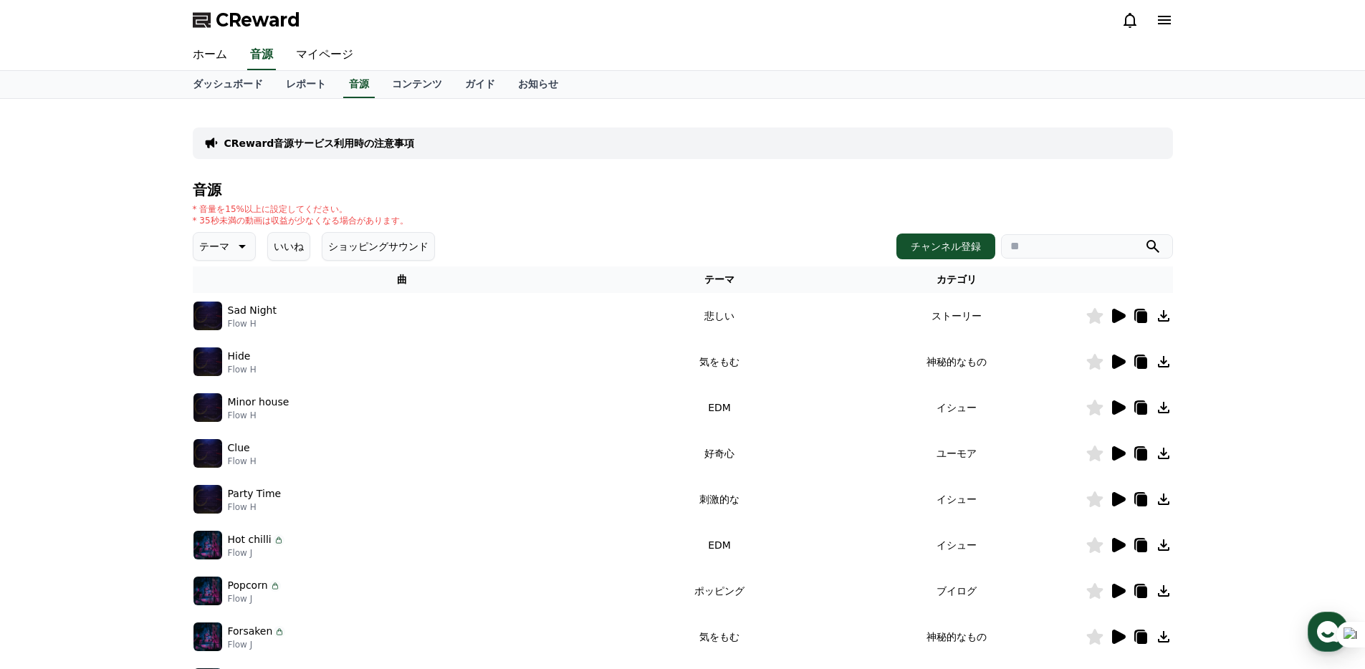
click at [366, 248] on button "ショッピングサウンド" at bounding box center [378, 246] width 113 height 29
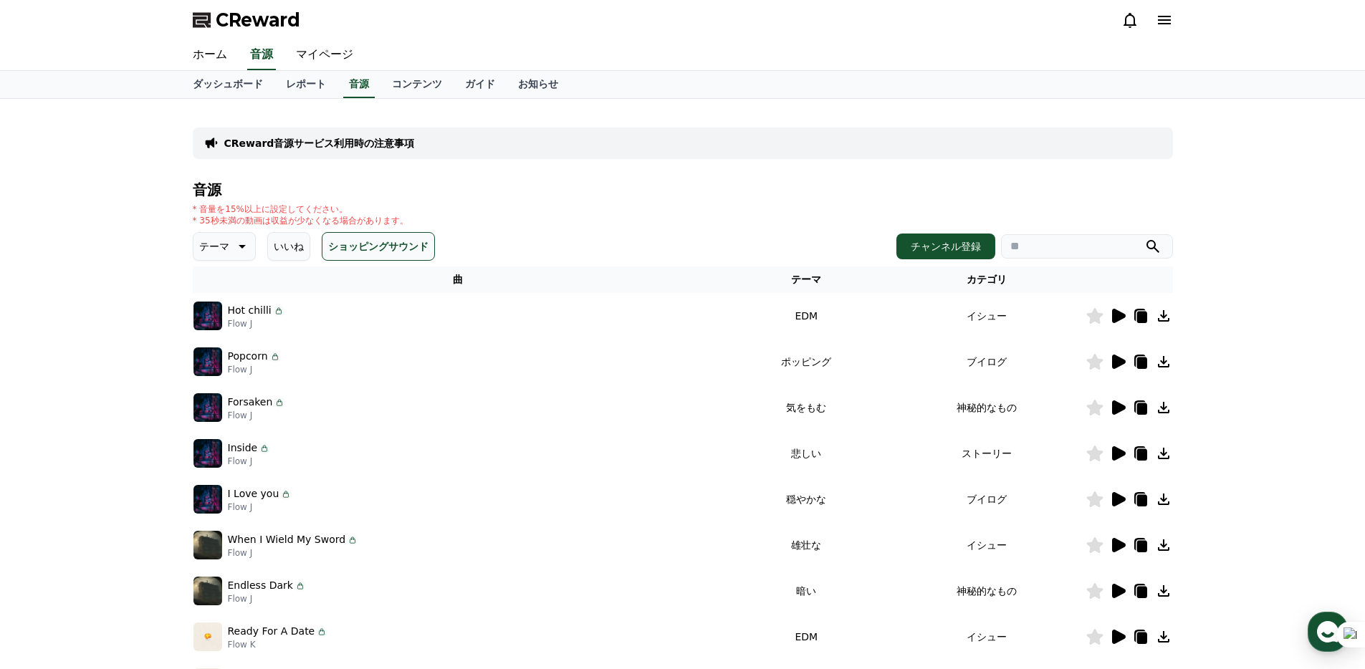
click at [377, 242] on button "ショッピングサウンド" at bounding box center [378, 246] width 113 height 29
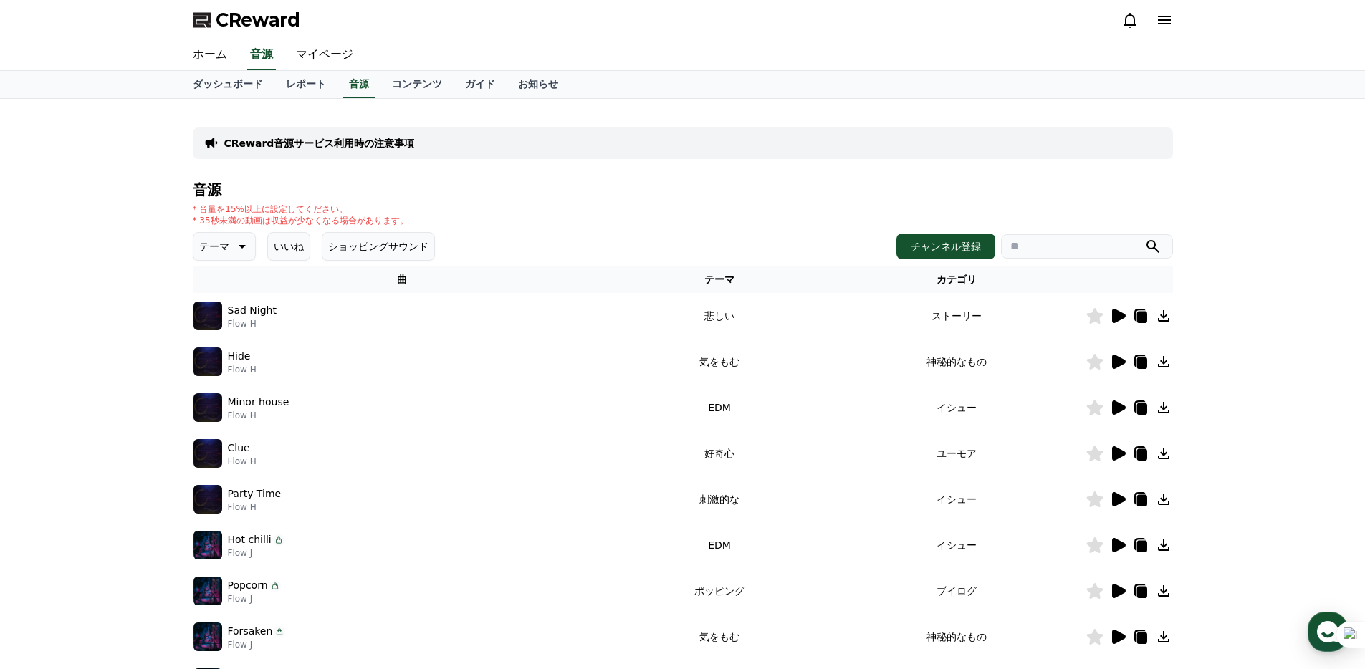
click at [375, 245] on button "ショッピングサウンド" at bounding box center [378, 246] width 113 height 29
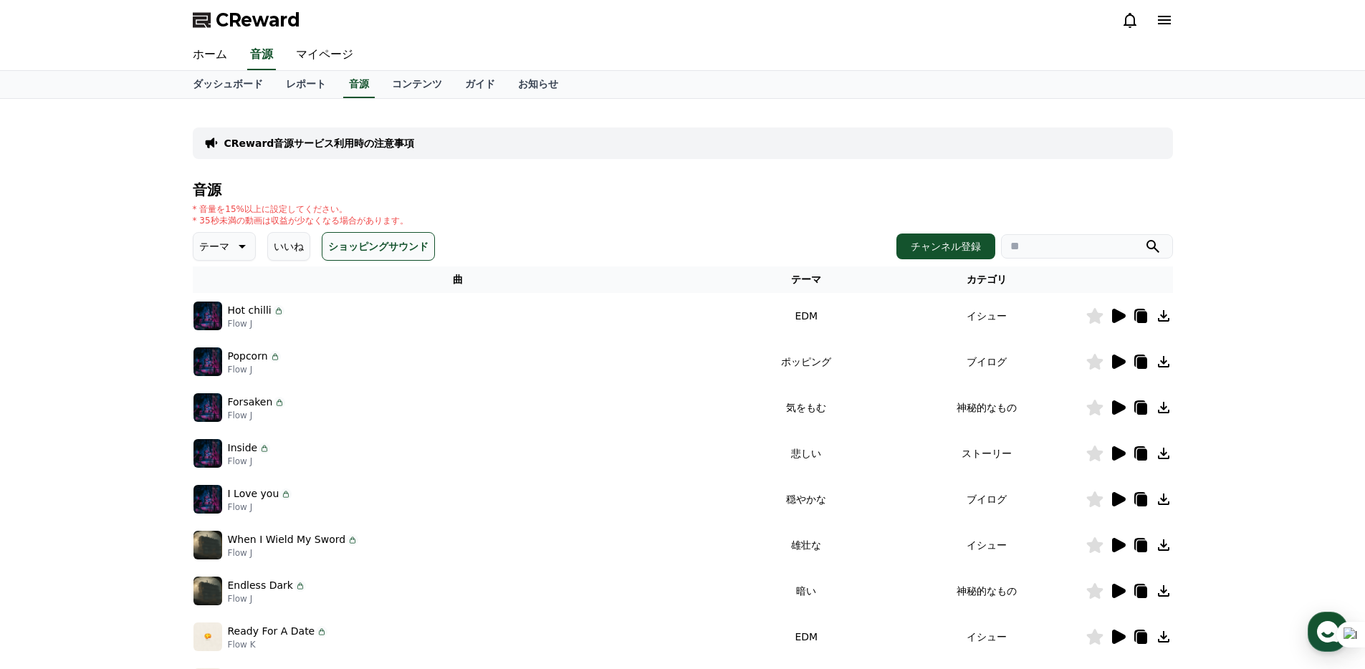
click at [375, 245] on button "ショッピングサウンド" at bounding box center [378, 246] width 113 height 29
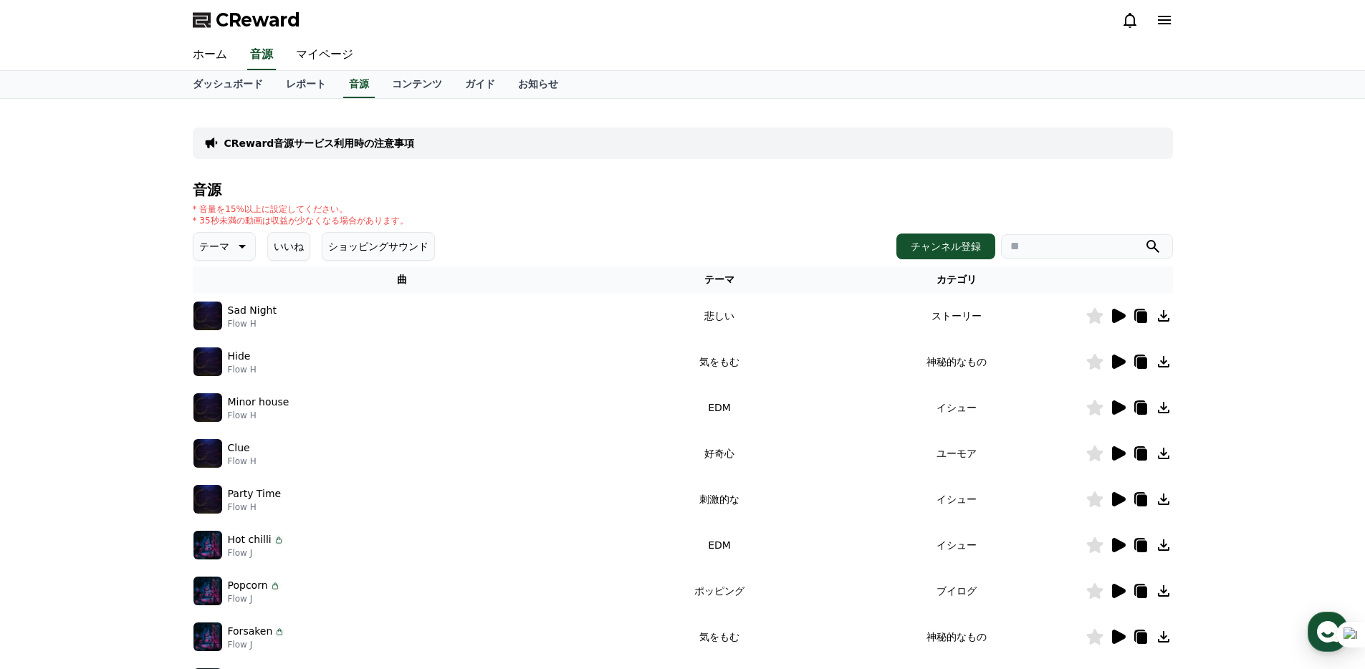
click at [375, 245] on button "ショッピングサウンド" at bounding box center [378, 246] width 113 height 29
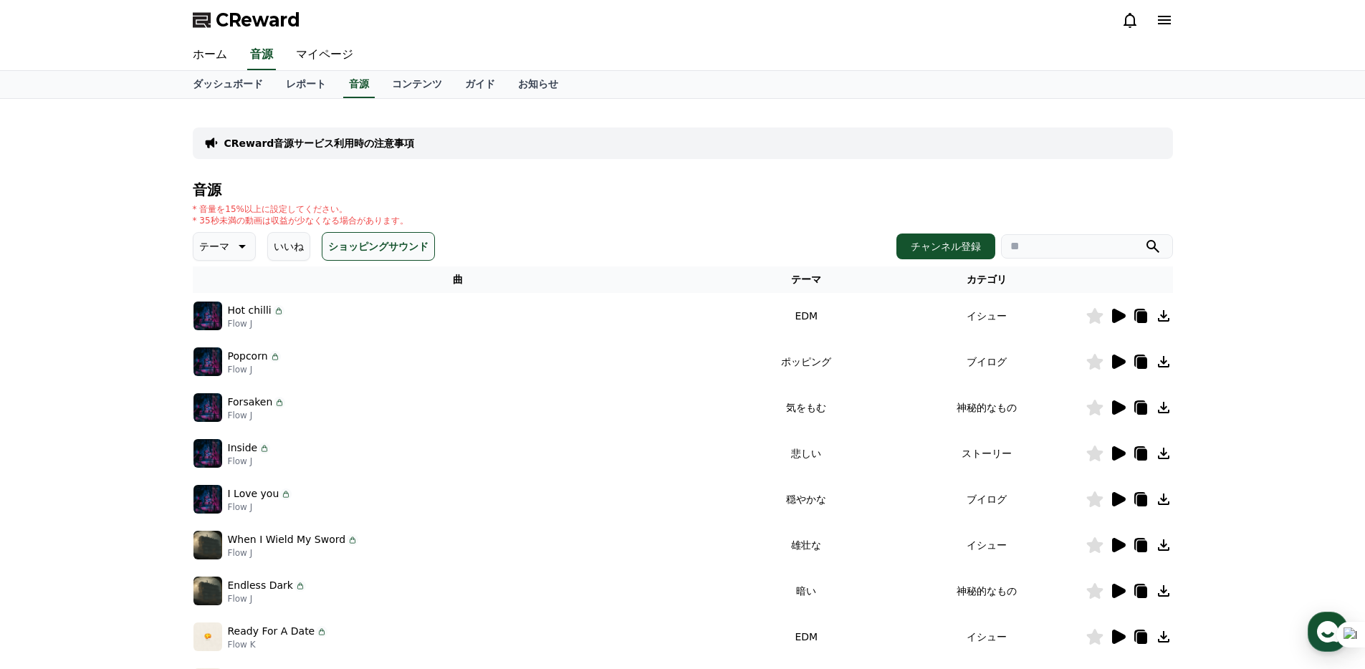
click at [375, 245] on button "ショッピングサウンド" at bounding box center [378, 246] width 113 height 29
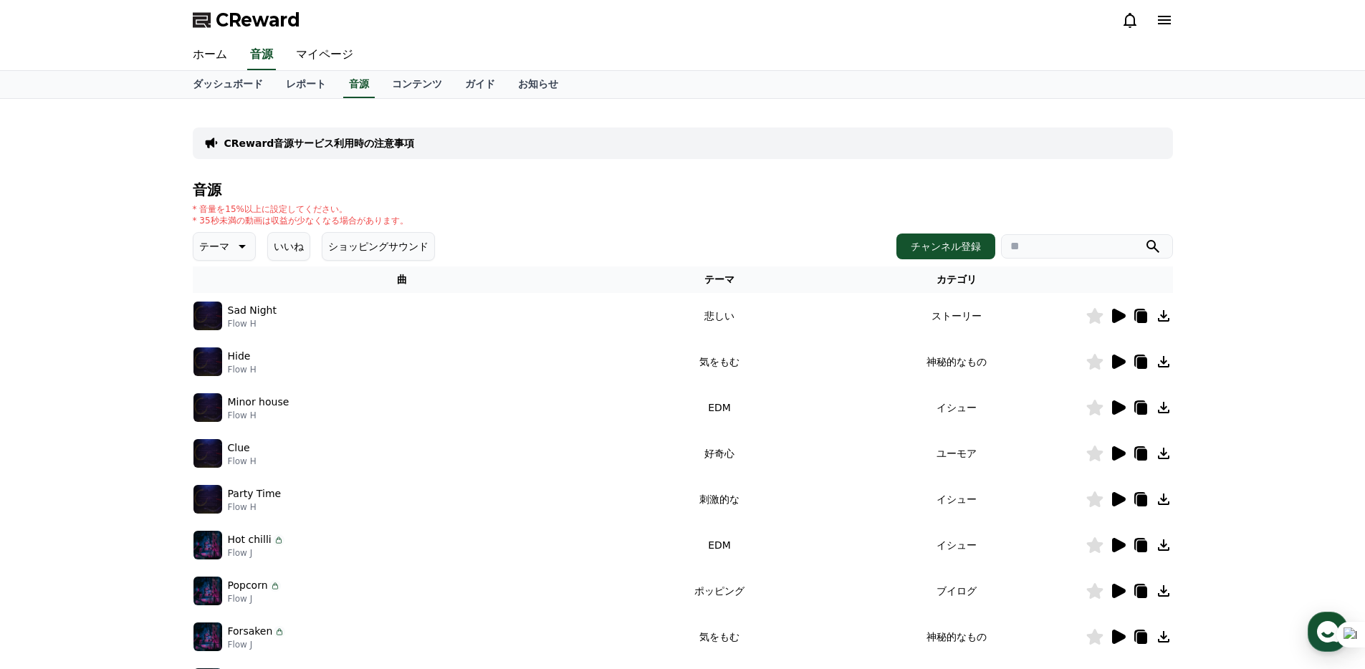
click at [294, 246] on button "いいね" at bounding box center [288, 246] width 43 height 29
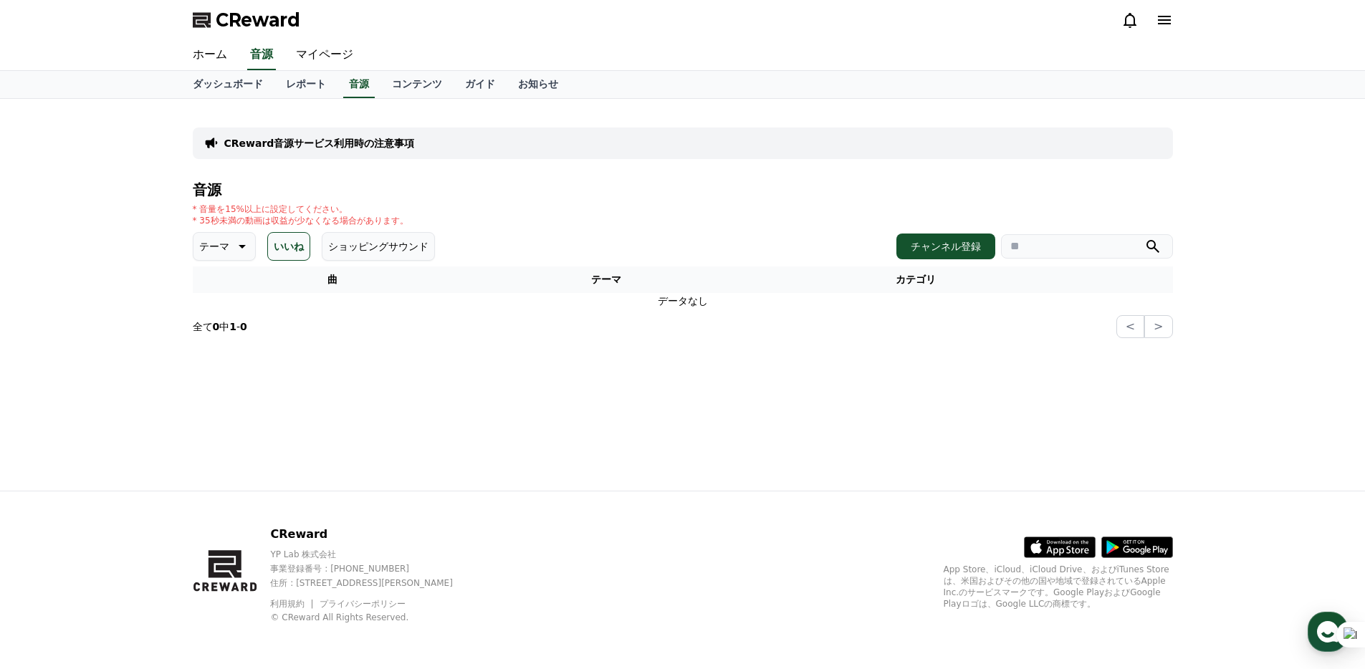
click at [294, 246] on button "いいね" at bounding box center [288, 246] width 43 height 29
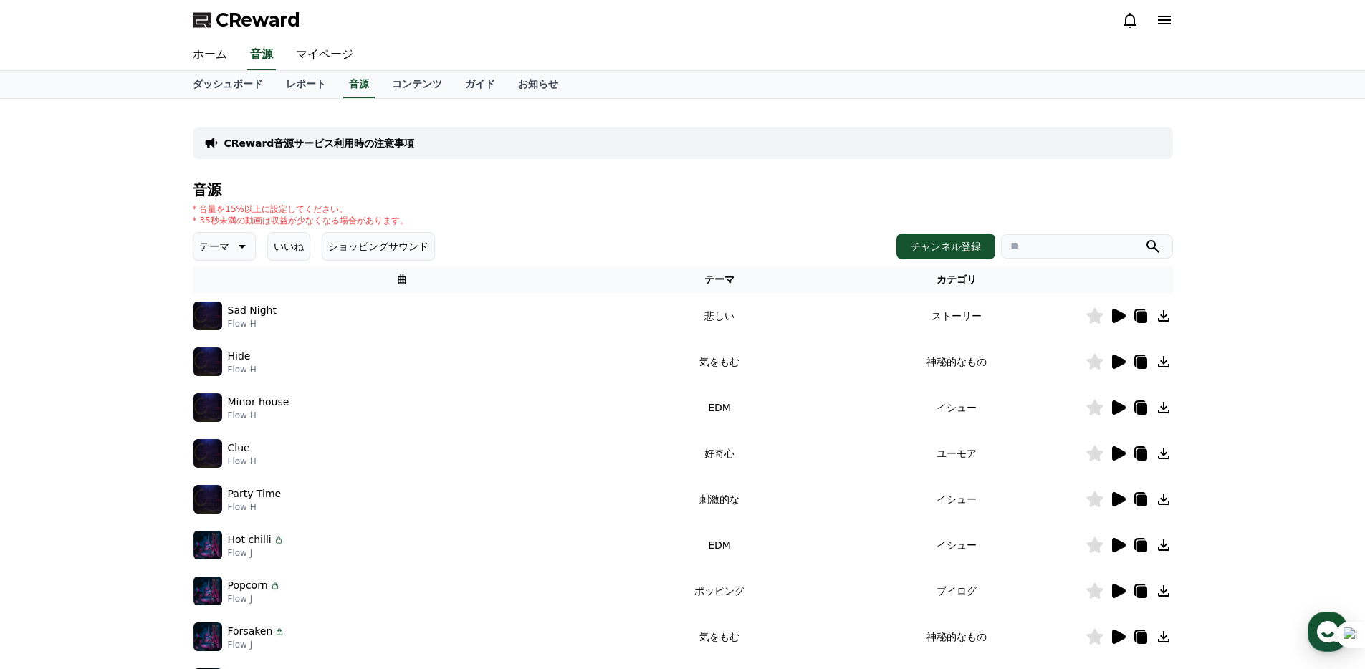
click at [245, 242] on icon at bounding box center [240, 246] width 17 height 17
click at [226, 344] on button "好奇心" at bounding box center [216, 343] width 42 height 32
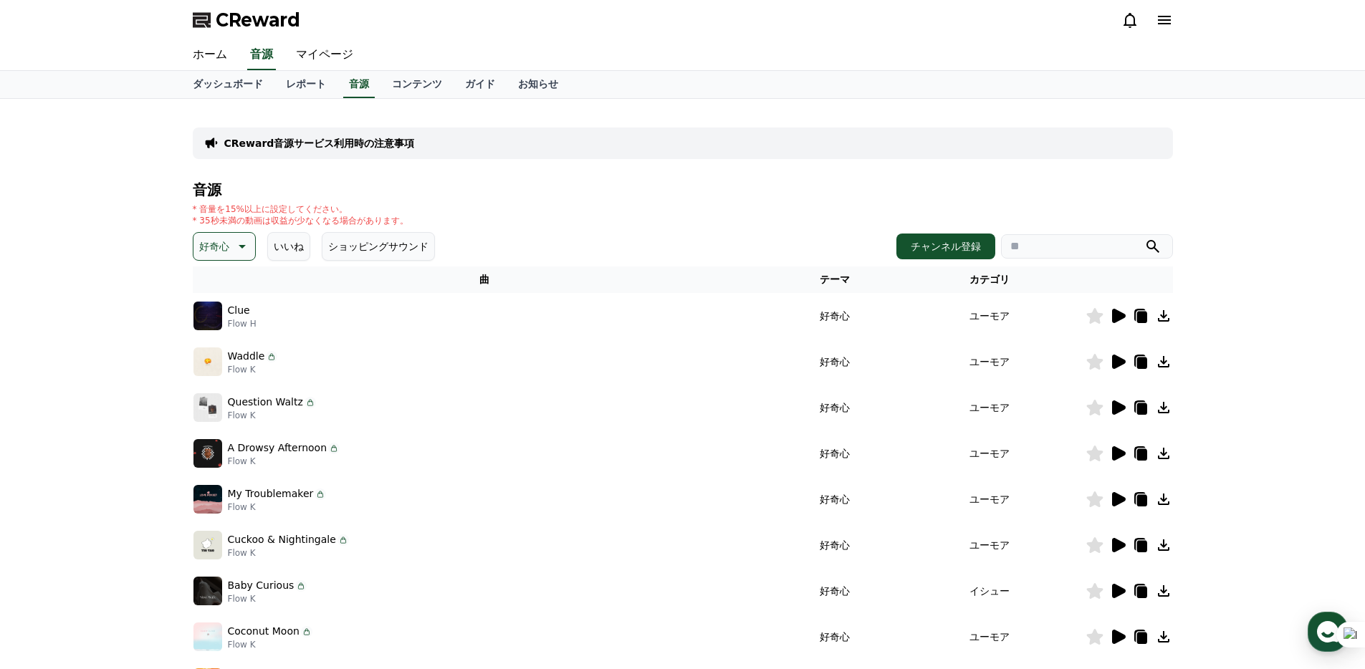
click at [1118, 322] on icon at bounding box center [1117, 315] width 17 height 17
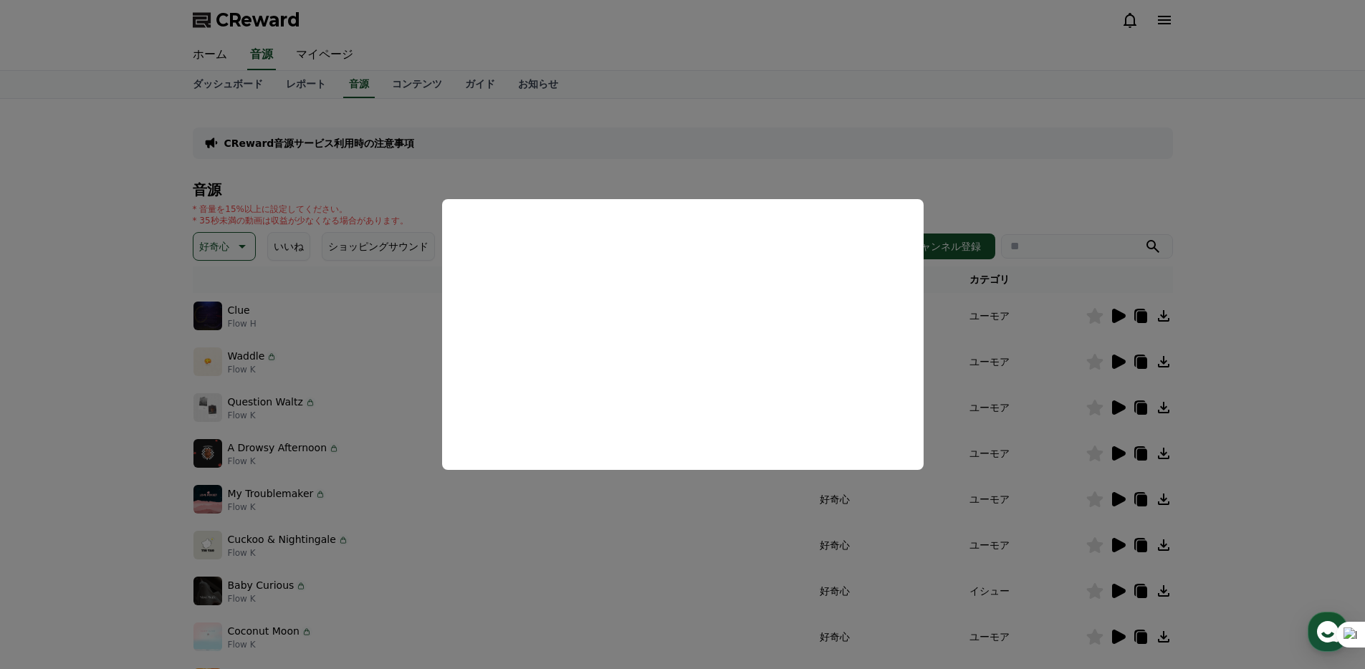
click at [664, 138] on button "close modal" at bounding box center [682, 334] width 1365 height 669
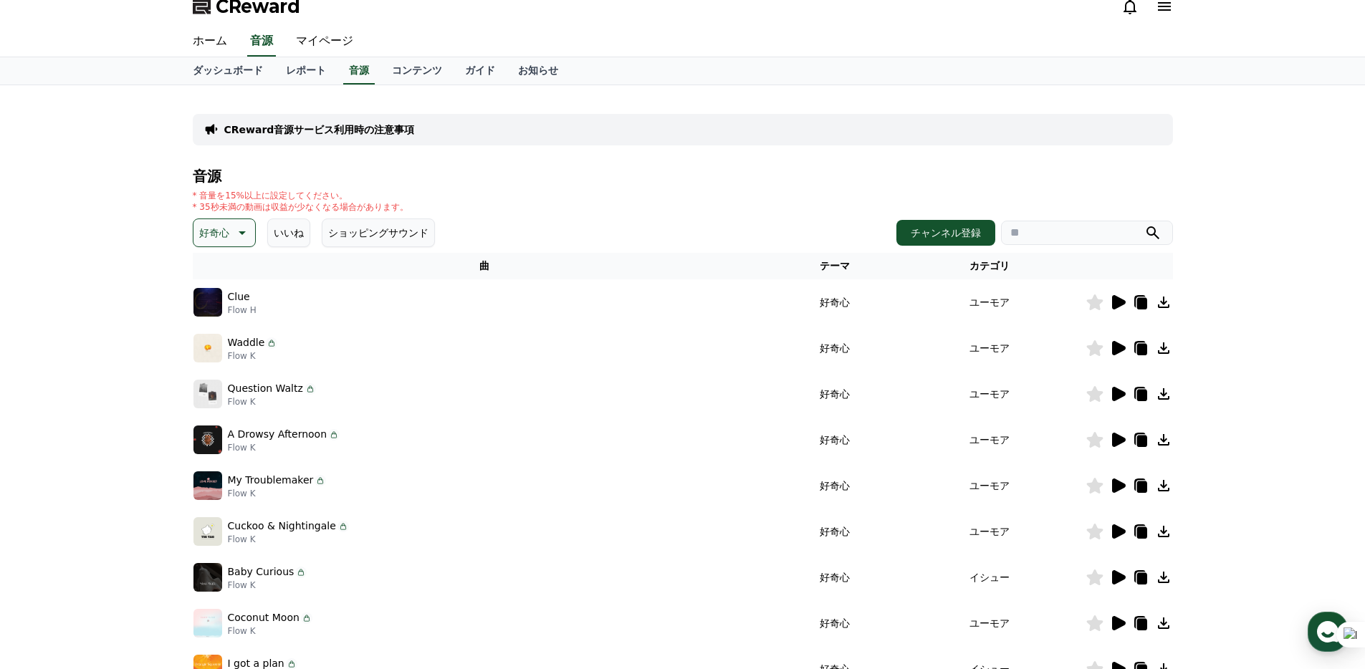
scroll to position [10, 0]
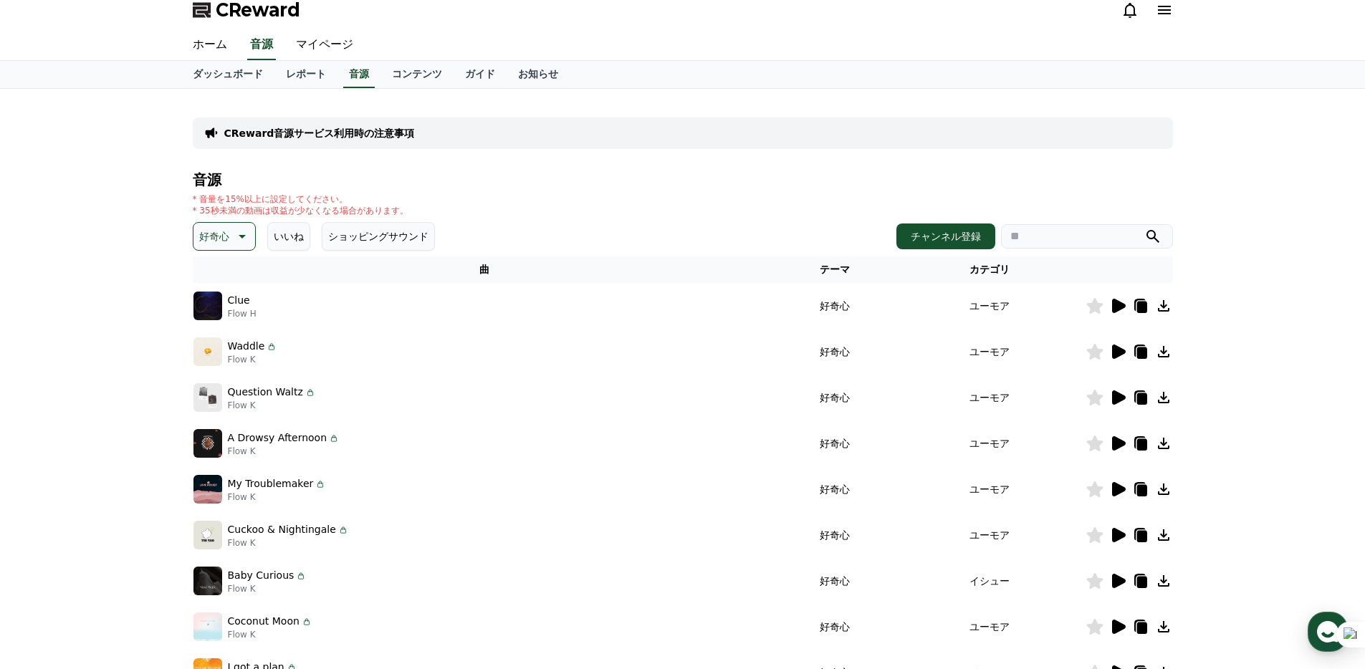
click at [230, 231] on button "好奇心" at bounding box center [224, 236] width 63 height 29
click at [218, 278] on button "全て" at bounding box center [211, 275] width 32 height 32
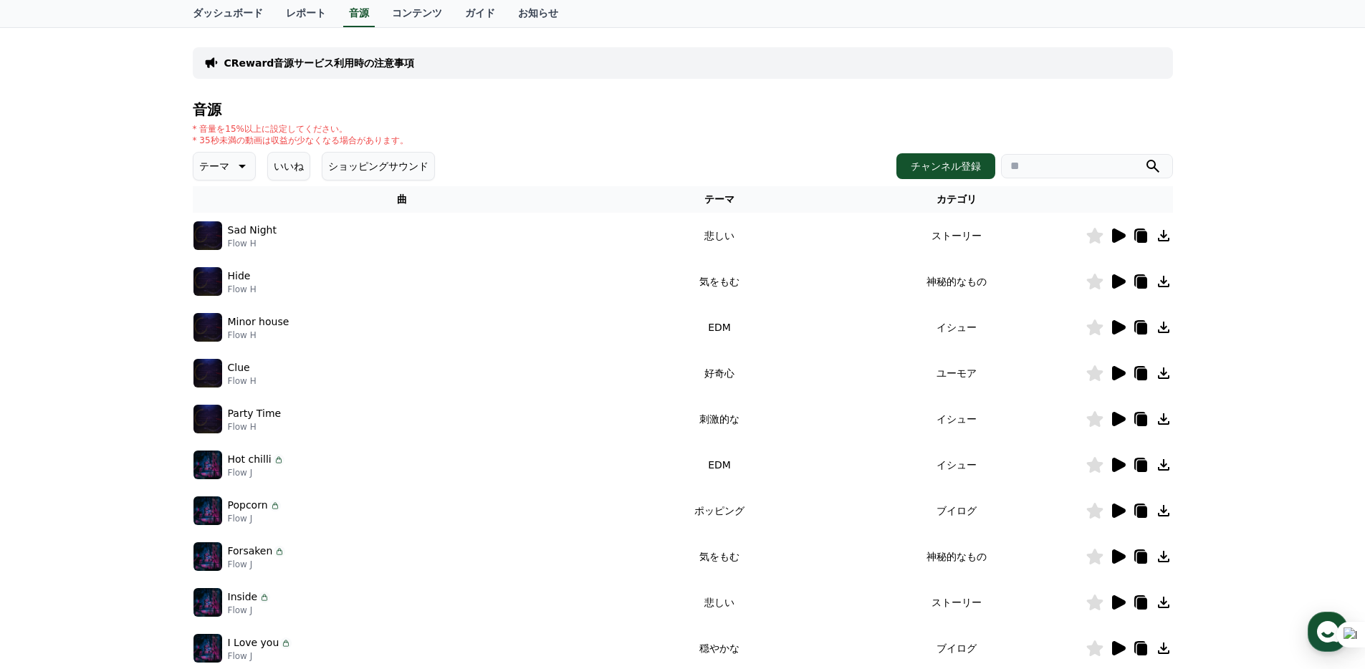
scroll to position [101, 0]
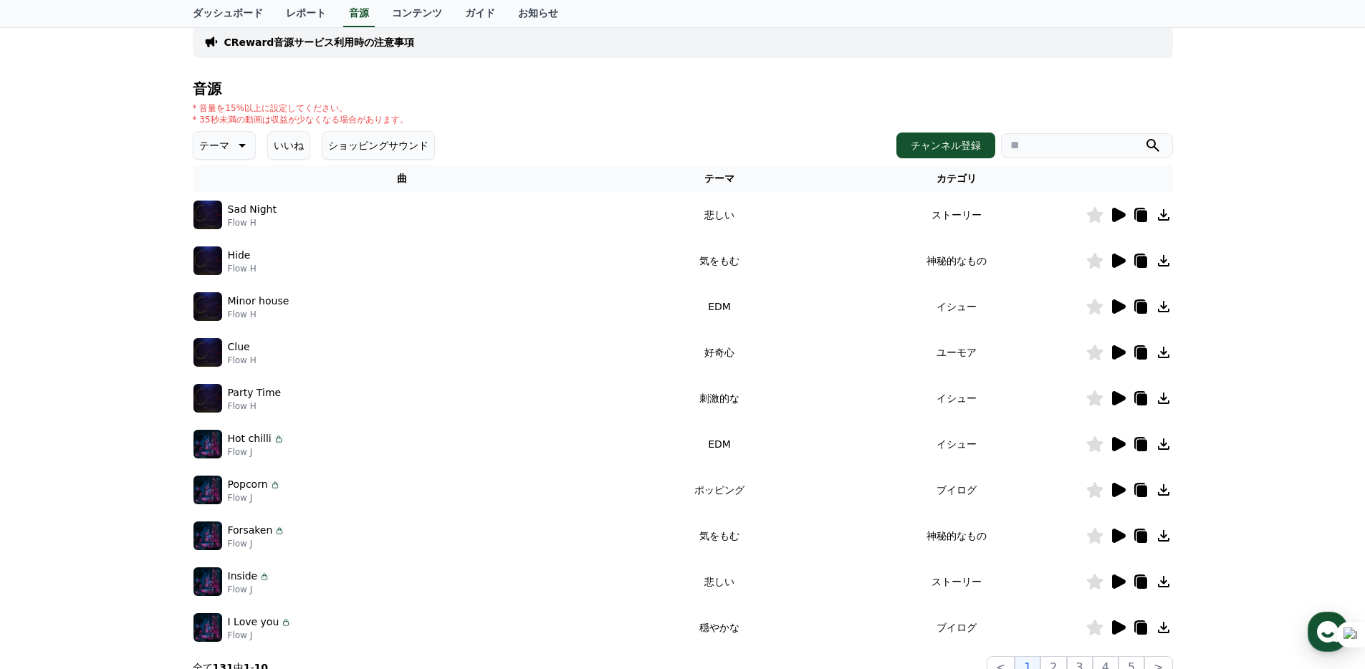
click at [115, 430] on div "CReward音源サービス利用時の注意事項 音源 * 音量を15%以上に設定してください。 * 35秒未満の動画は収益が少なくなる場合があります。 テーマ い…" at bounding box center [682, 344] width 1365 height 693
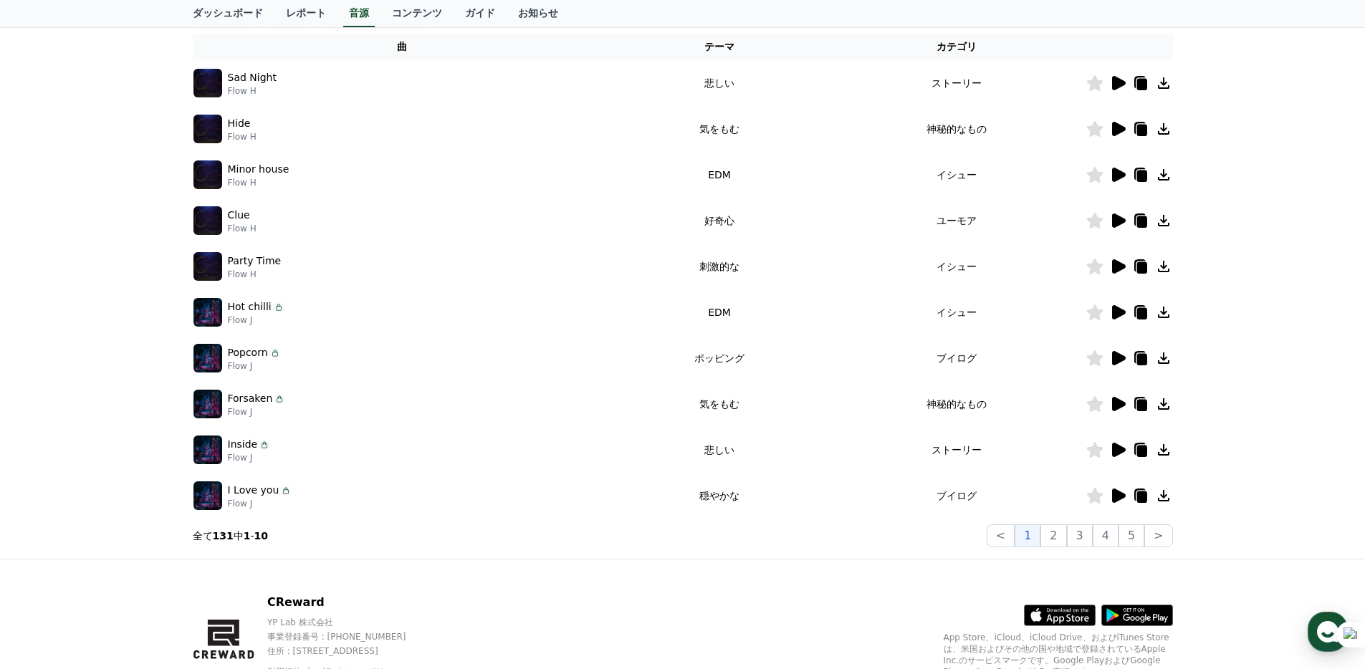
scroll to position [267, 0]
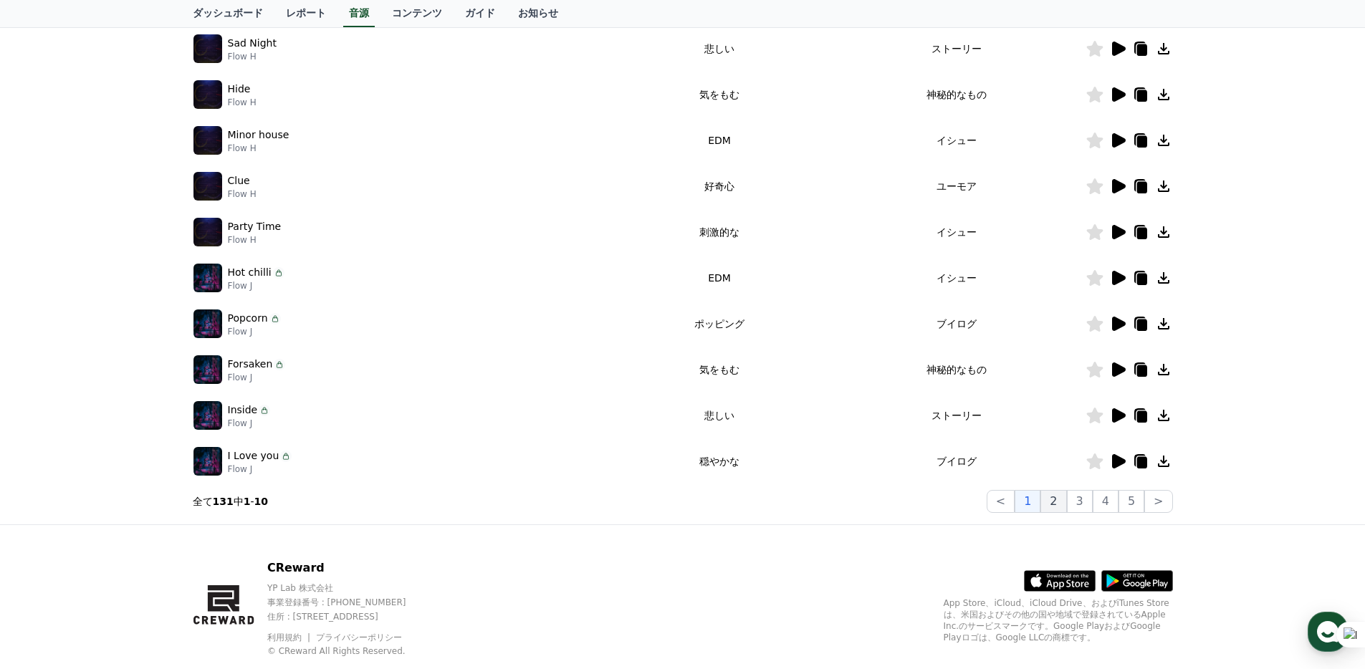
click at [1066, 504] on button "2" at bounding box center [1053, 501] width 26 height 23
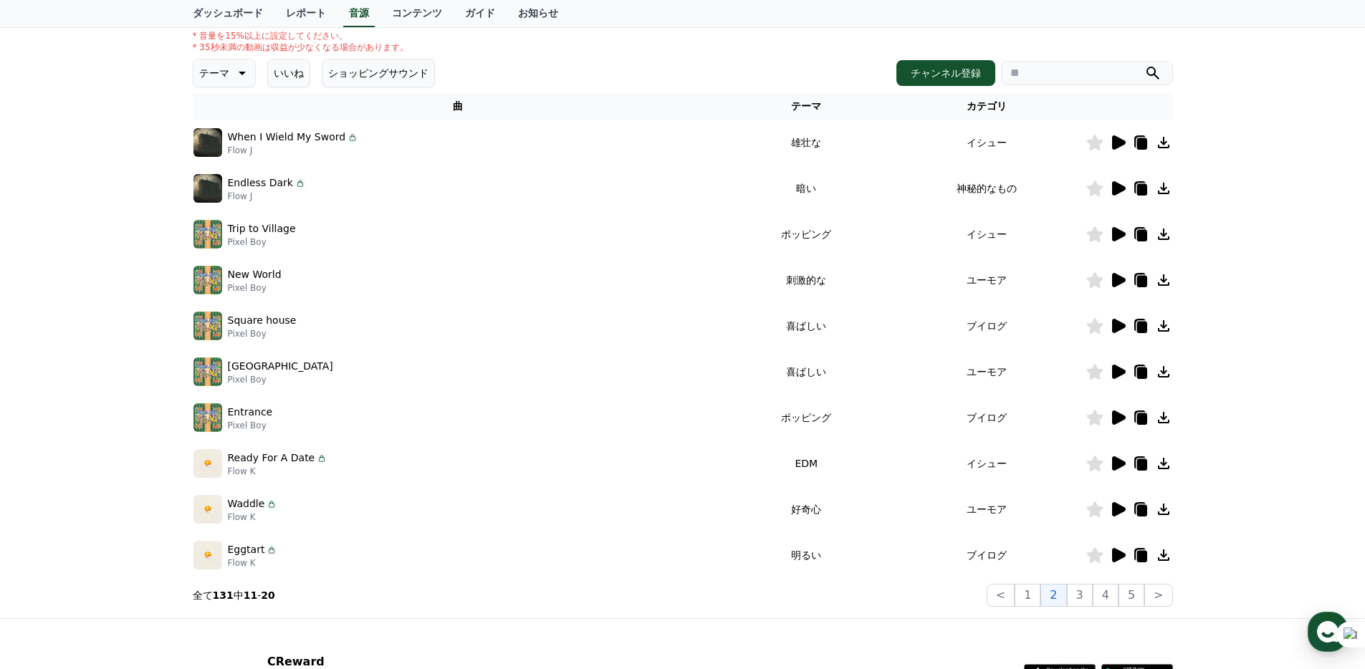
scroll to position [173, 0]
click at [217, 82] on p "テーマ" at bounding box center [214, 74] width 30 height 20
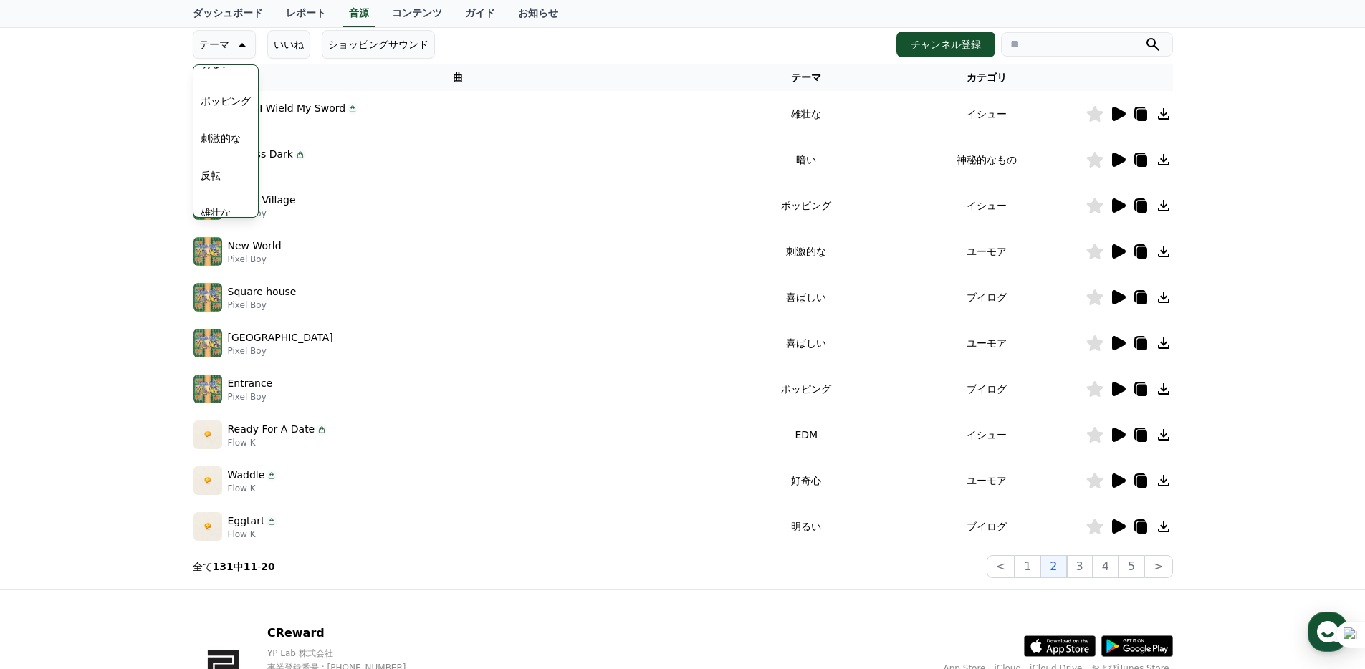
scroll to position [193, 0]
click at [226, 116] on button "刺激的な" at bounding box center [221, 113] width 52 height 32
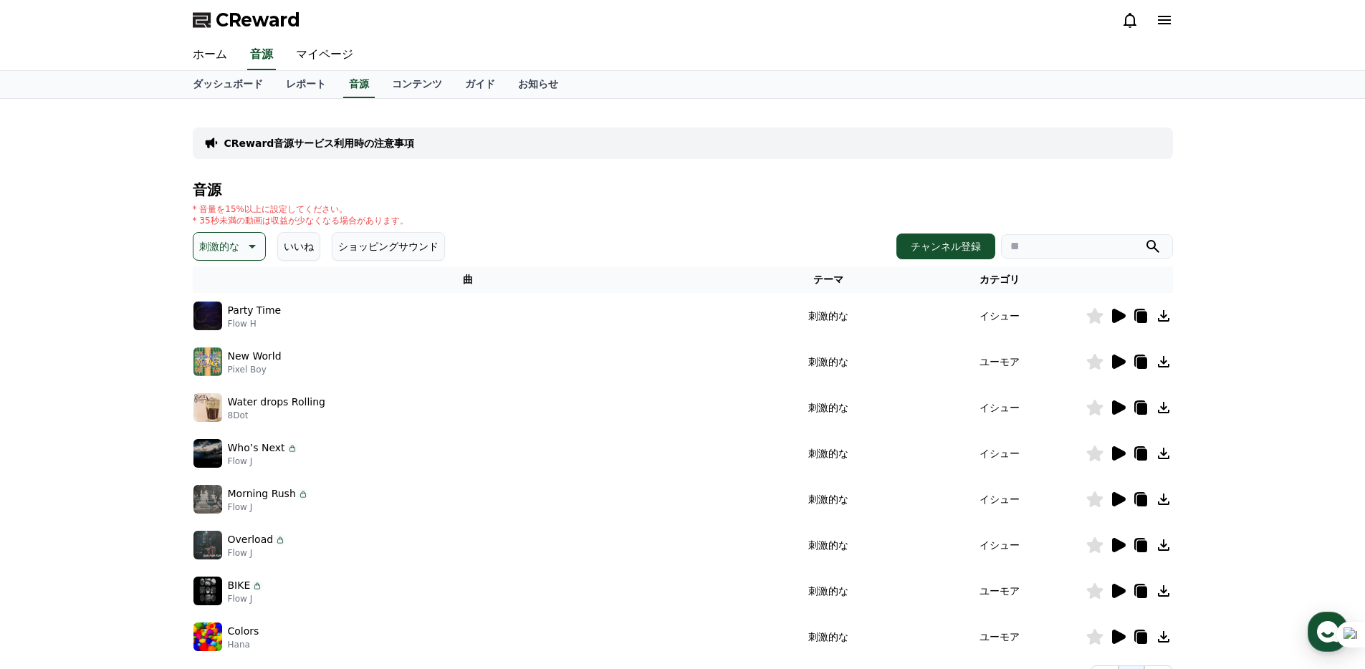
click at [1128, 316] on div at bounding box center [1129, 315] width 86 height 17
click at [1121, 317] on icon at bounding box center [1119, 316] width 14 height 14
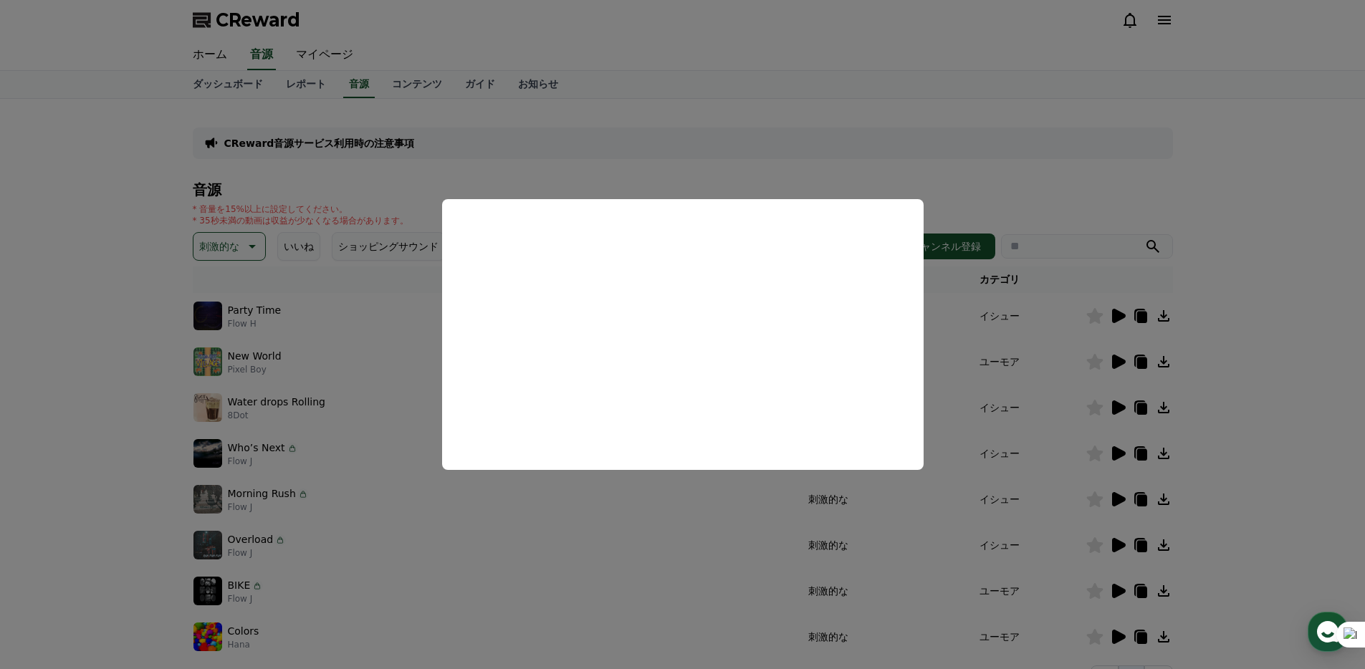
click at [143, 332] on button "close modal" at bounding box center [682, 334] width 1365 height 669
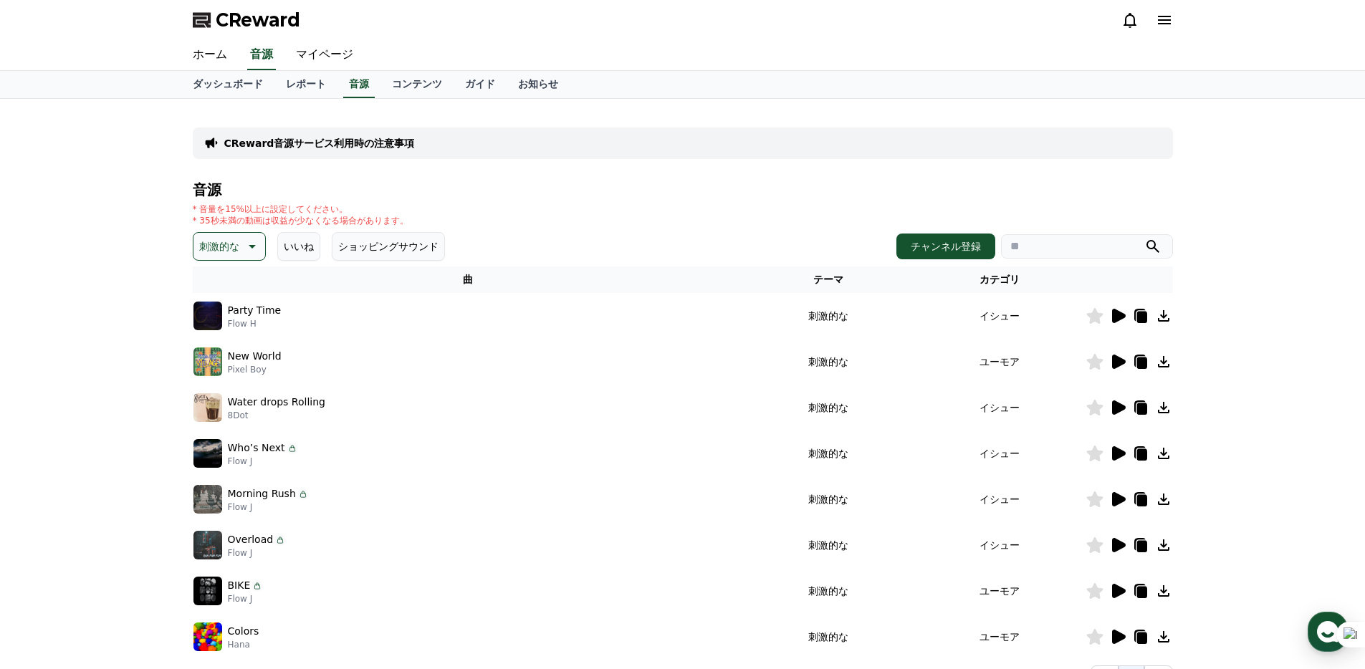
click at [249, 251] on icon at bounding box center [250, 246] width 17 height 17
click at [216, 338] on button "穏やかな" at bounding box center [221, 345] width 52 height 32
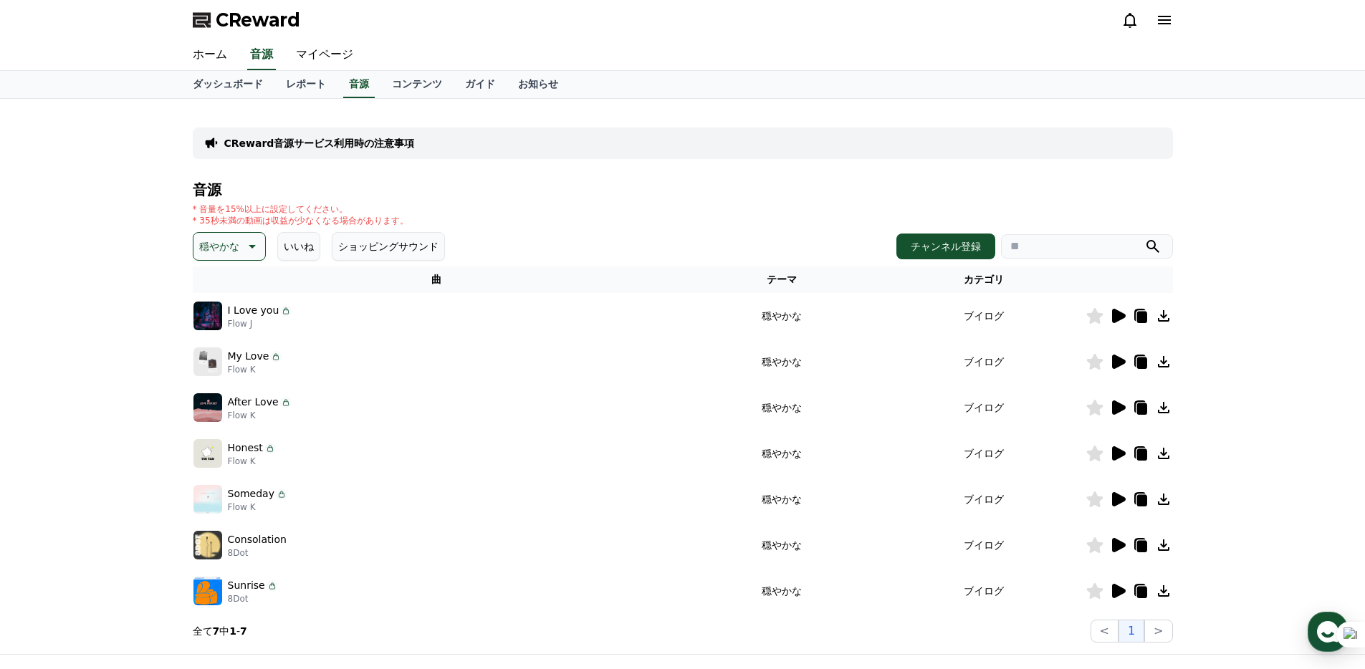
click at [1118, 321] on icon at bounding box center [1117, 315] width 17 height 17
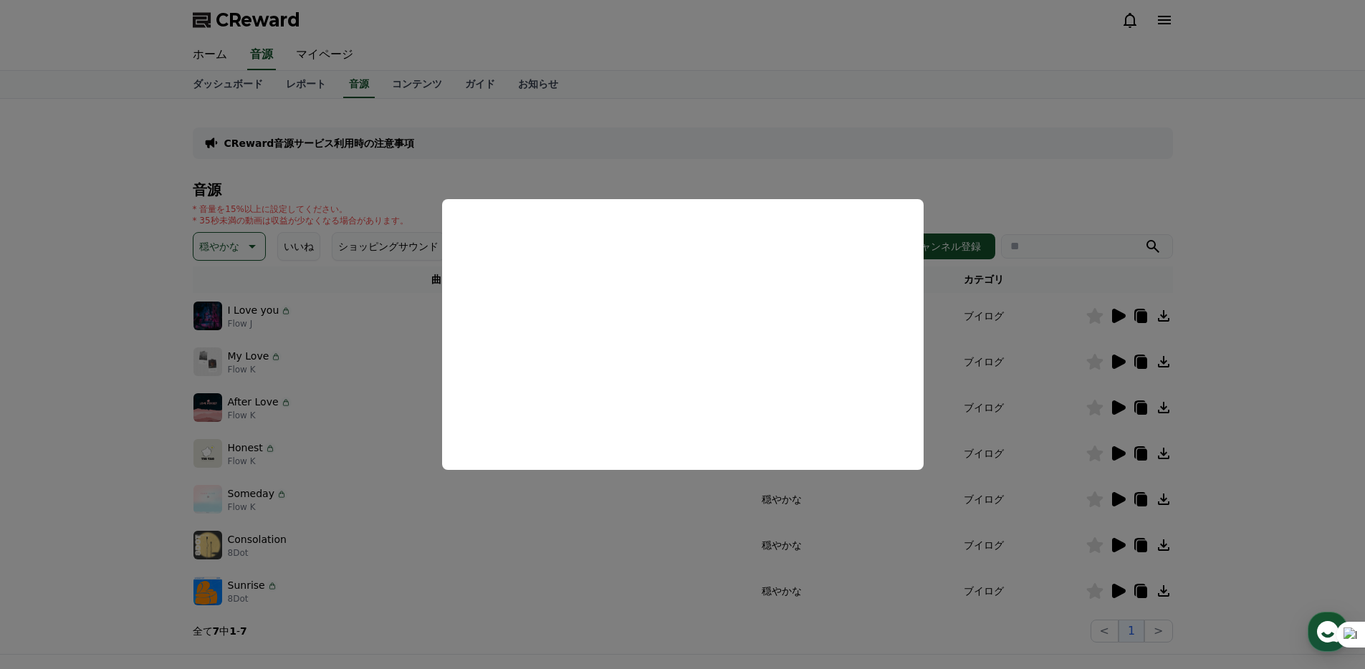
click at [134, 443] on button "close modal" at bounding box center [682, 334] width 1365 height 669
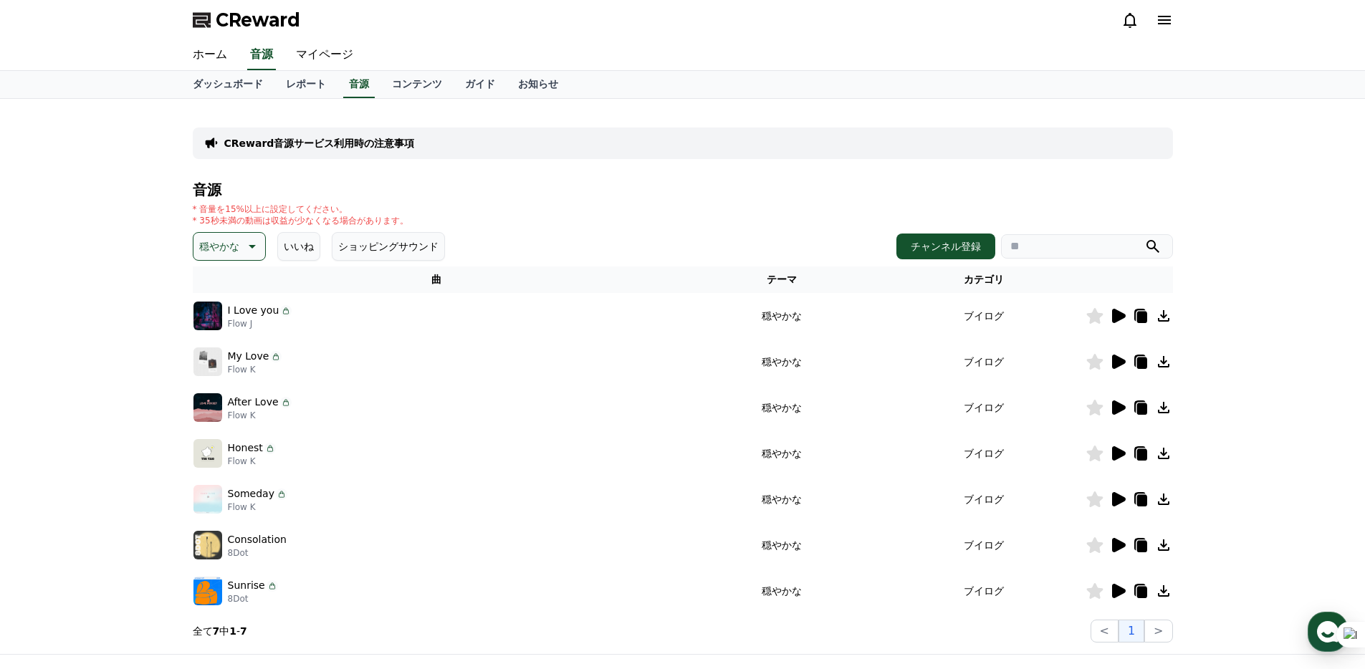
click at [1117, 361] on icon at bounding box center [1119, 362] width 14 height 14
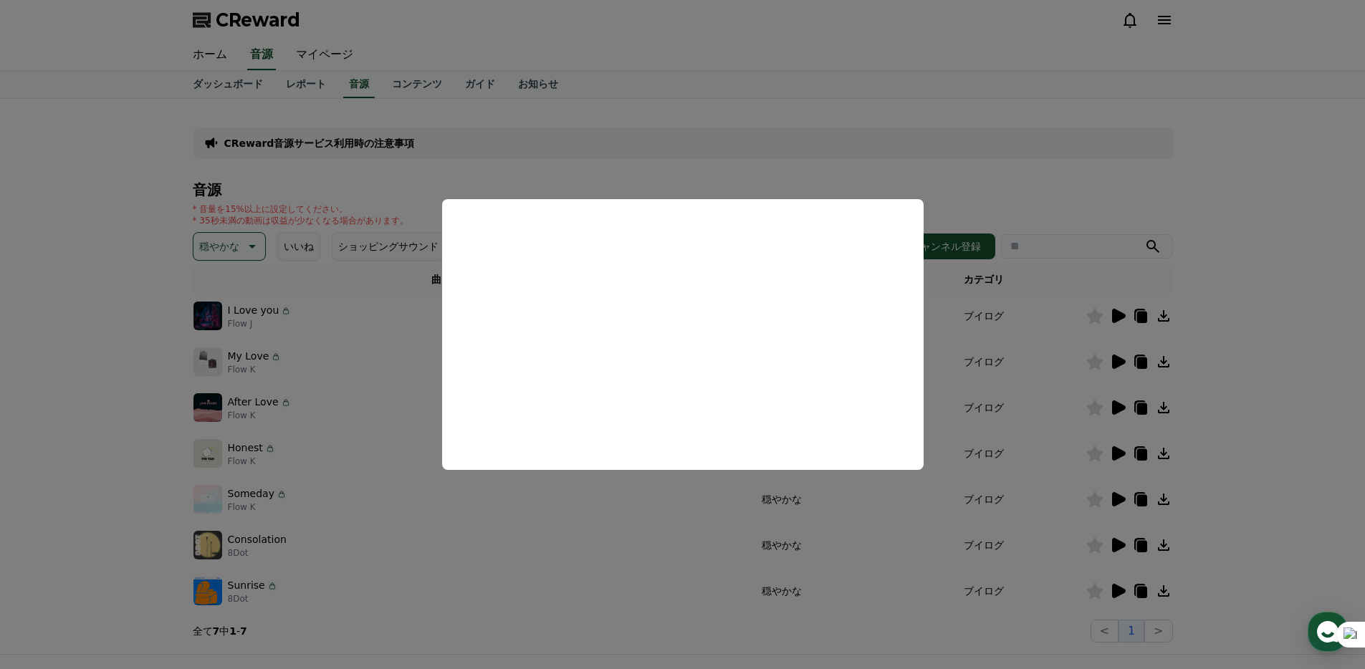
click at [169, 442] on button "close modal" at bounding box center [682, 334] width 1365 height 669
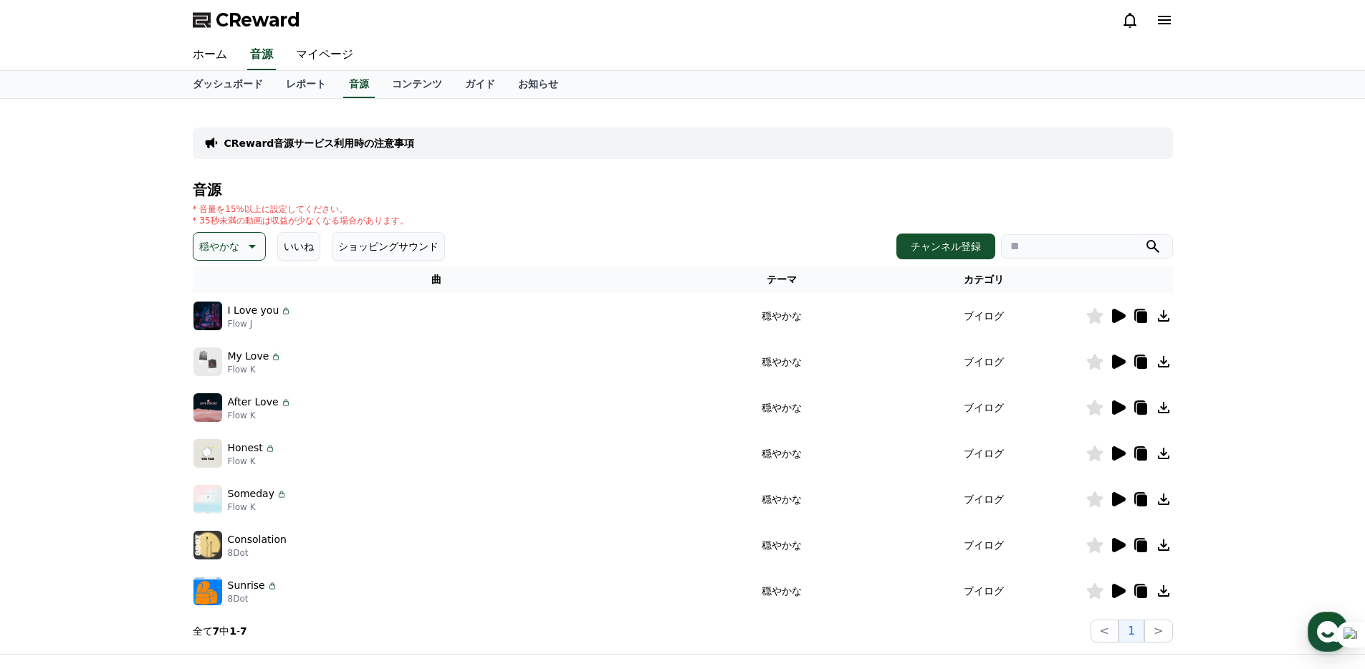
click at [1121, 408] on icon at bounding box center [1119, 407] width 14 height 14
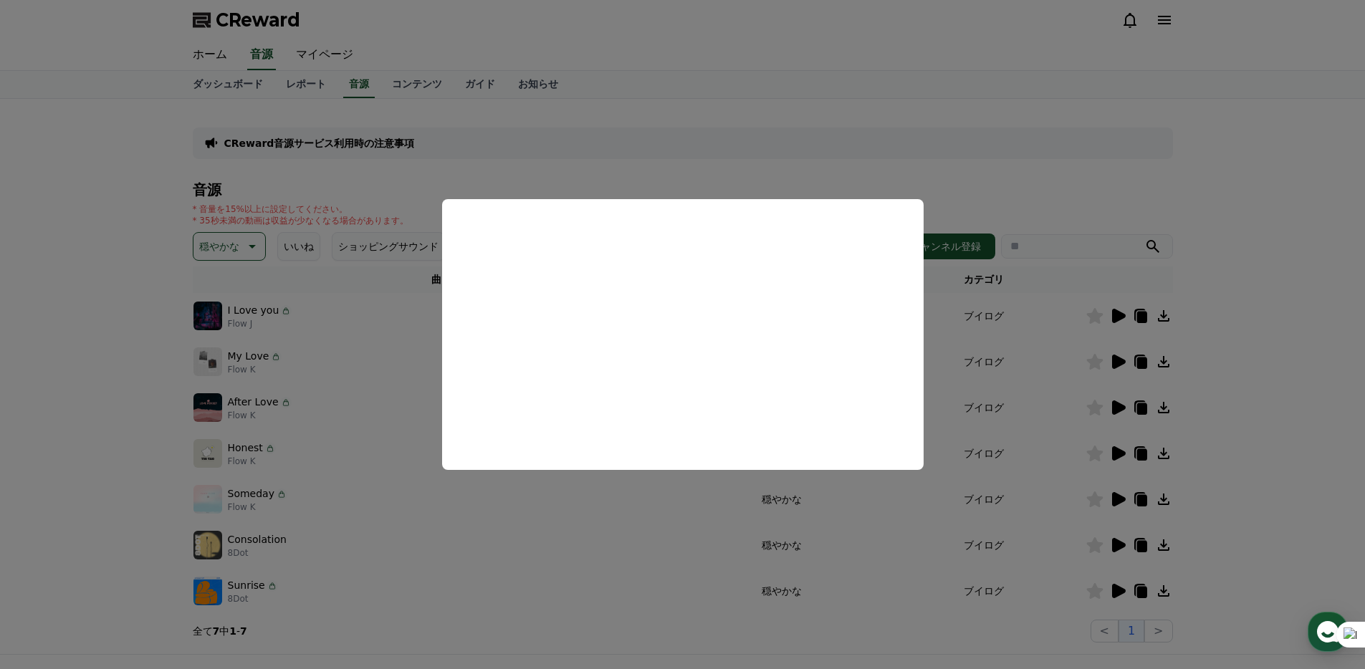
click at [97, 436] on button "close modal" at bounding box center [682, 334] width 1365 height 669
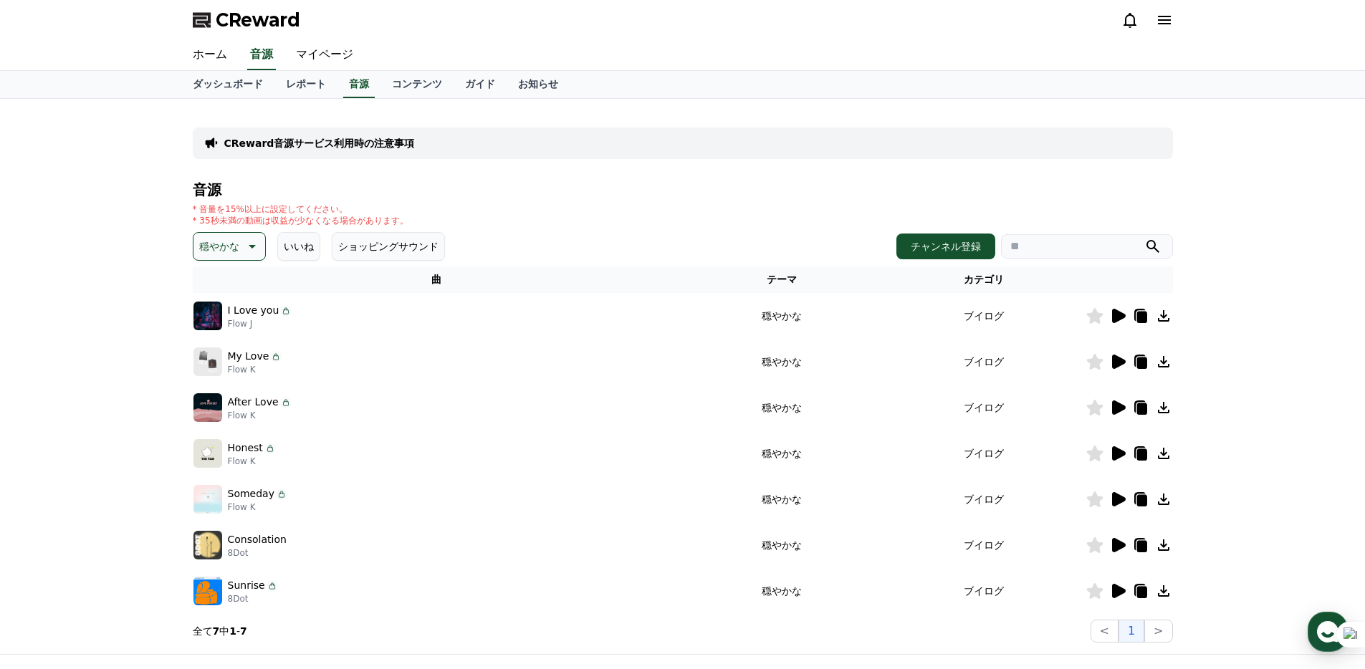
click at [1092, 408] on icon at bounding box center [1094, 408] width 16 height 16
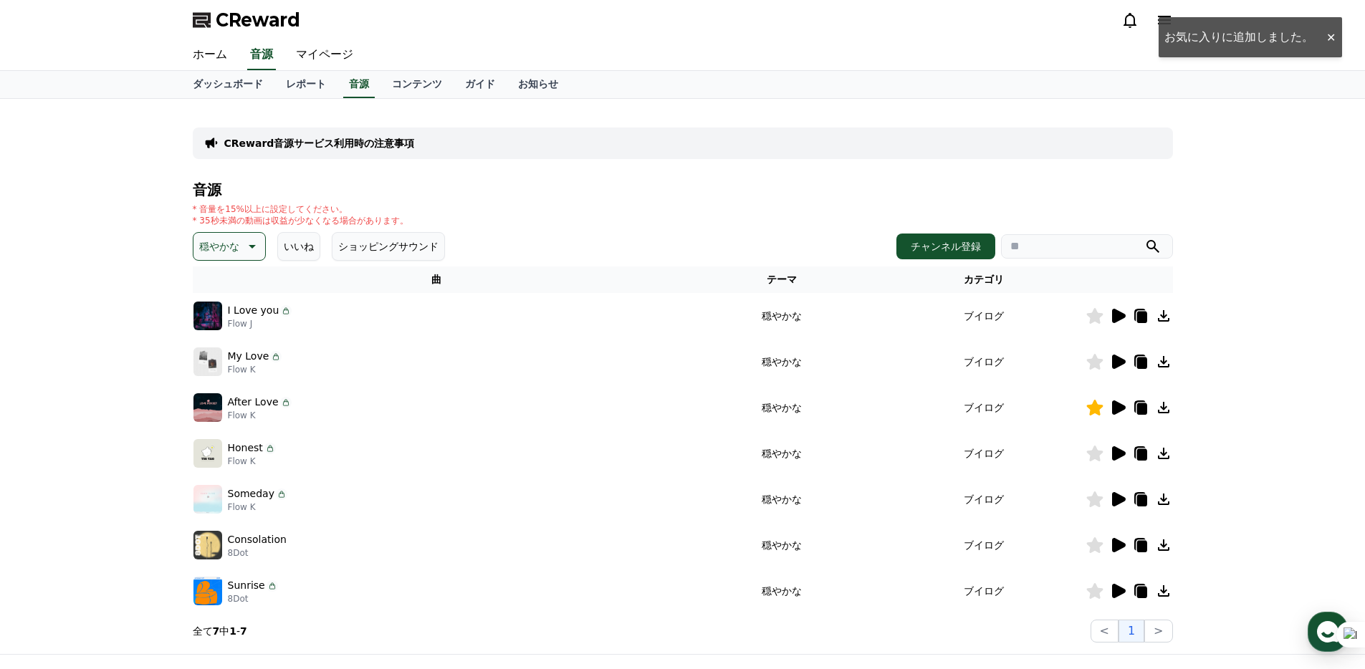
click at [1118, 451] on icon at bounding box center [1119, 453] width 14 height 14
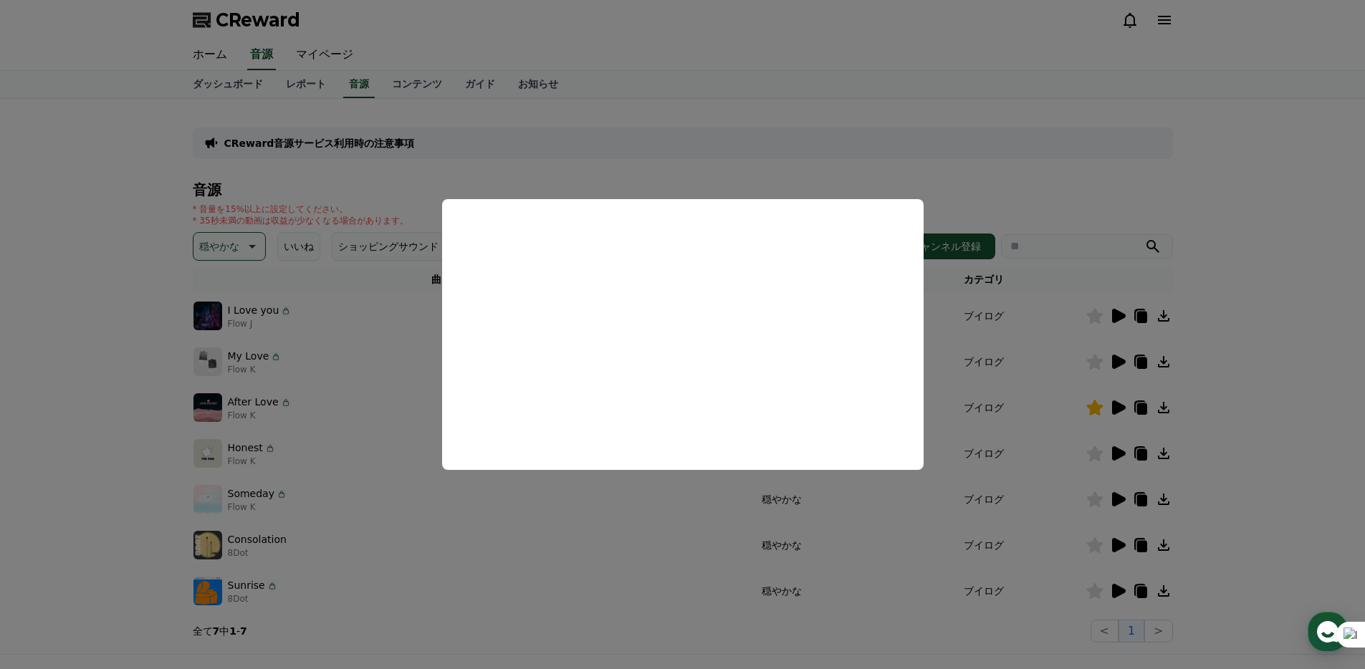
click at [123, 432] on button "close modal" at bounding box center [682, 334] width 1365 height 669
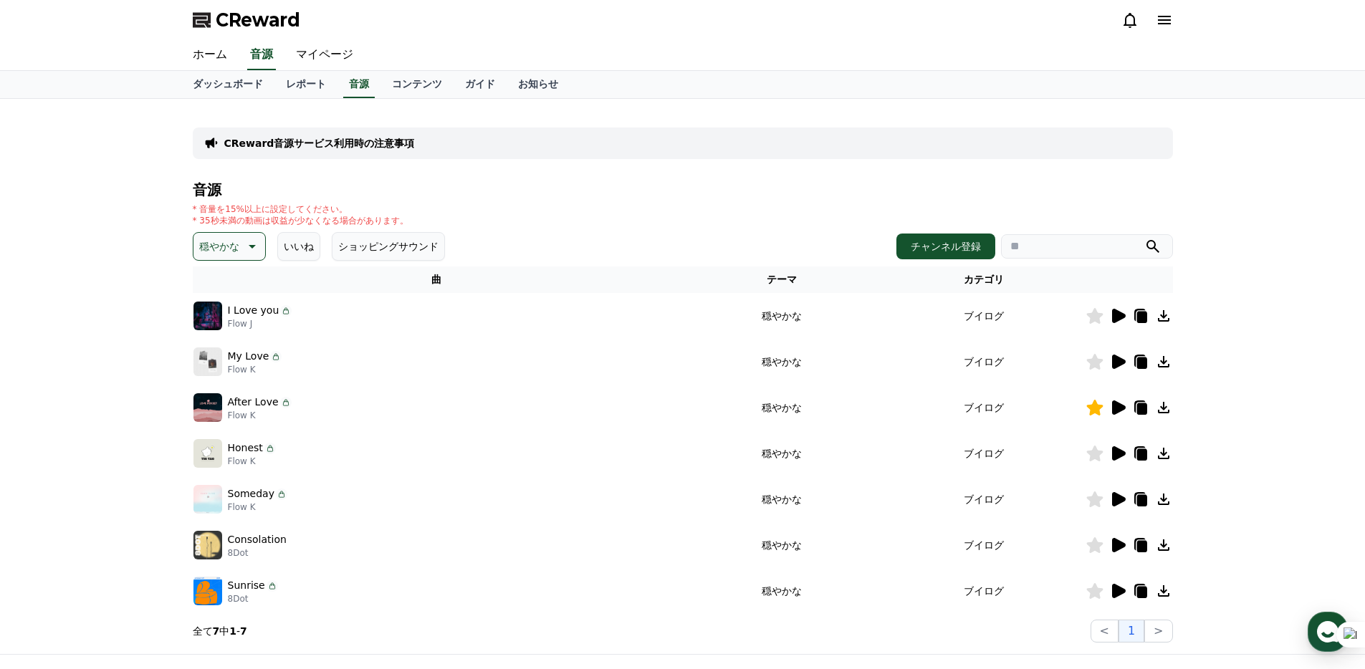
click at [1118, 494] on icon at bounding box center [1117, 499] width 17 height 17
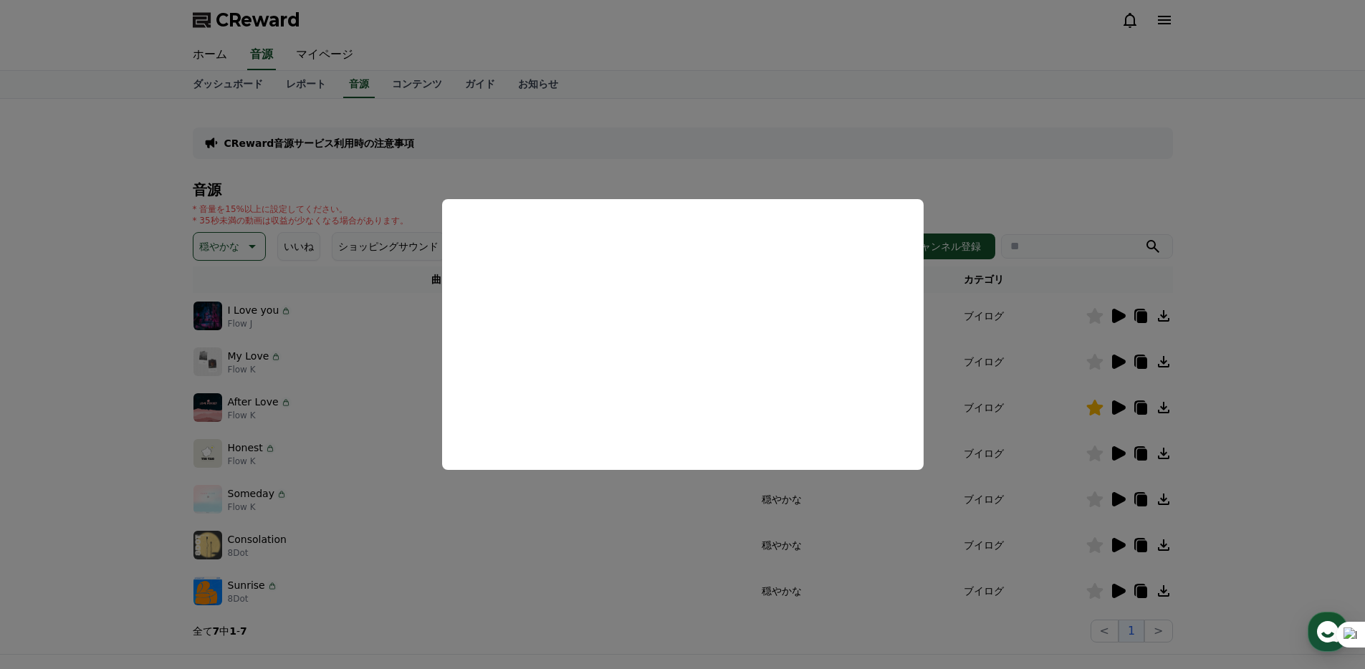
click at [143, 514] on button "close modal" at bounding box center [682, 334] width 1365 height 669
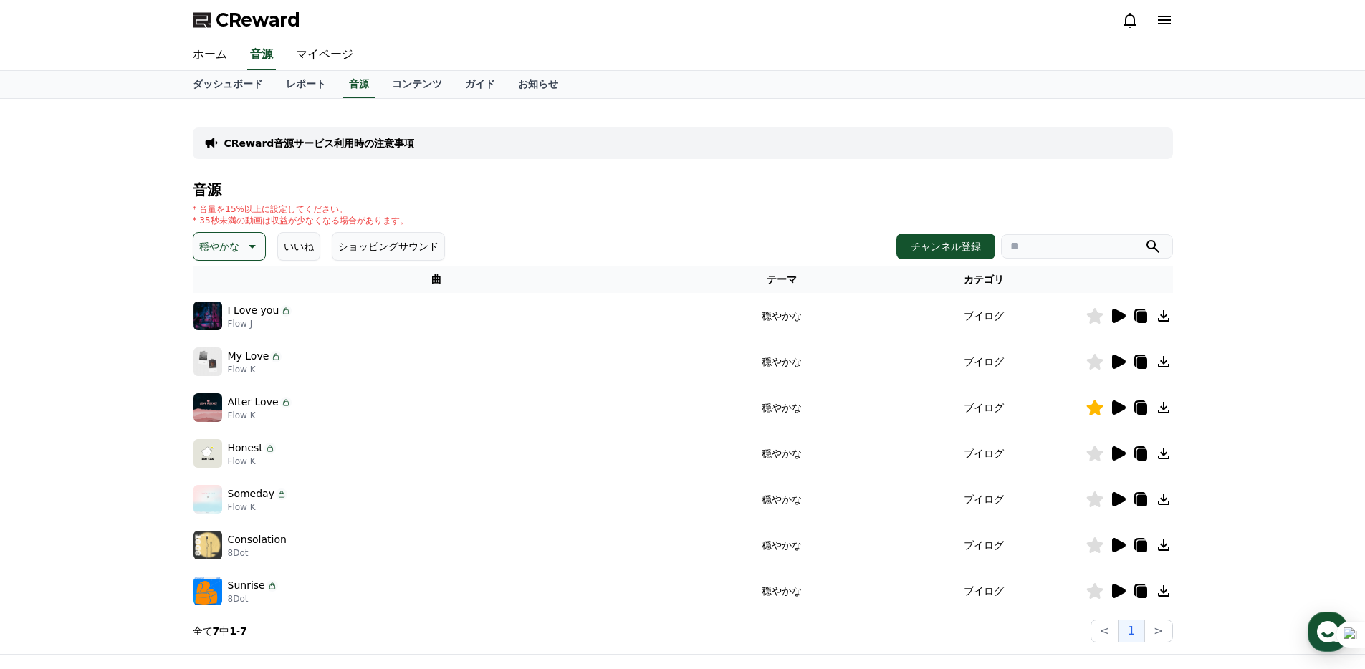
click at [1097, 502] on icon at bounding box center [1094, 499] width 16 height 16
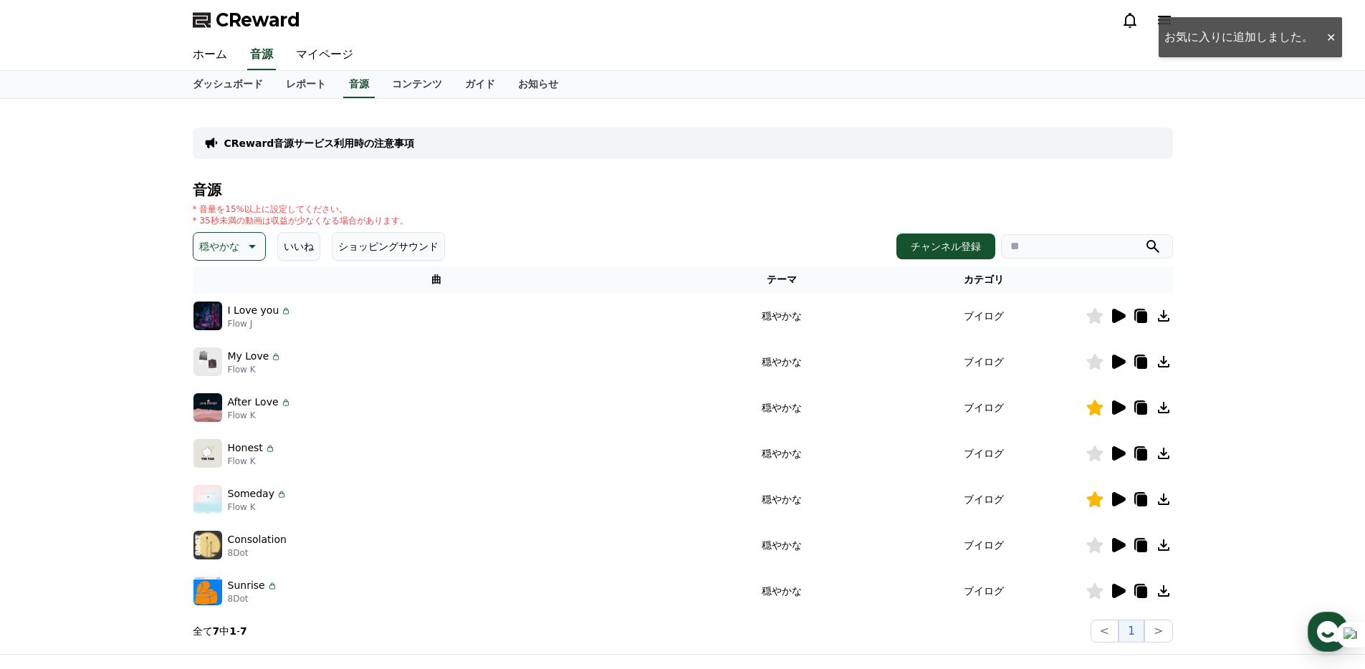
click at [1121, 550] on icon at bounding box center [1117, 545] width 17 height 17
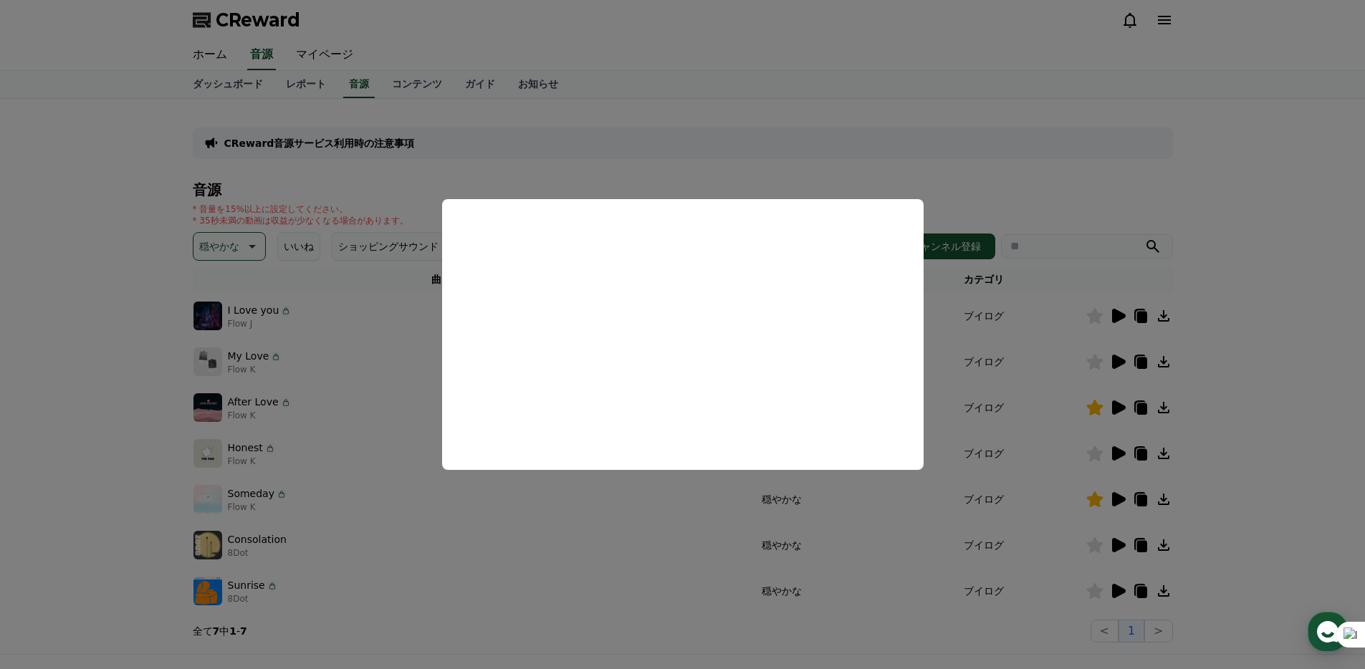
click at [129, 454] on button "close modal" at bounding box center [682, 334] width 1365 height 669
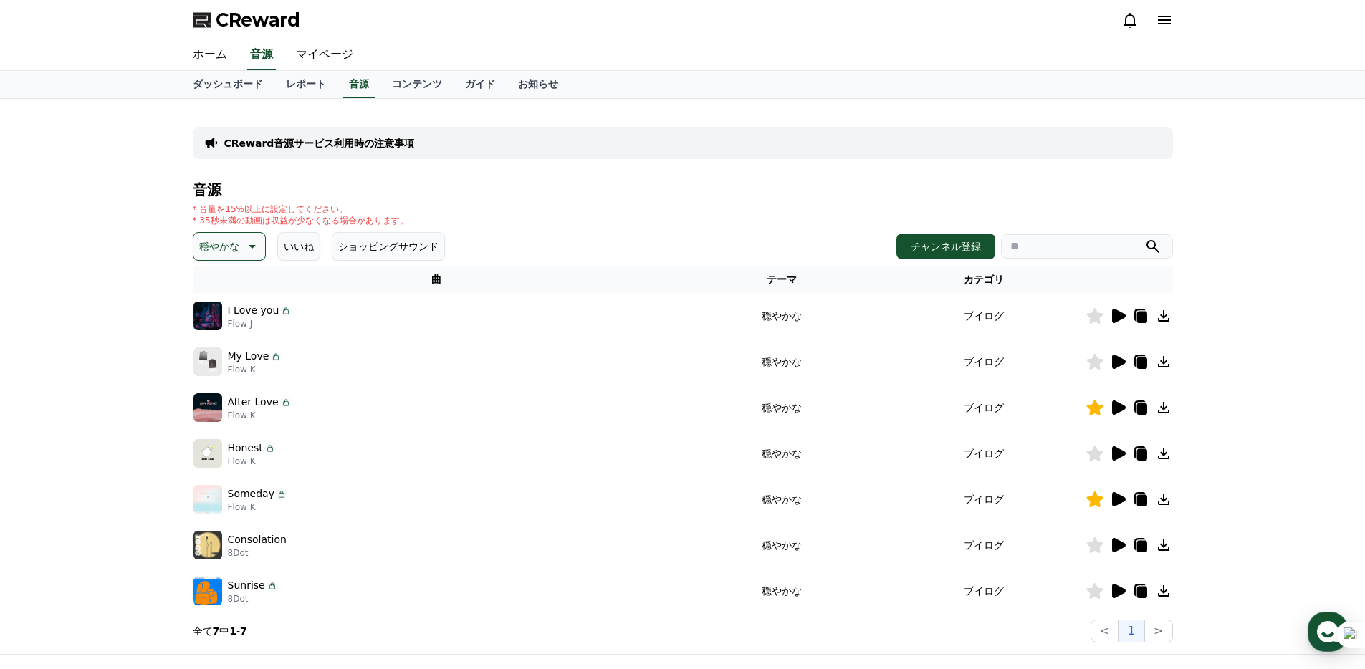
click at [1121, 591] on icon at bounding box center [1119, 591] width 14 height 14
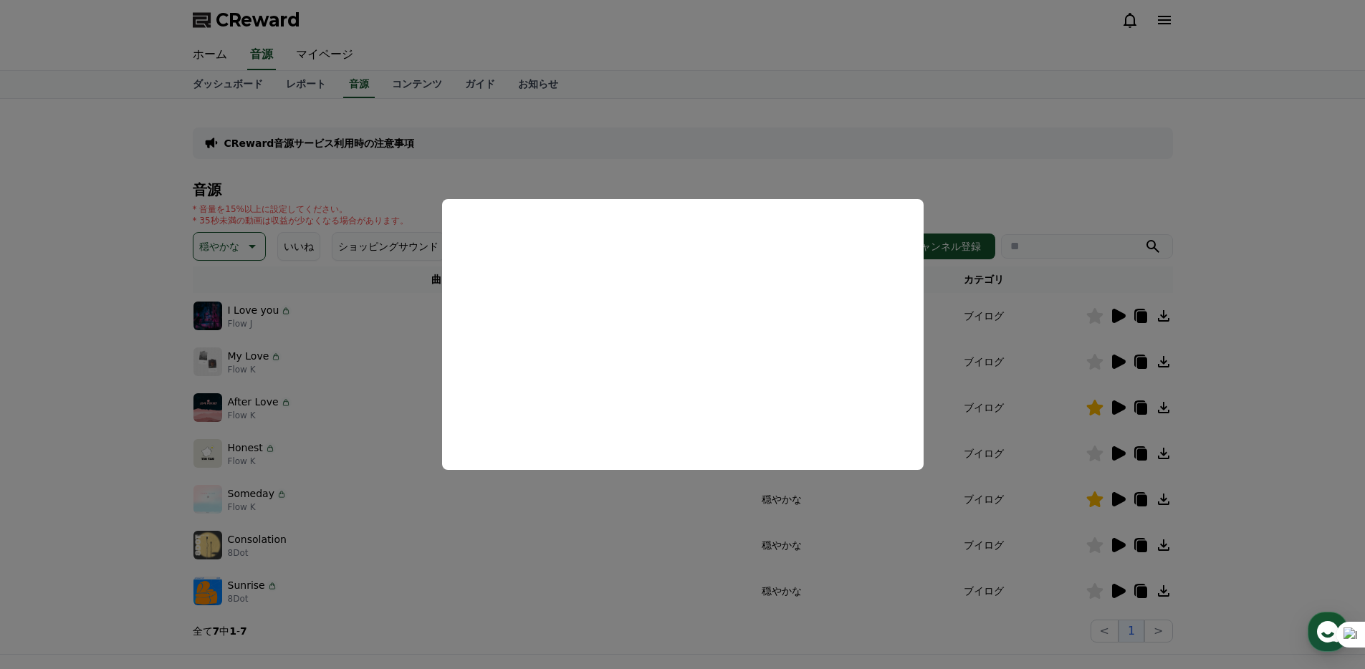
click at [101, 400] on button "close modal" at bounding box center [682, 334] width 1365 height 669
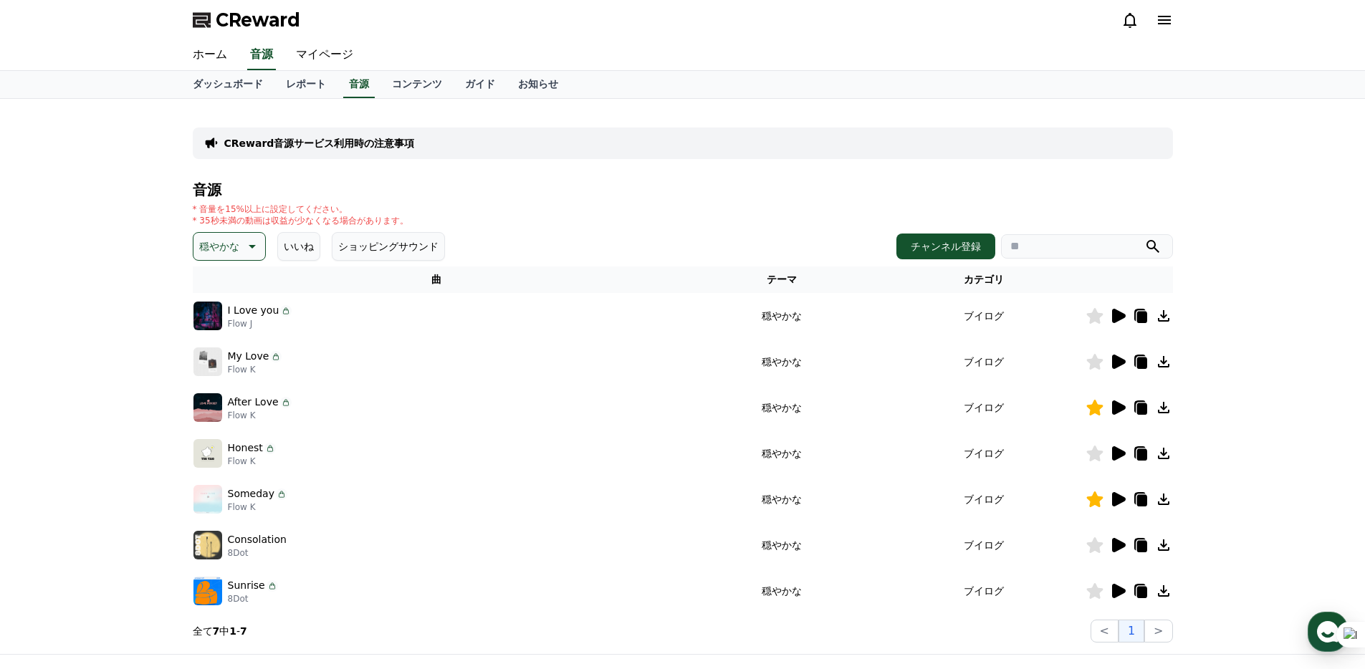
click at [194, 254] on button "穏やかな" at bounding box center [229, 246] width 73 height 29
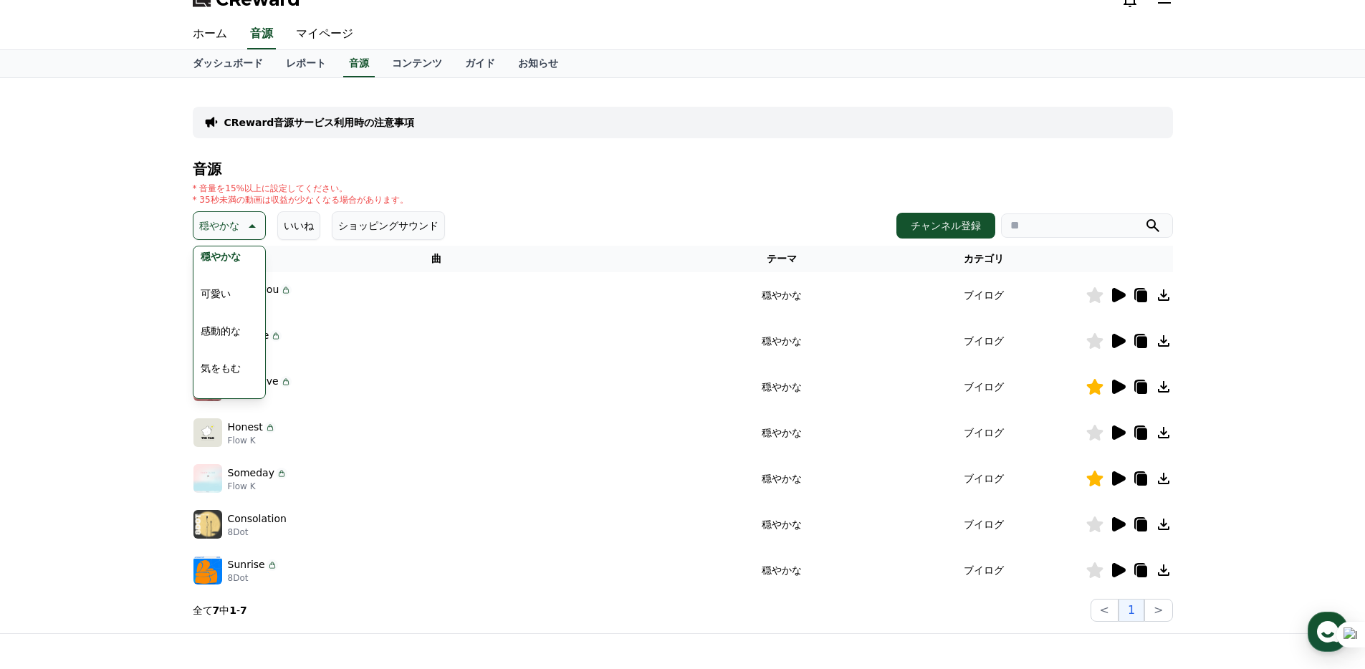
scroll to position [544, 0]
click at [219, 356] on button "感動的な" at bounding box center [221, 353] width 52 height 32
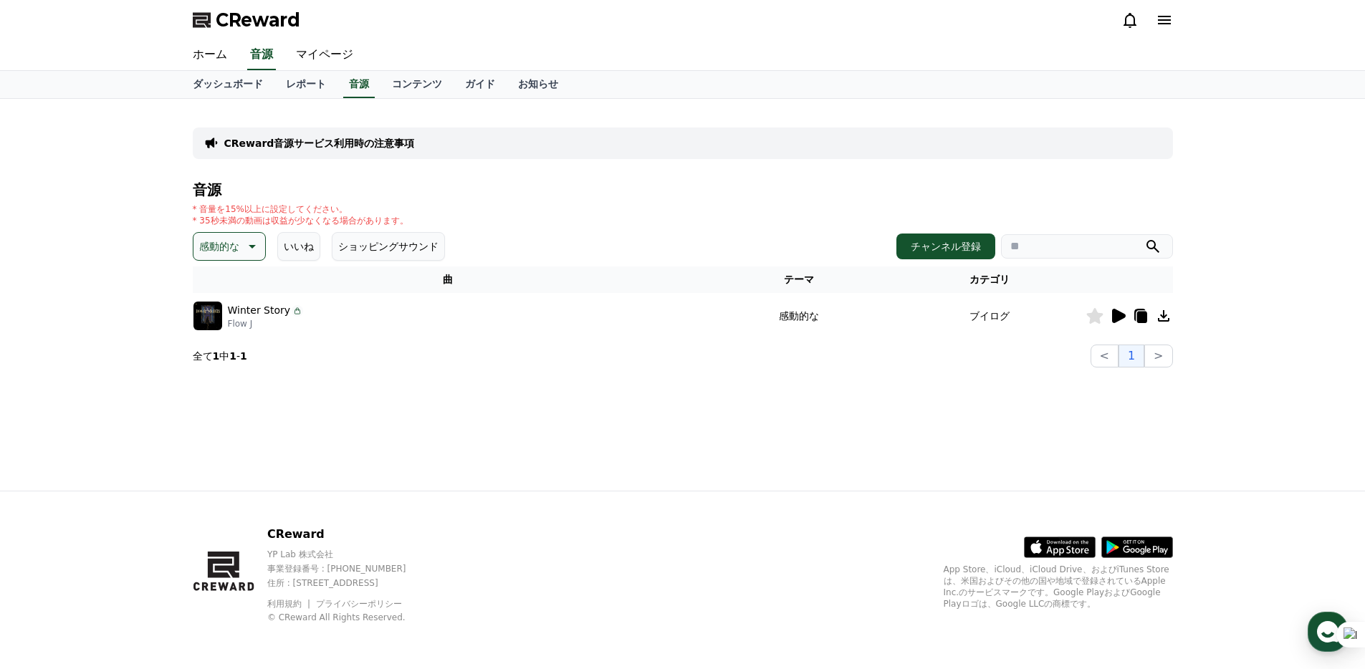
click at [1120, 320] on icon at bounding box center [1119, 316] width 14 height 14
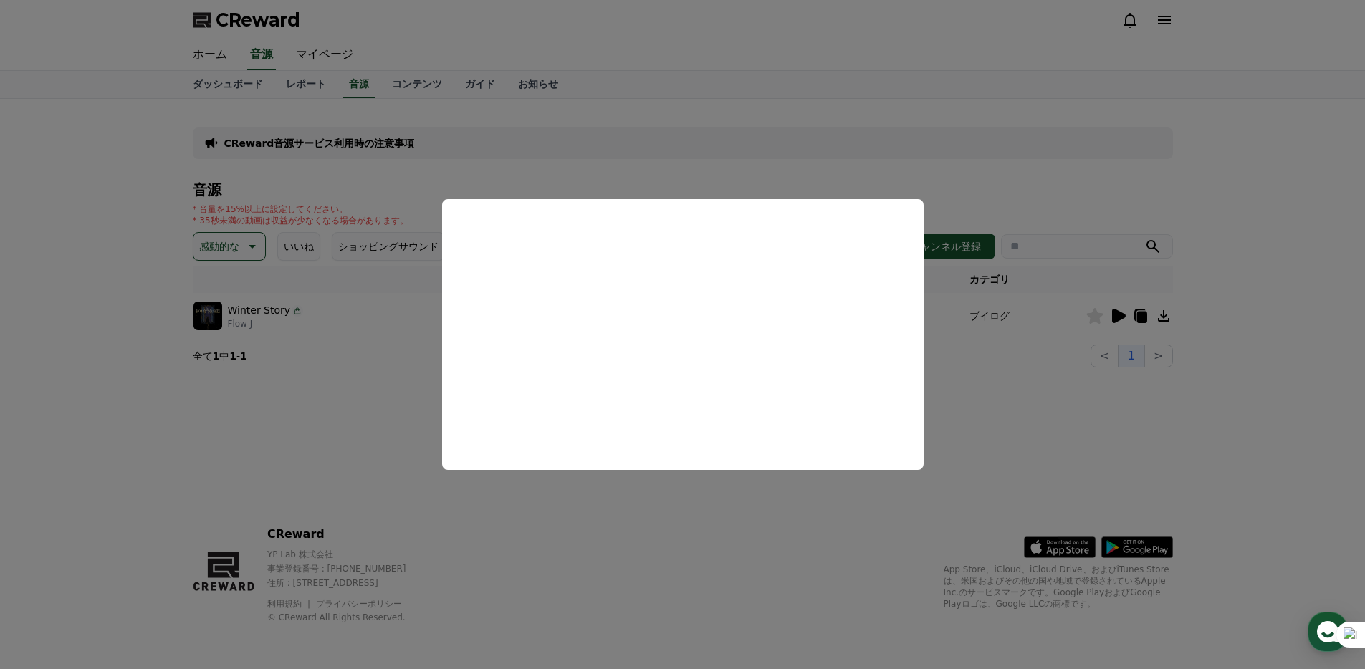
click at [320, 410] on button "close modal" at bounding box center [682, 334] width 1365 height 669
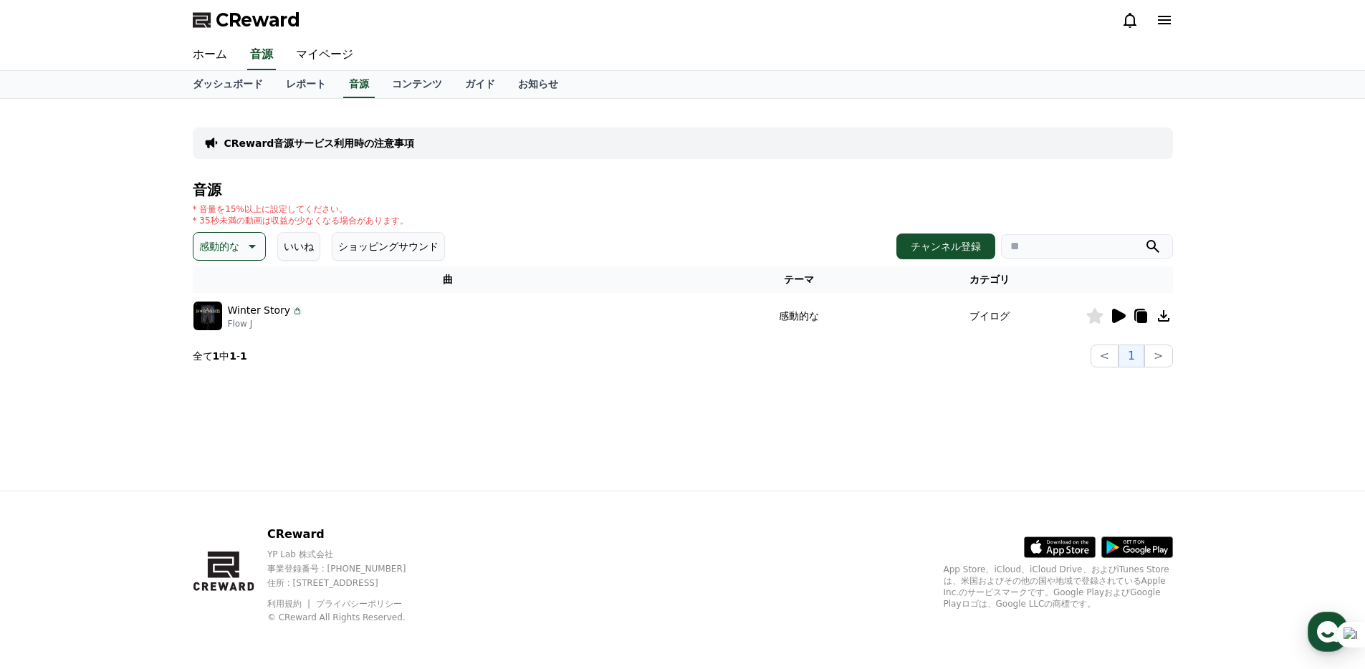
click at [230, 248] on p "感動的な" at bounding box center [219, 246] width 40 height 20
click at [211, 310] on button "空想" at bounding box center [211, 322] width 32 height 32
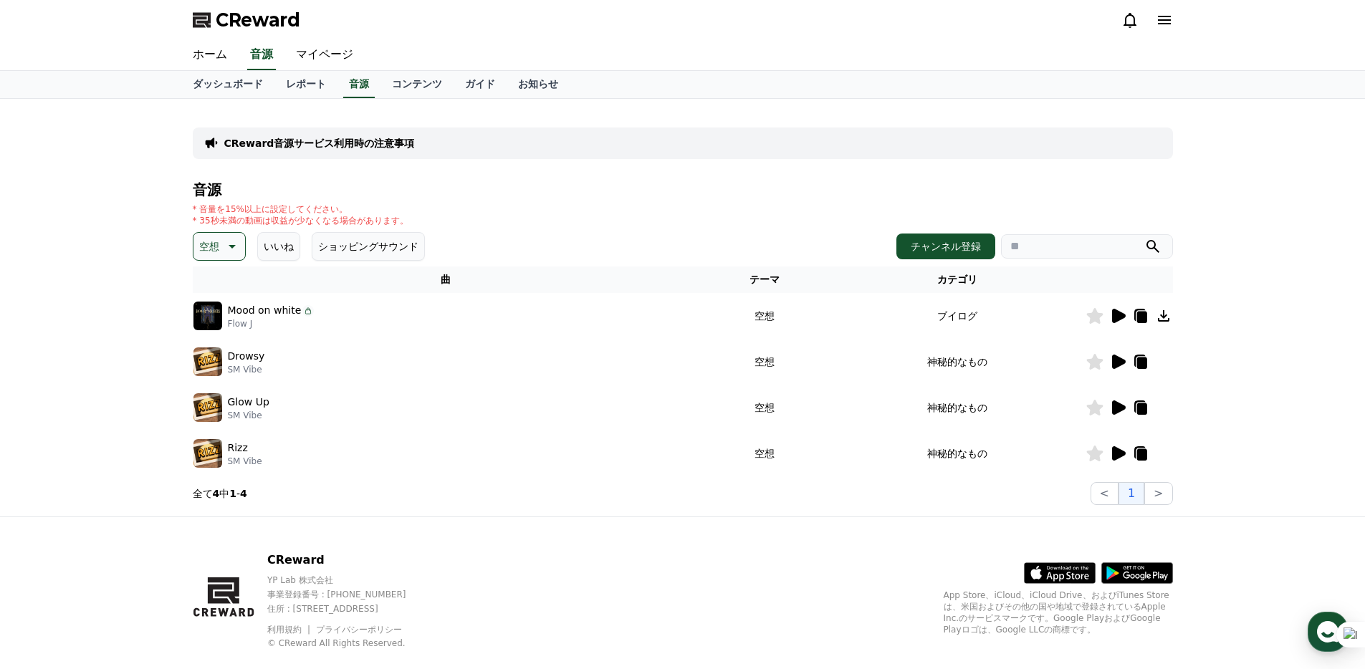
click at [1114, 318] on icon at bounding box center [1119, 316] width 14 height 14
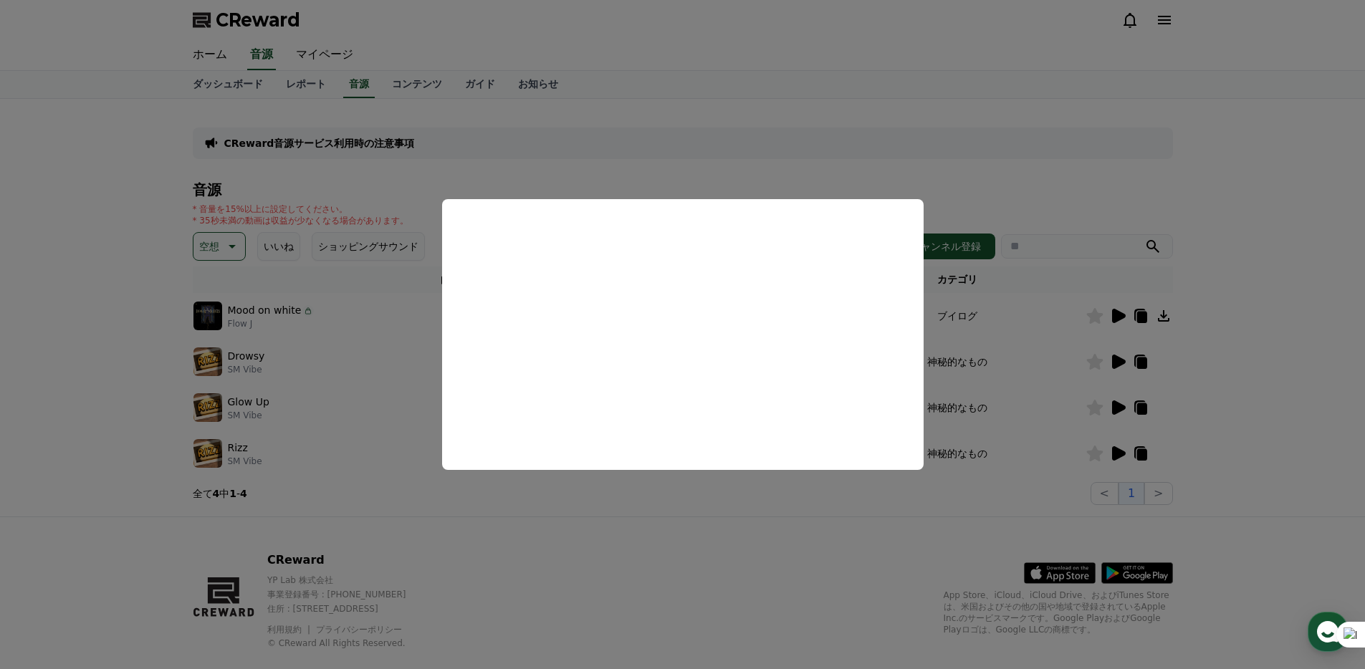
click at [919, 133] on button "close modal" at bounding box center [682, 334] width 1365 height 669
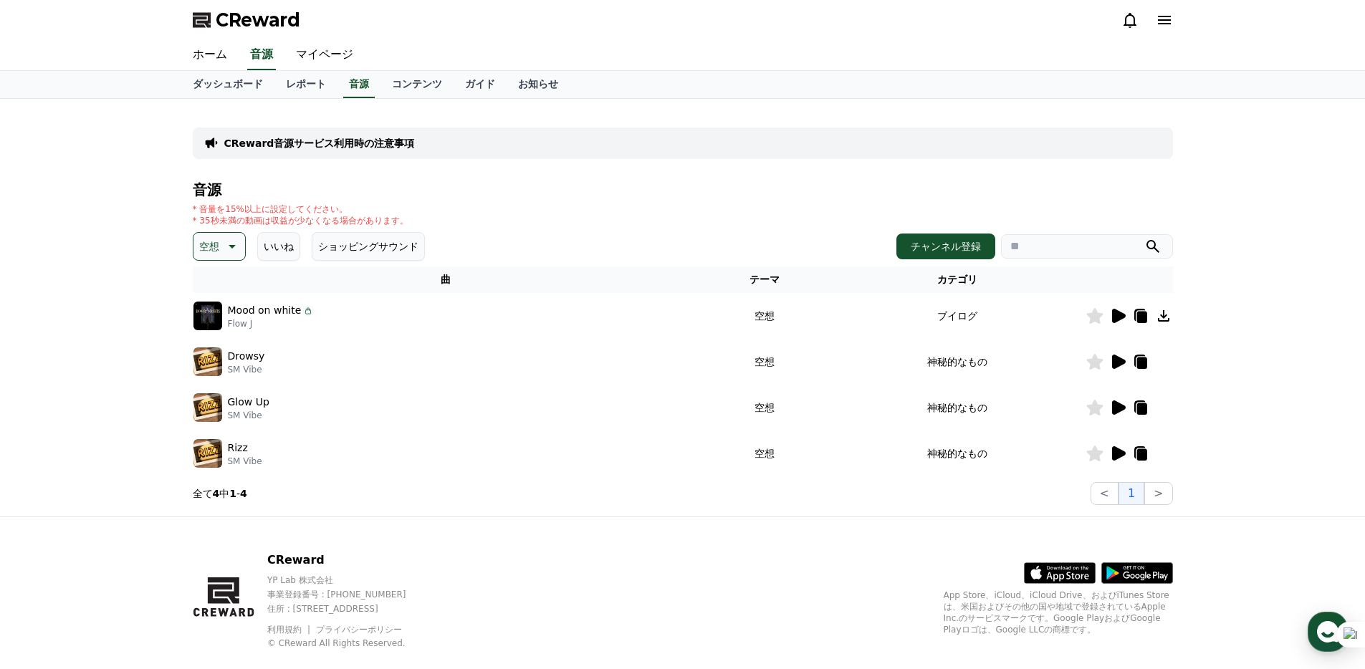
click at [1095, 316] on icon at bounding box center [1094, 316] width 16 height 16
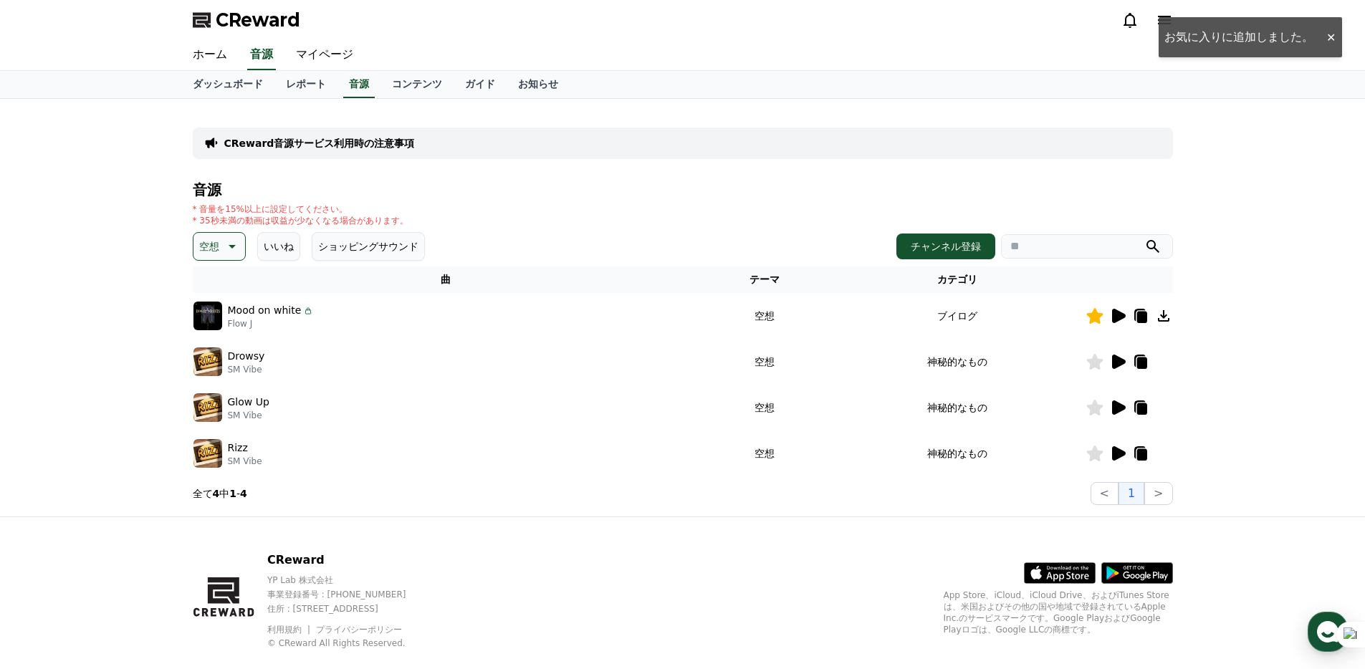
click at [1114, 358] on icon at bounding box center [1119, 362] width 14 height 14
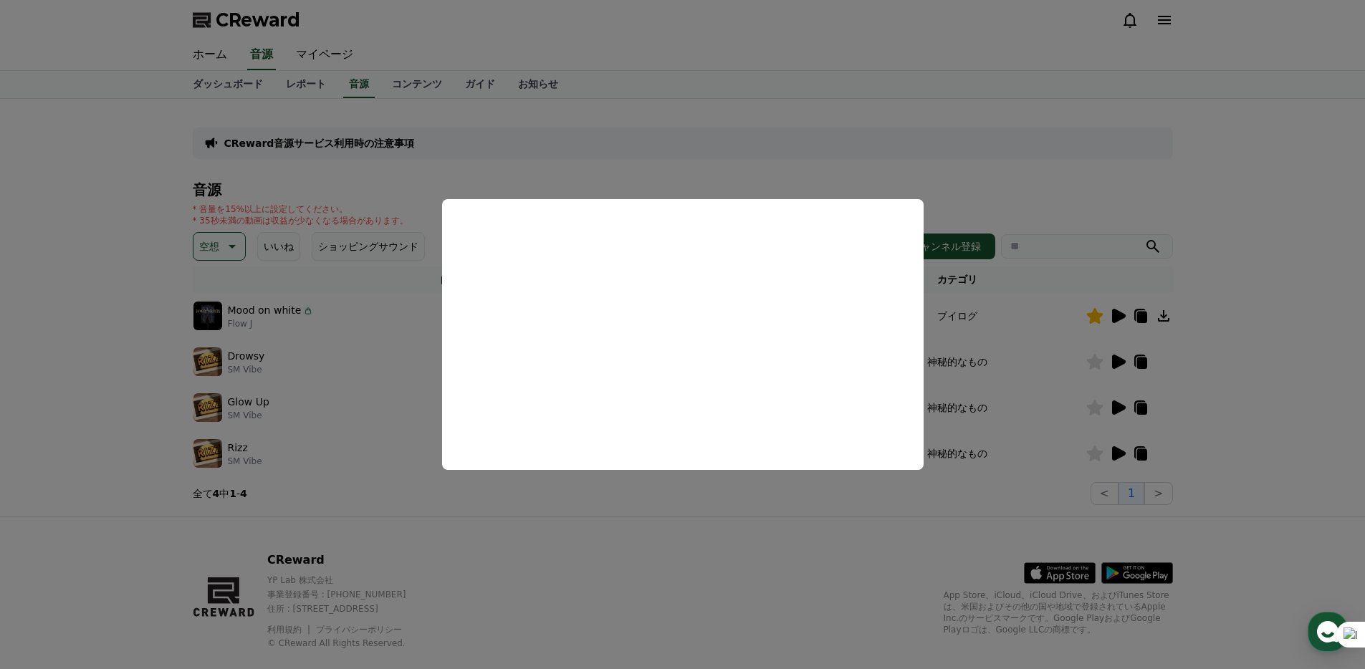
click at [701, 529] on button "close modal" at bounding box center [682, 334] width 1365 height 669
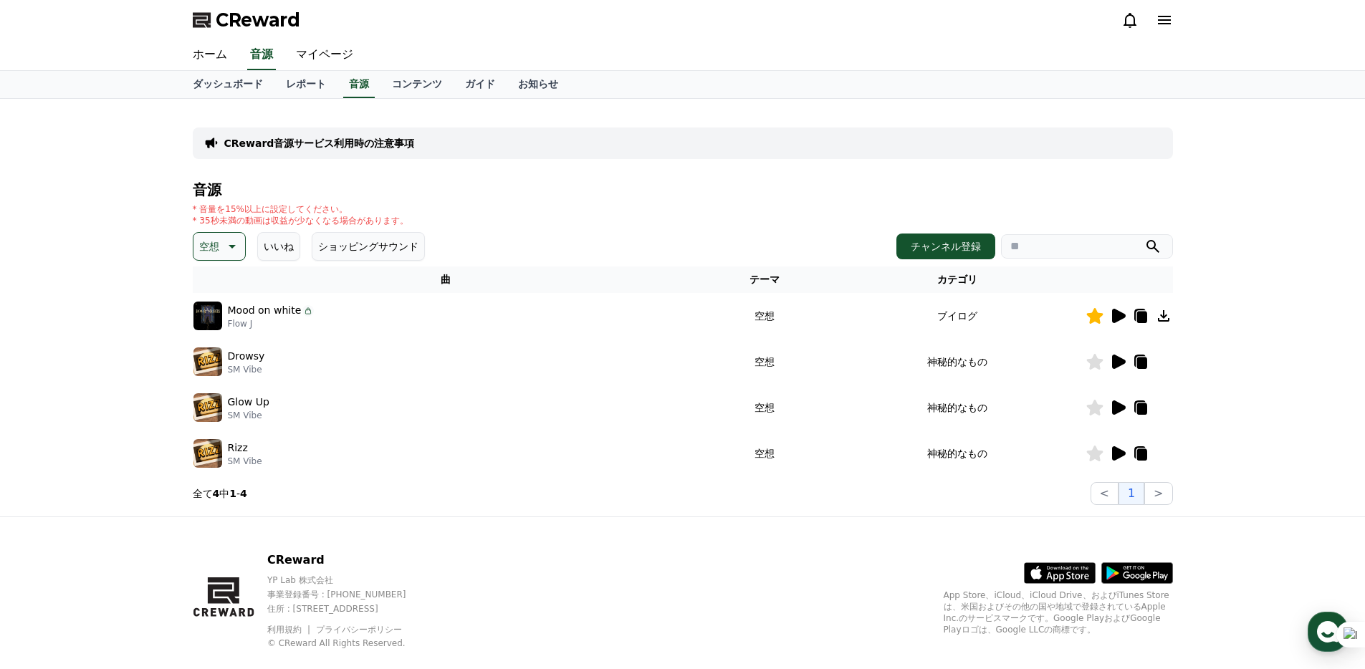
click at [1091, 362] on icon at bounding box center [1094, 362] width 16 height 16
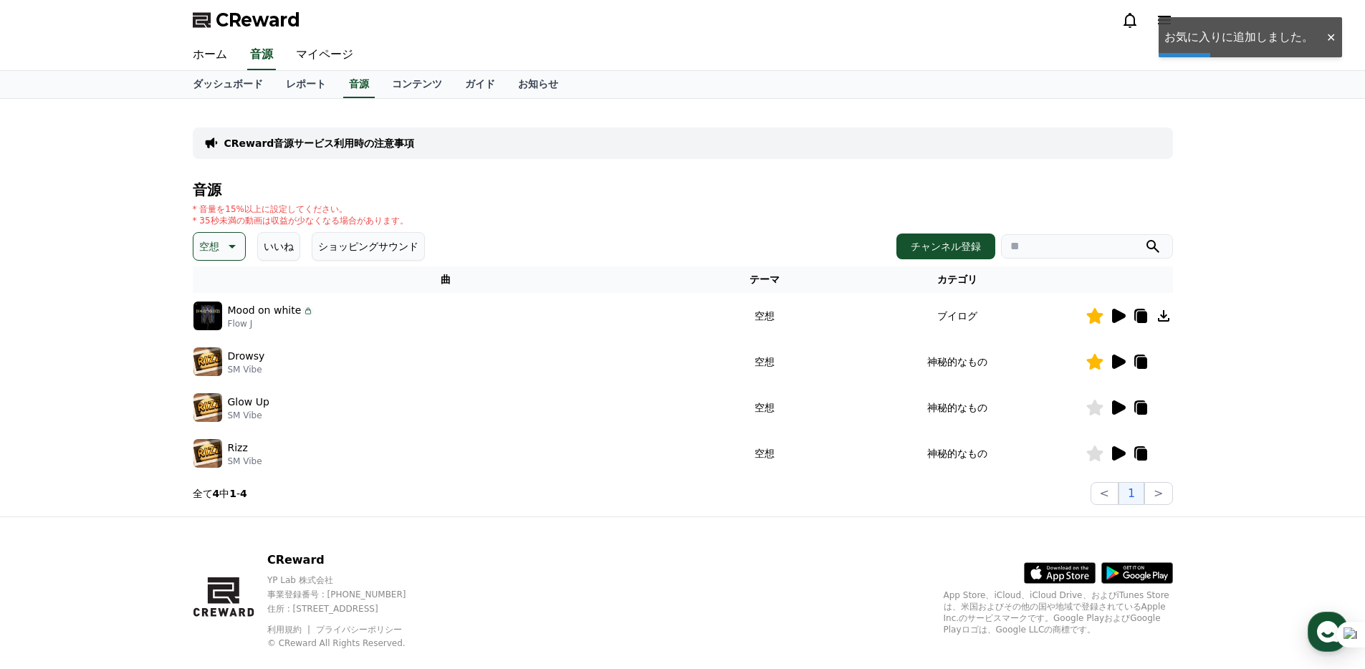
click at [1115, 407] on icon at bounding box center [1119, 407] width 14 height 14
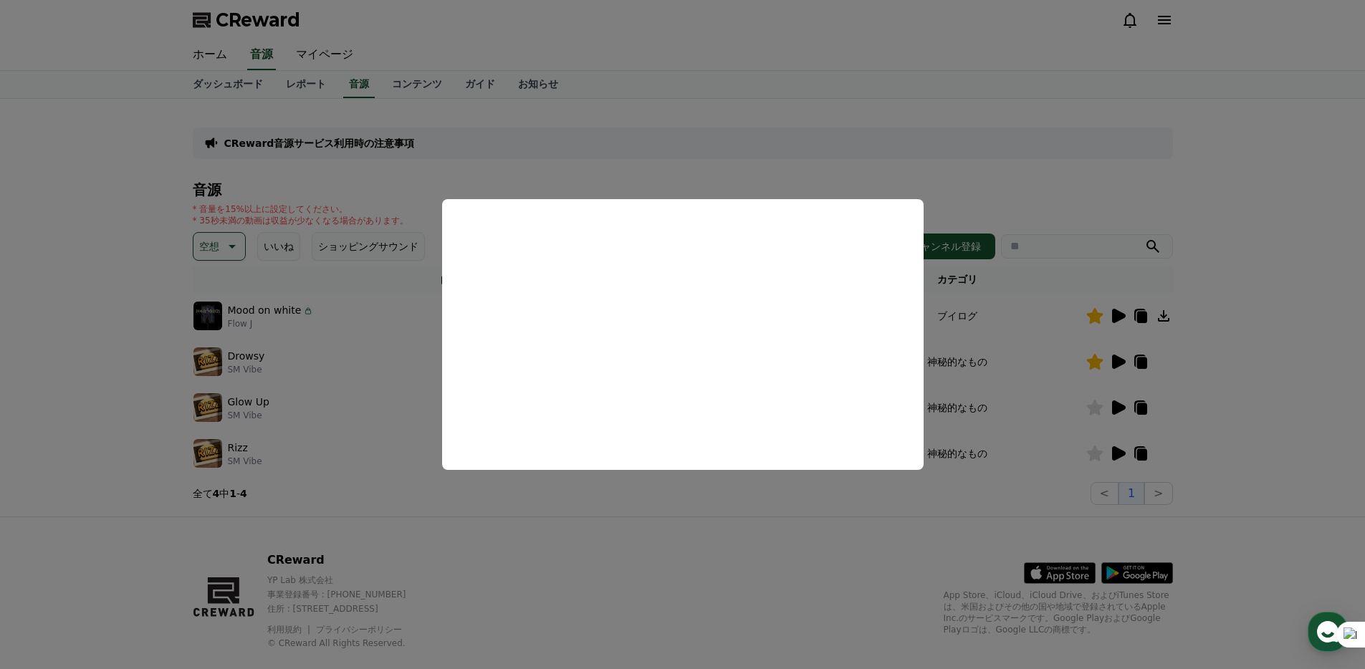
click at [363, 496] on button "close modal" at bounding box center [682, 334] width 1365 height 669
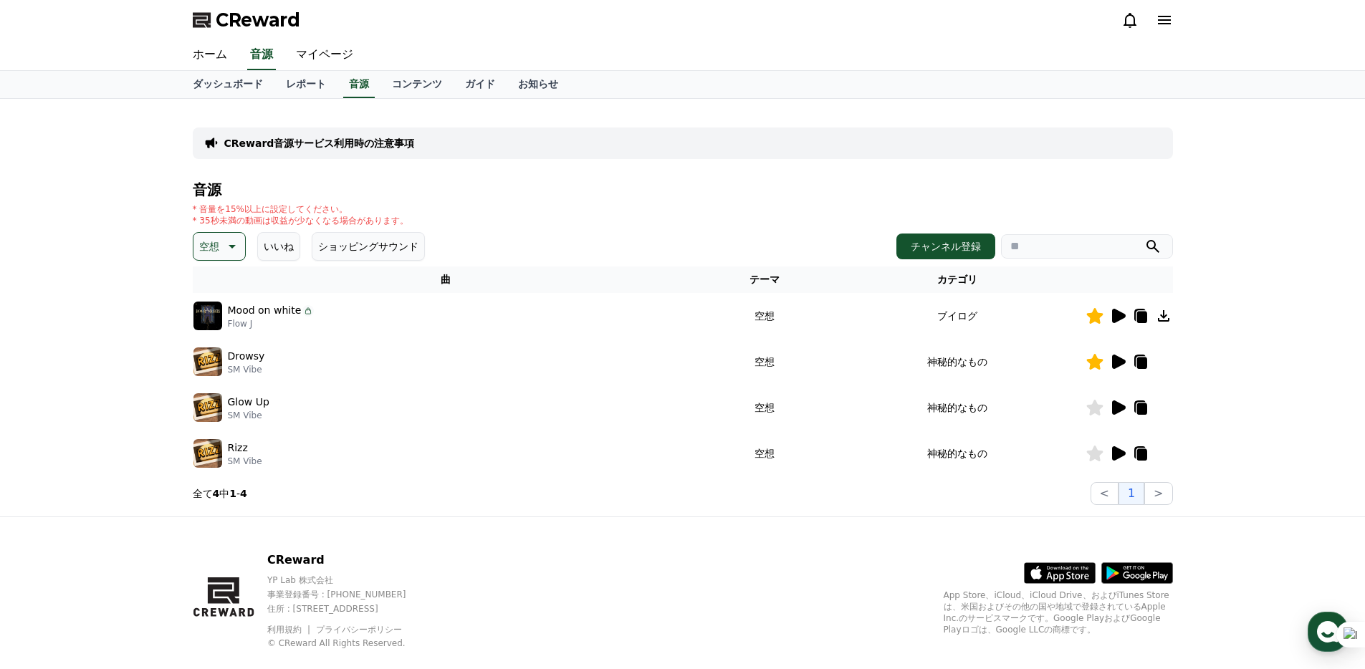
click at [1119, 451] on icon at bounding box center [1119, 453] width 14 height 14
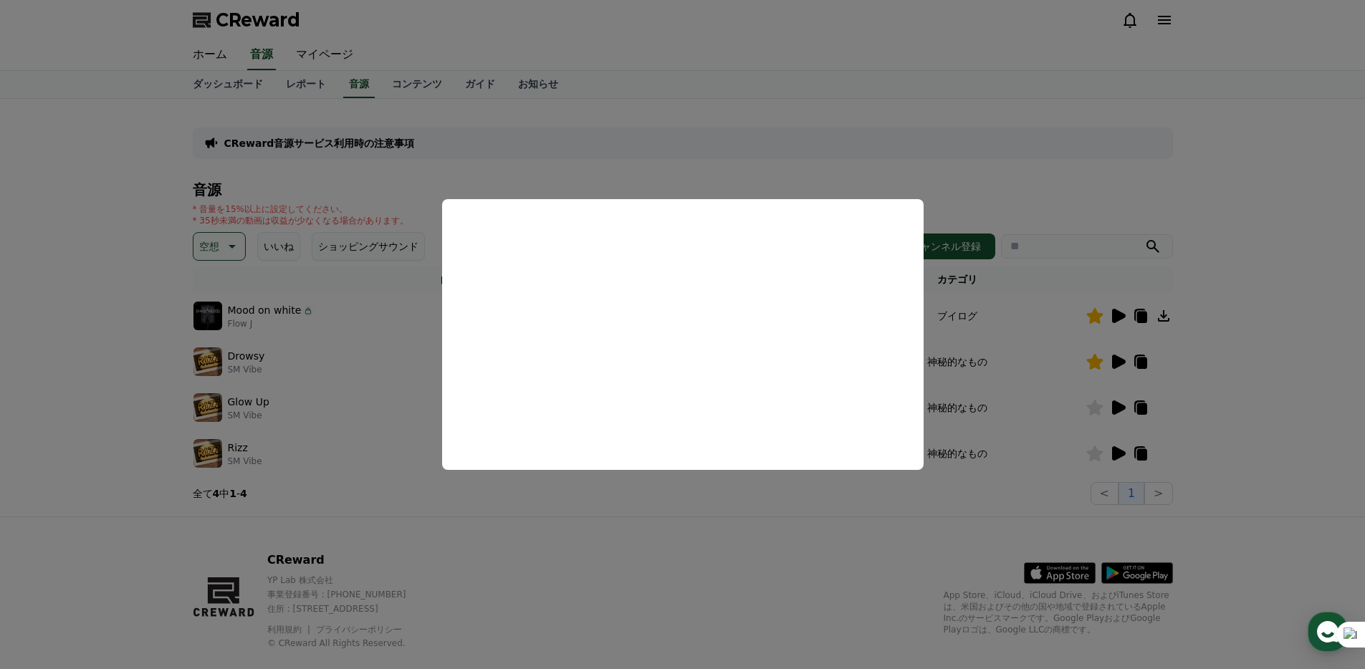
click at [614, 537] on button "close modal" at bounding box center [682, 334] width 1365 height 669
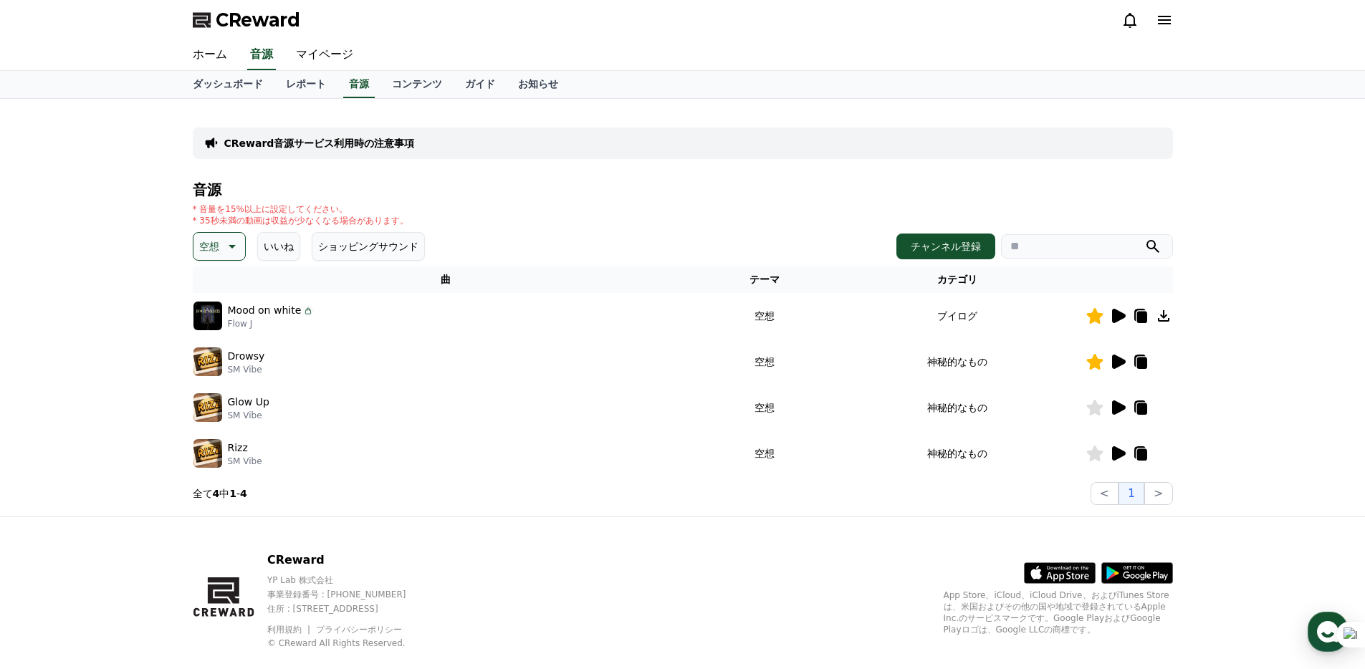
click at [231, 241] on icon at bounding box center [230, 246] width 17 height 17
click at [214, 355] on button "暗い" at bounding box center [211, 357] width 32 height 32
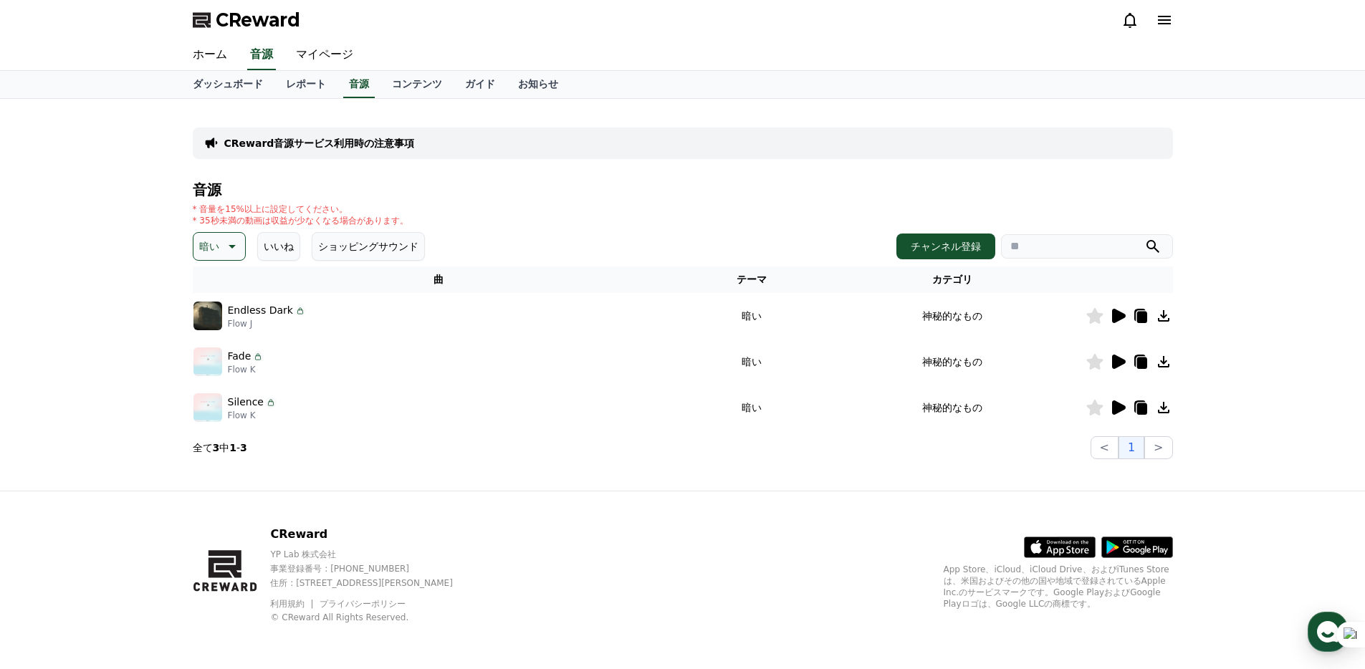
click at [1117, 315] on icon at bounding box center [1119, 316] width 14 height 14
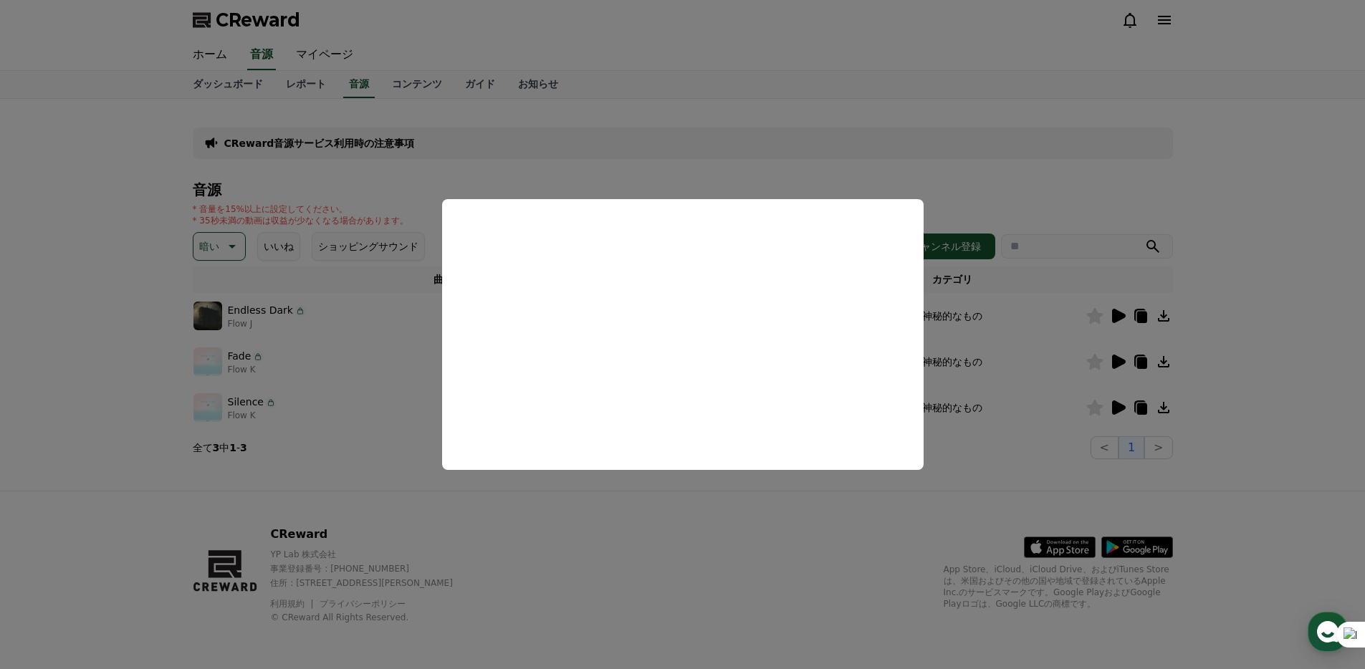
click at [681, 508] on button "close modal" at bounding box center [682, 334] width 1365 height 669
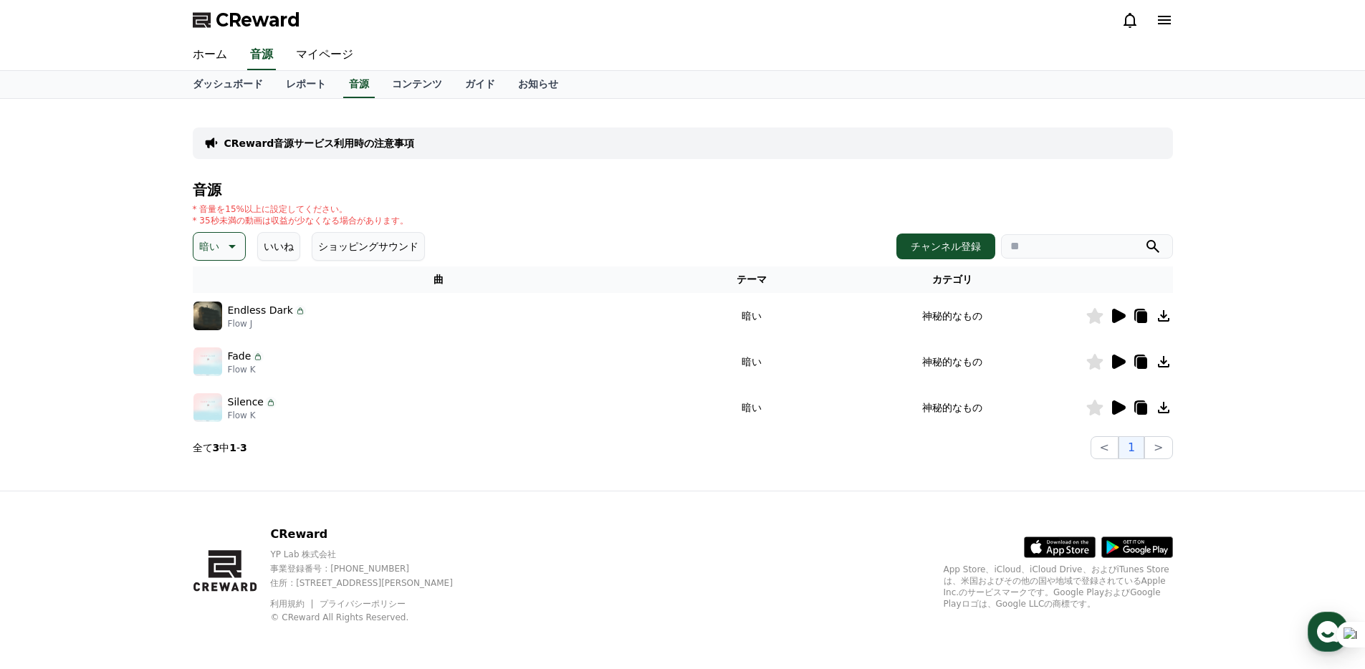
click at [1120, 366] on icon at bounding box center [1117, 361] width 17 height 17
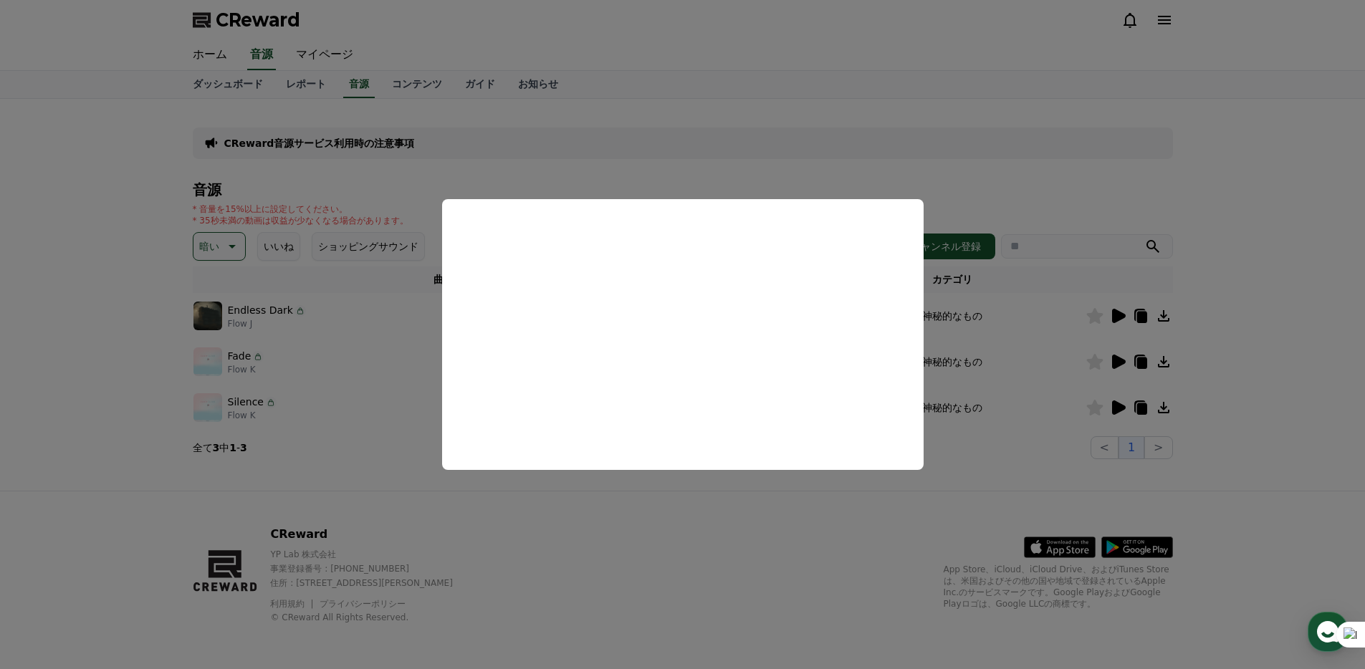
click at [664, 520] on button "close modal" at bounding box center [682, 334] width 1365 height 669
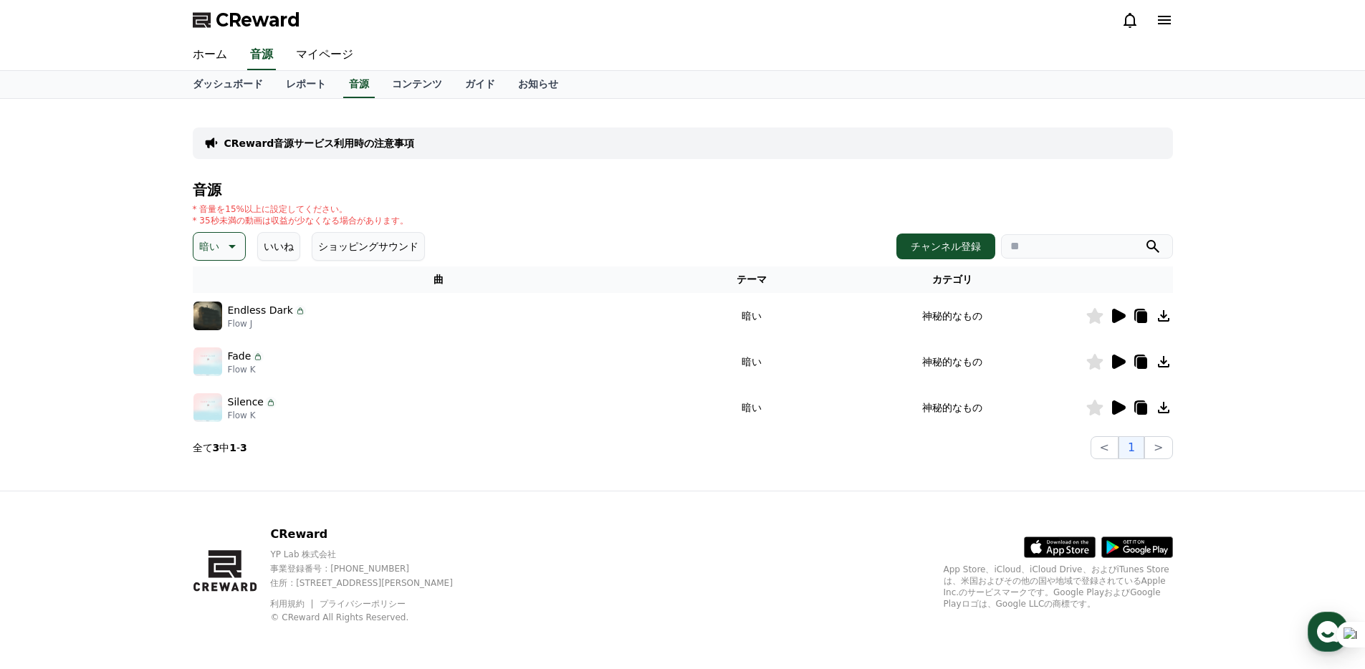
click at [1098, 363] on icon at bounding box center [1094, 362] width 16 height 16
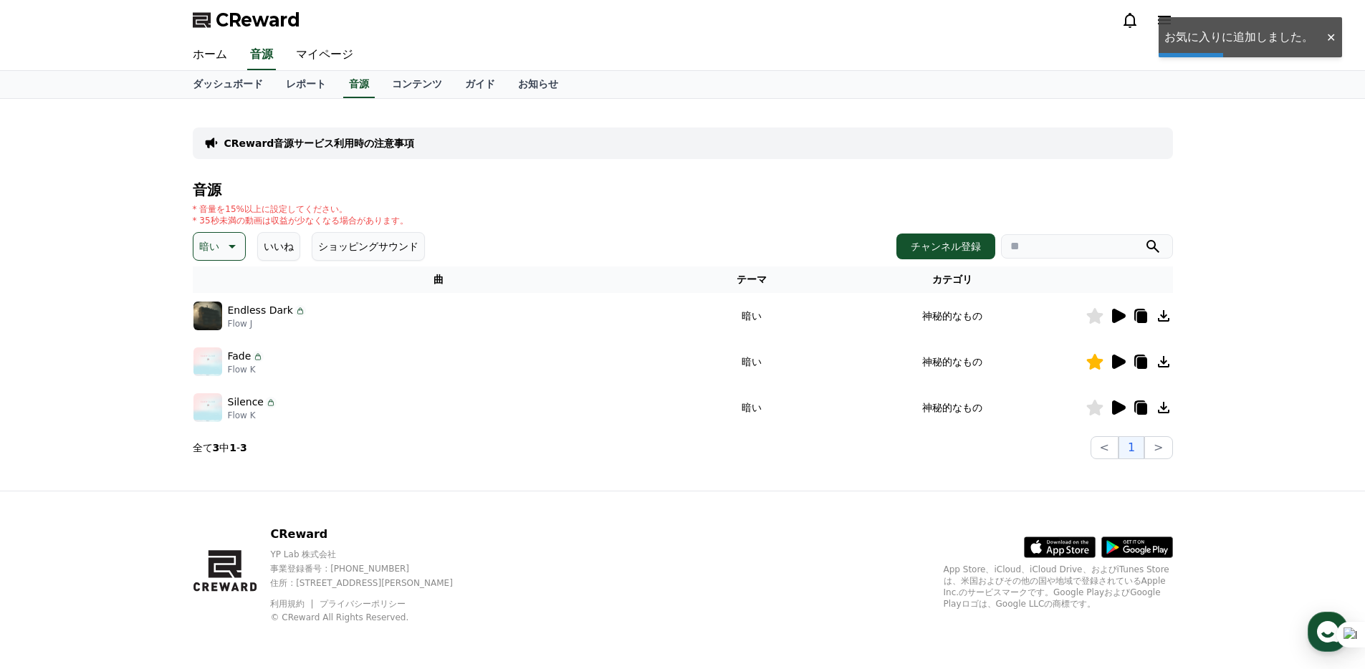
click at [1124, 409] on icon at bounding box center [1117, 407] width 17 height 17
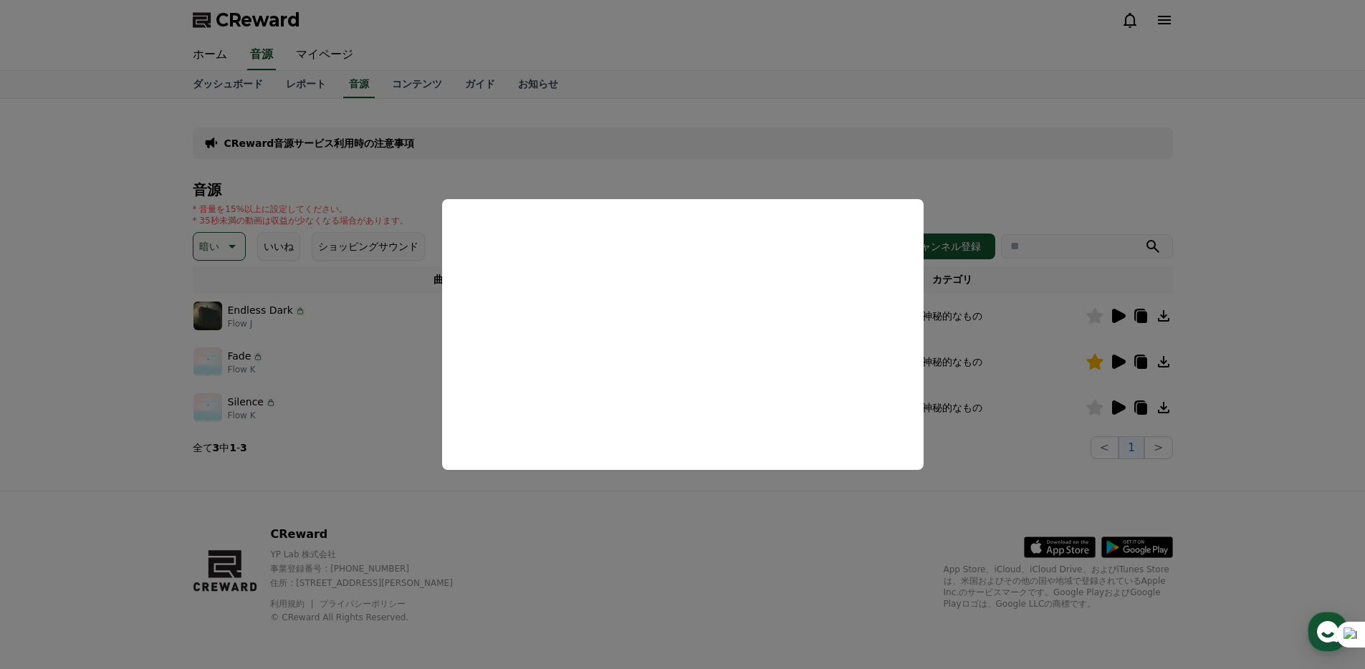
click at [671, 520] on button "close modal" at bounding box center [682, 334] width 1365 height 669
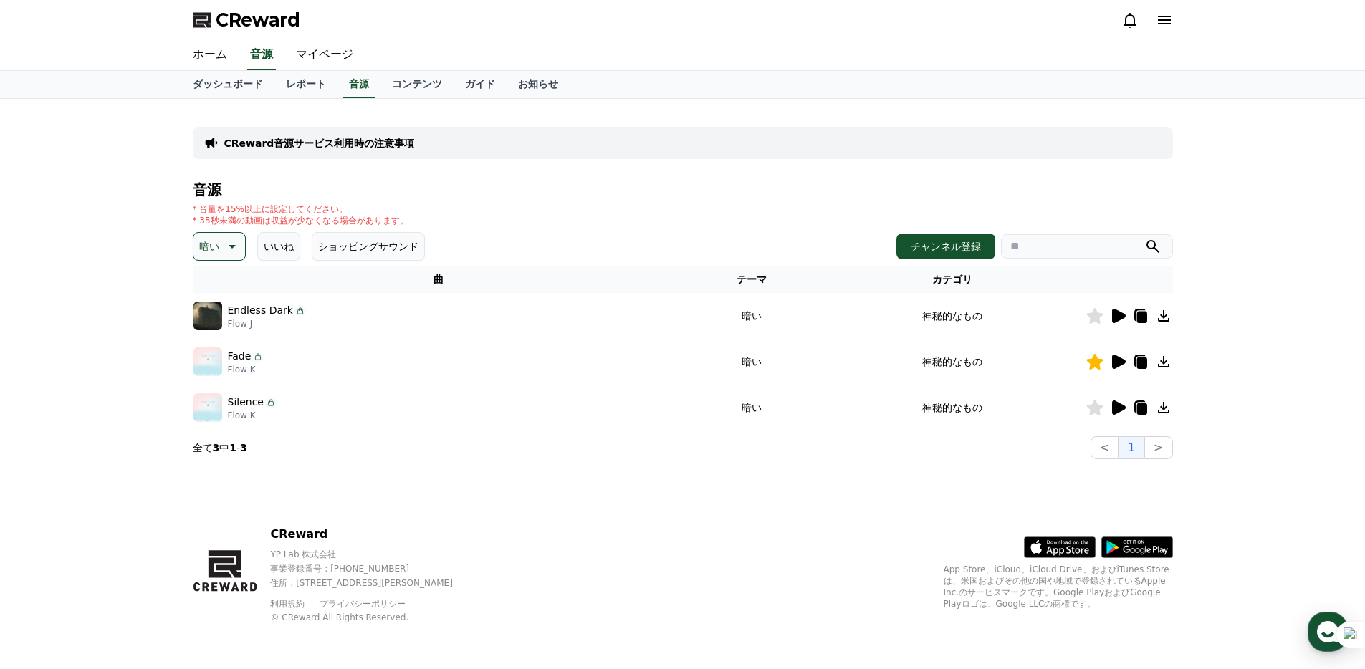
click at [565, 503] on div "CReward YP Lab 株式会社 事業登録番号 : [PHONE_NUMBER] 住所 : [STREET_ADDRESS][PERSON_NAME] …" at bounding box center [682, 580] width 1003 height 178
click at [1146, 361] on icon at bounding box center [1141, 362] width 10 height 11
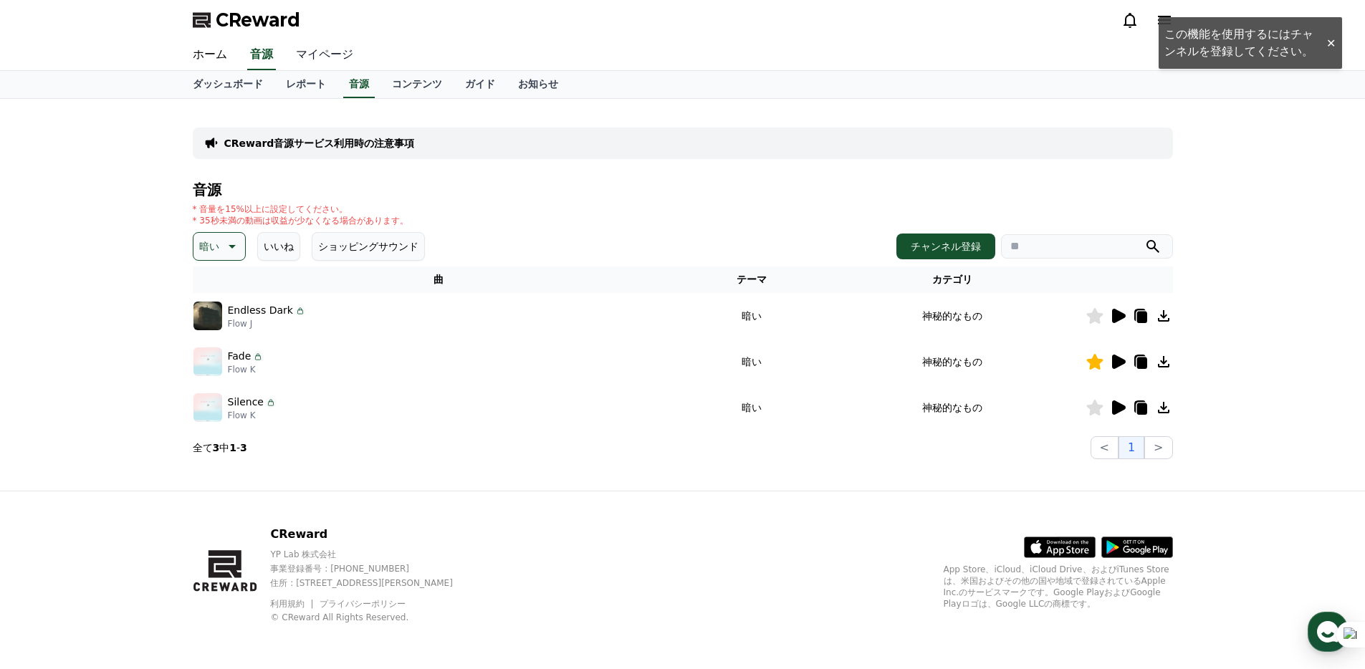
click at [327, 47] on link "マイページ" at bounding box center [324, 55] width 80 height 30
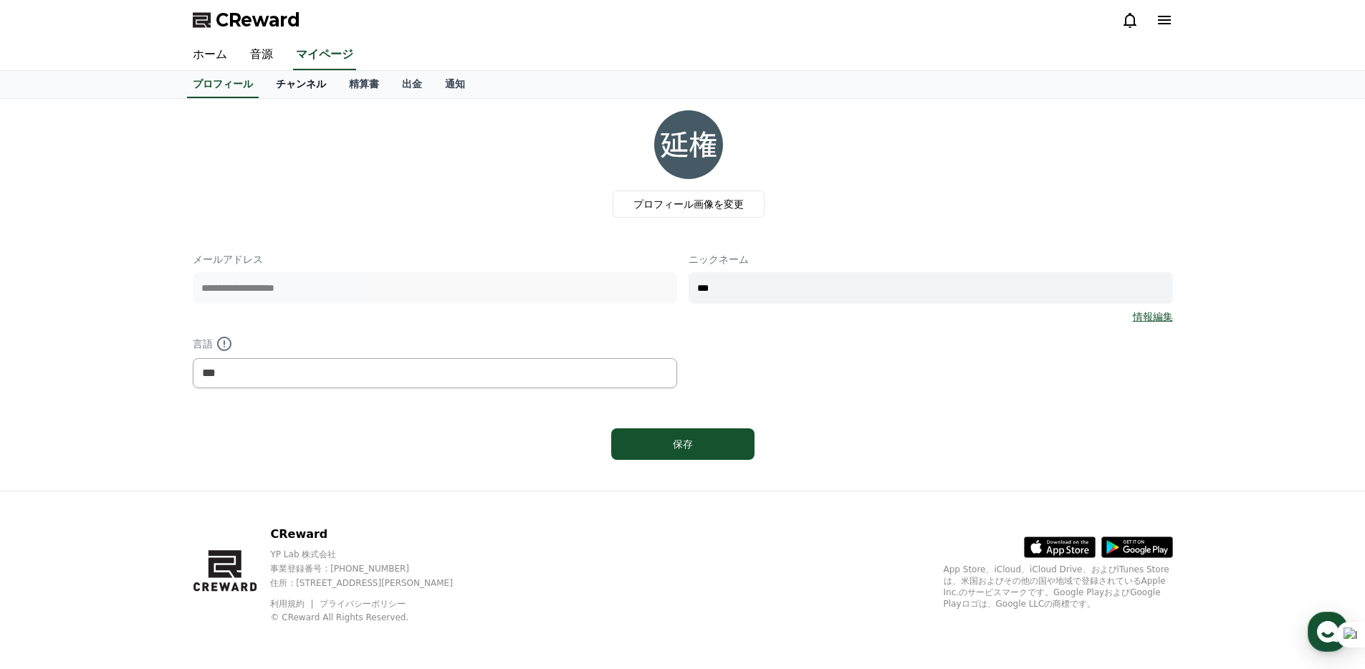
click at [310, 79] on link "チャンネル" at bounding box center [300, 84] width 73 height 27
